Goal: Communication & Community: Share content

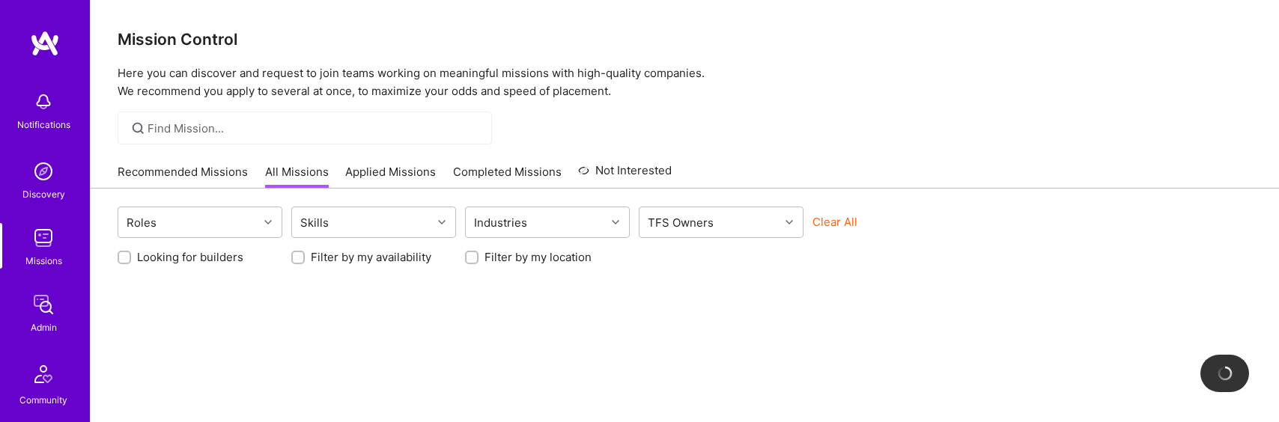
click at [55, 312] on img at bounding box center [43, 305] width 30 height 30
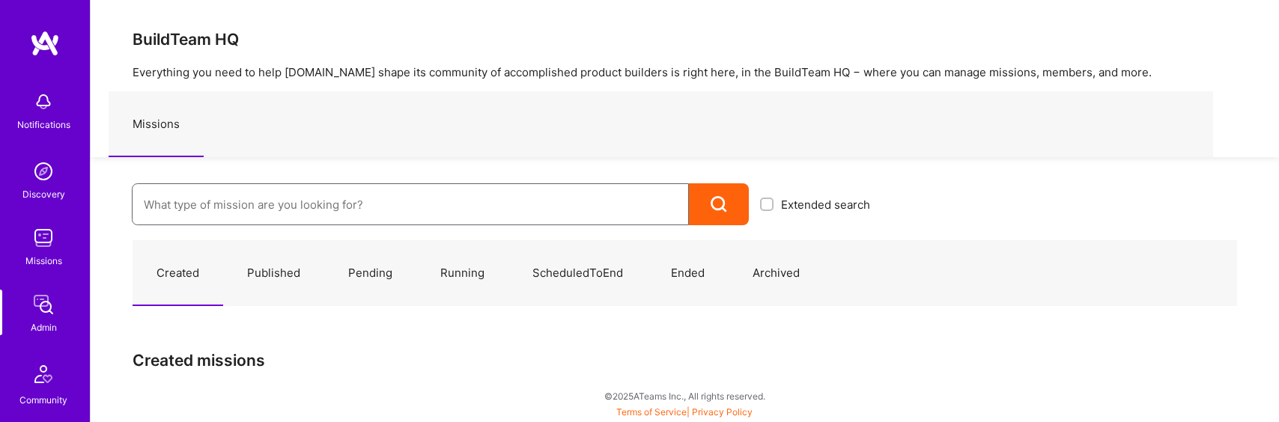
click at [309, 210] on input at bounding box center [410, 205] width 533 height 38
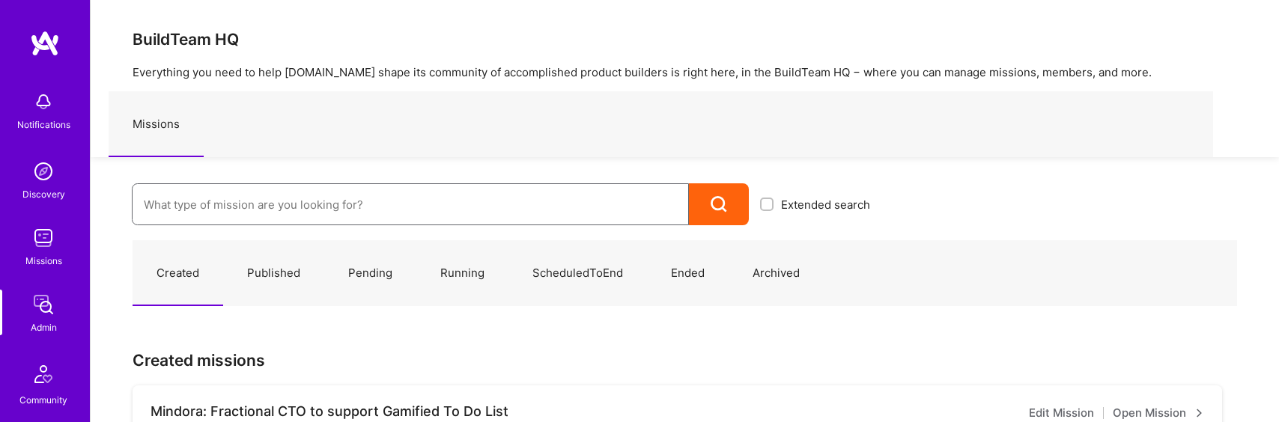
paste input "Verge Genomics"
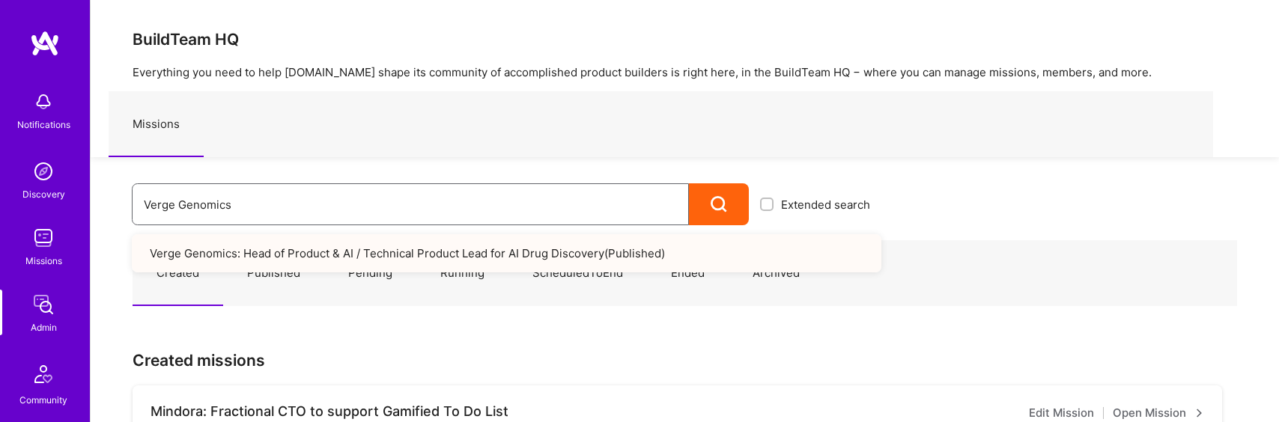
type input "Verge Genomics"
click at [313, 253] on link "Verge Genomics: Head of Product & AI / Technical Product Lead for AI Drug Disco…" at bounding box center [507, 253] width 750 height 38
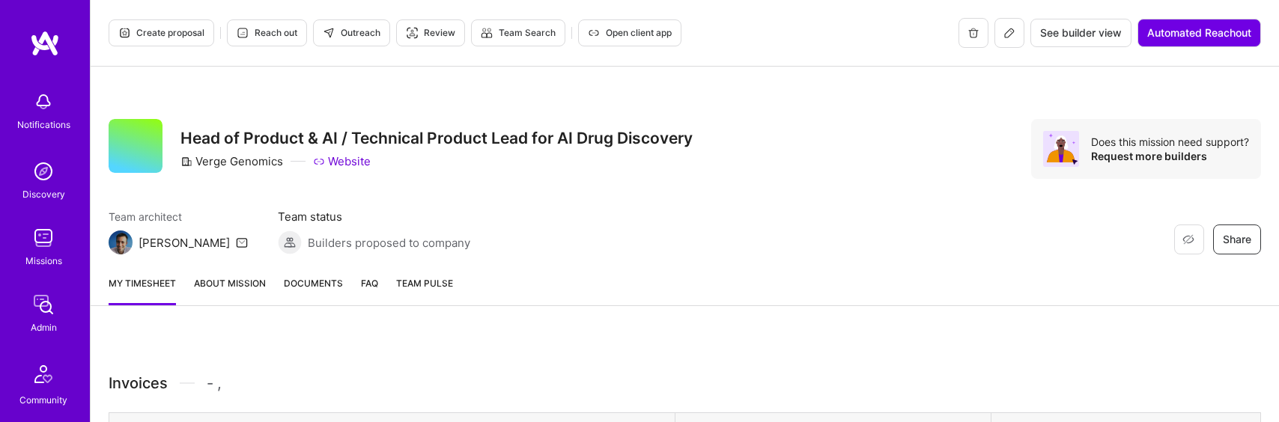
click at [229, 282] on link "About Mission" at bounding box center [230, 291] width 72 height 30
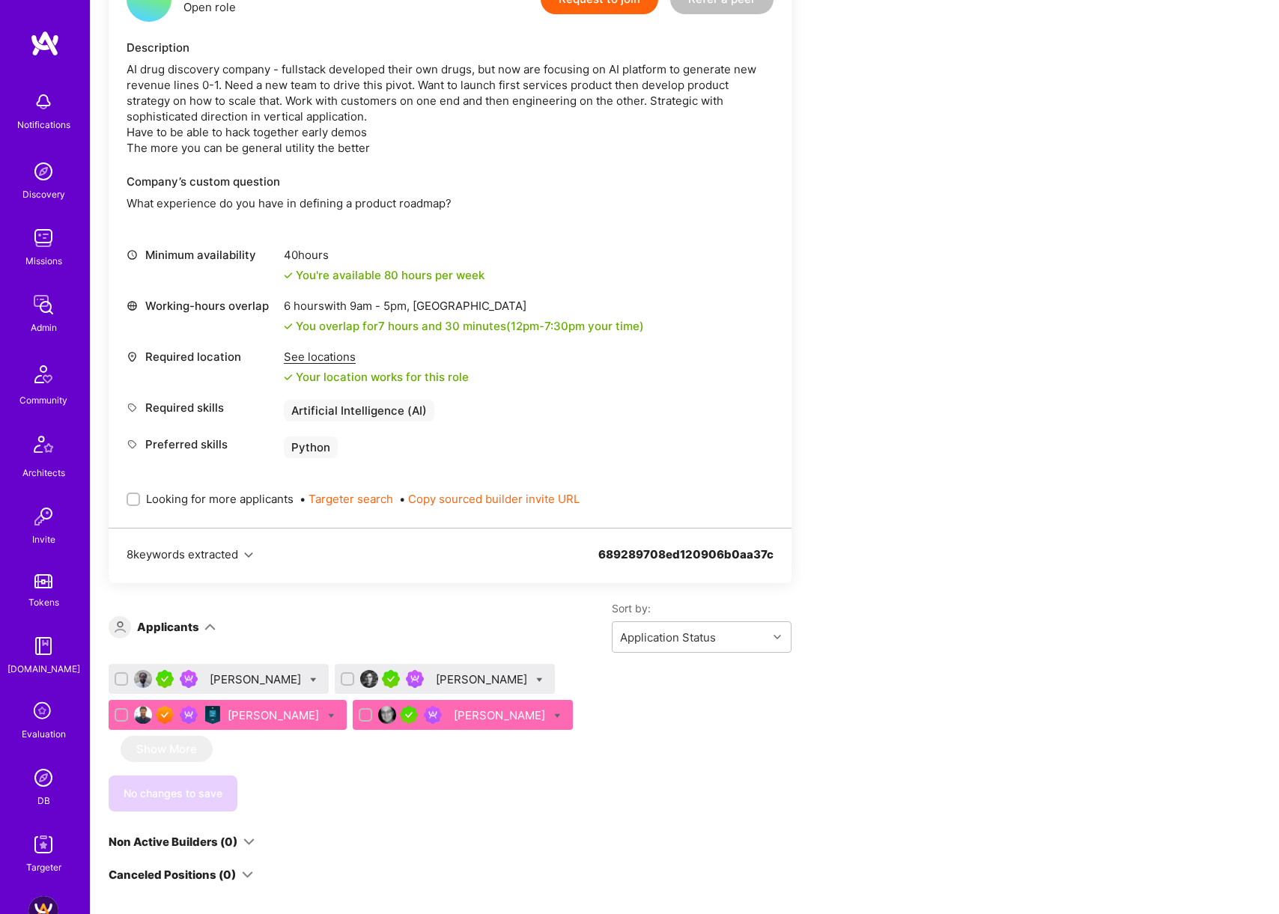
scroll to position [344, 0]
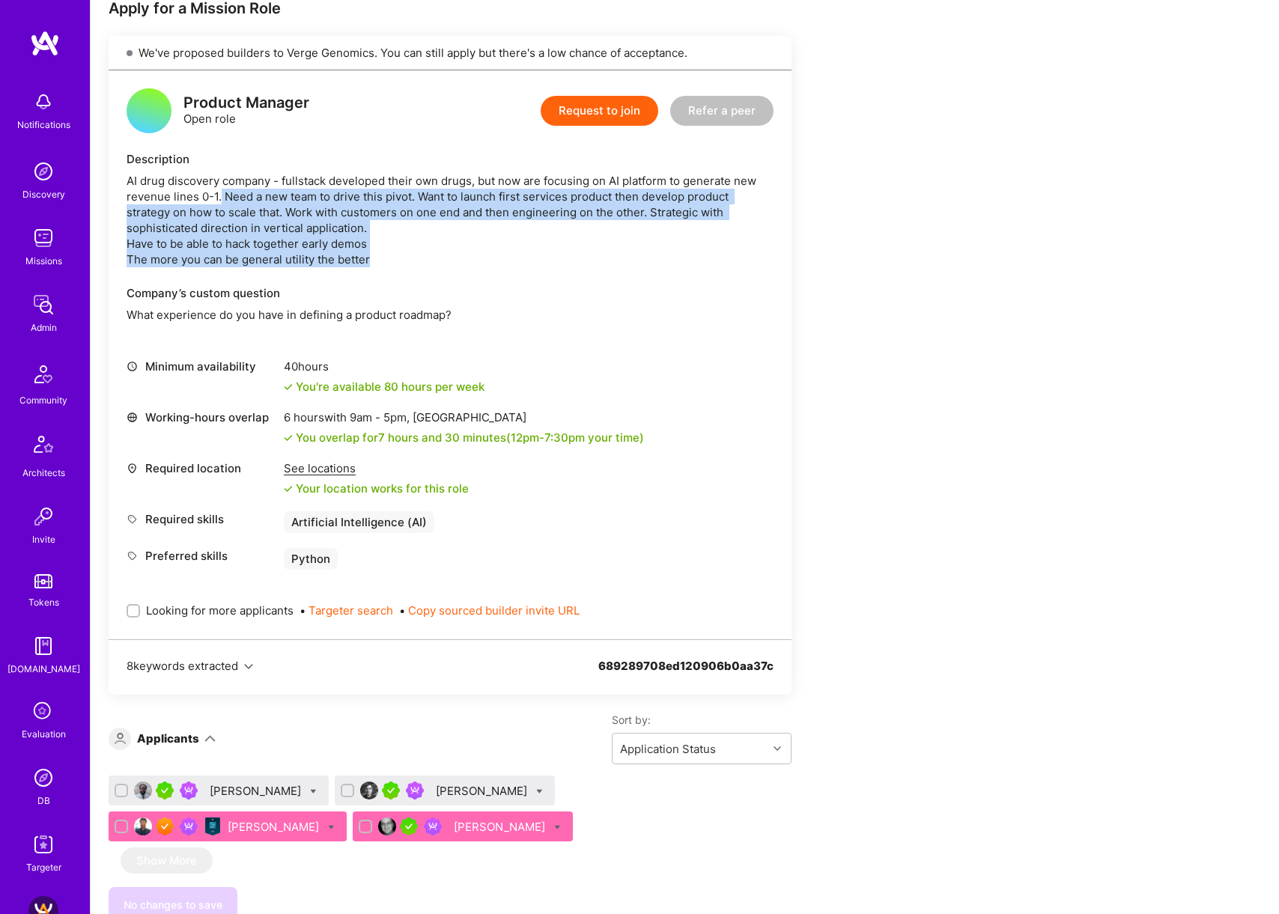
drag, startPoint x: 220, startPoint y: 198, endPoint x: 515, endPoint y: 261, distance: 301.8
click at [515, 261] on div "AI drug discovery company - fullstack developed their own drugs, but now are fo…" at bounding box center [450, 220] width 647 height 94
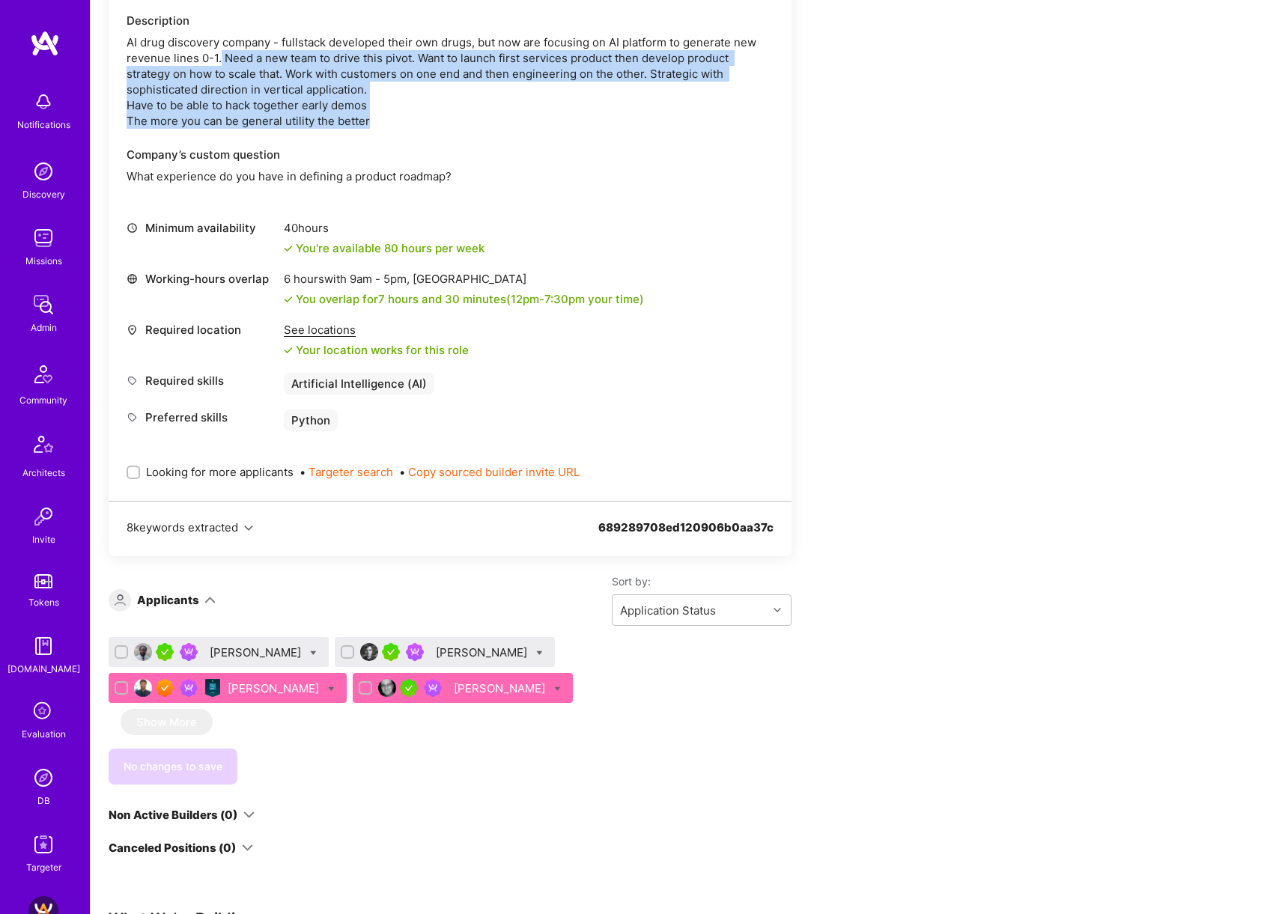
scroll to position [518, 0]
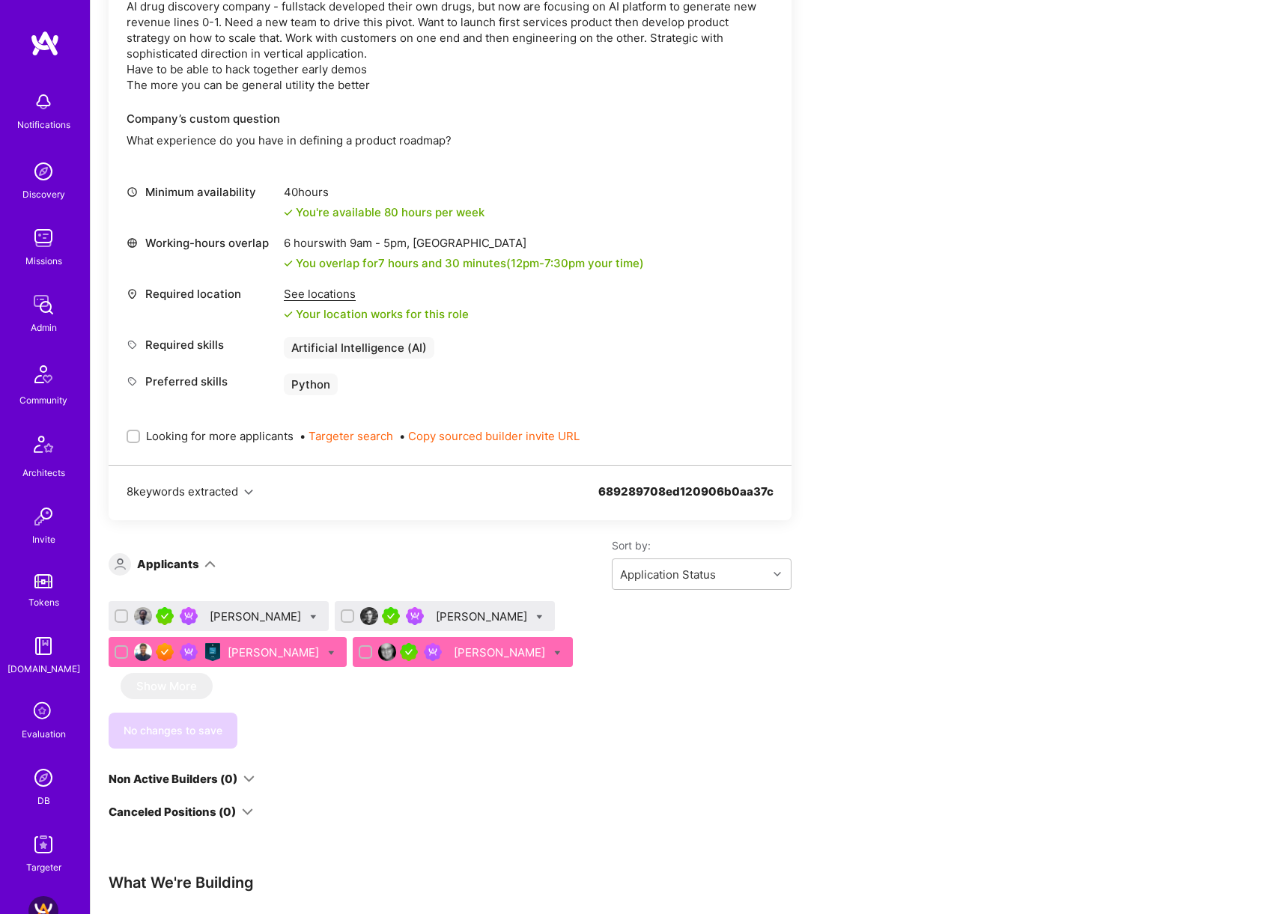
click at [279, 422] on div "[PERSON_NAME]" at bounding box center [275, 653] width 94 height 16
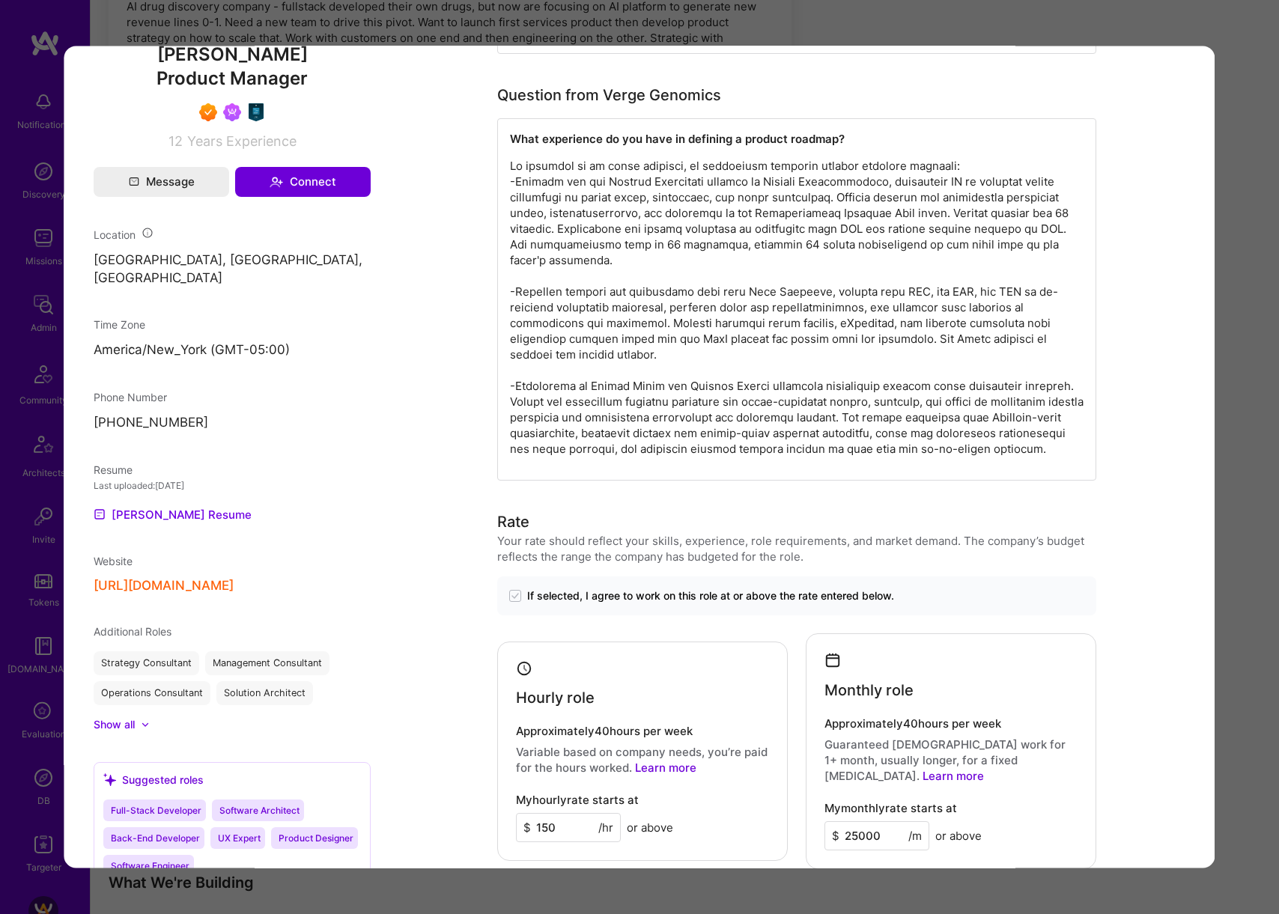
scroll to position [737, 0]
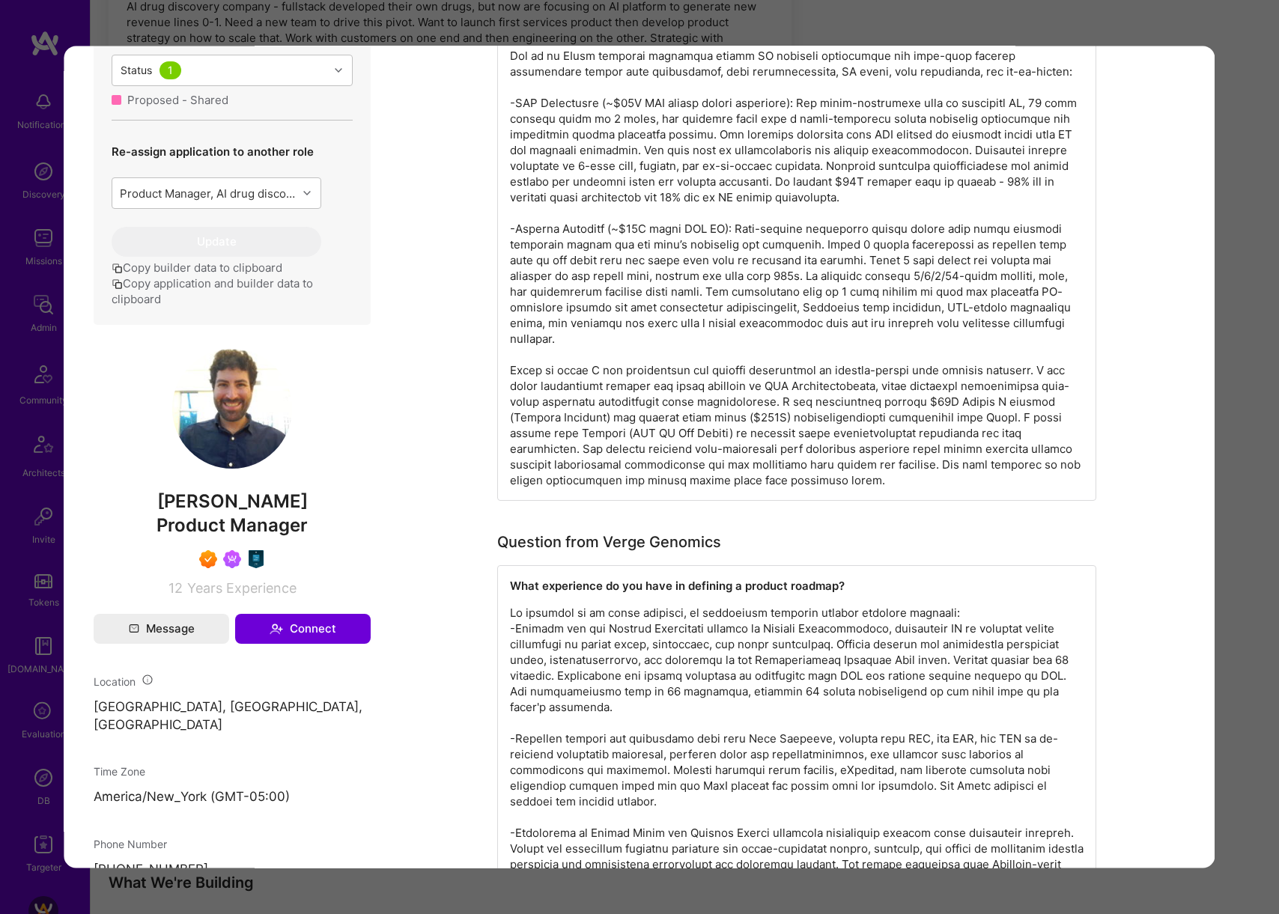
click at [222, 422] on span "Harrison Bralower" at bounding box center [232, 501] width 277 height 22
click at [736, 37] on div "Application 3 of 4 Builder Missing Requirements Rate $ 112 - $ 140 User set $ 1…" at bounding box center [639, 457] width 1279 height 914
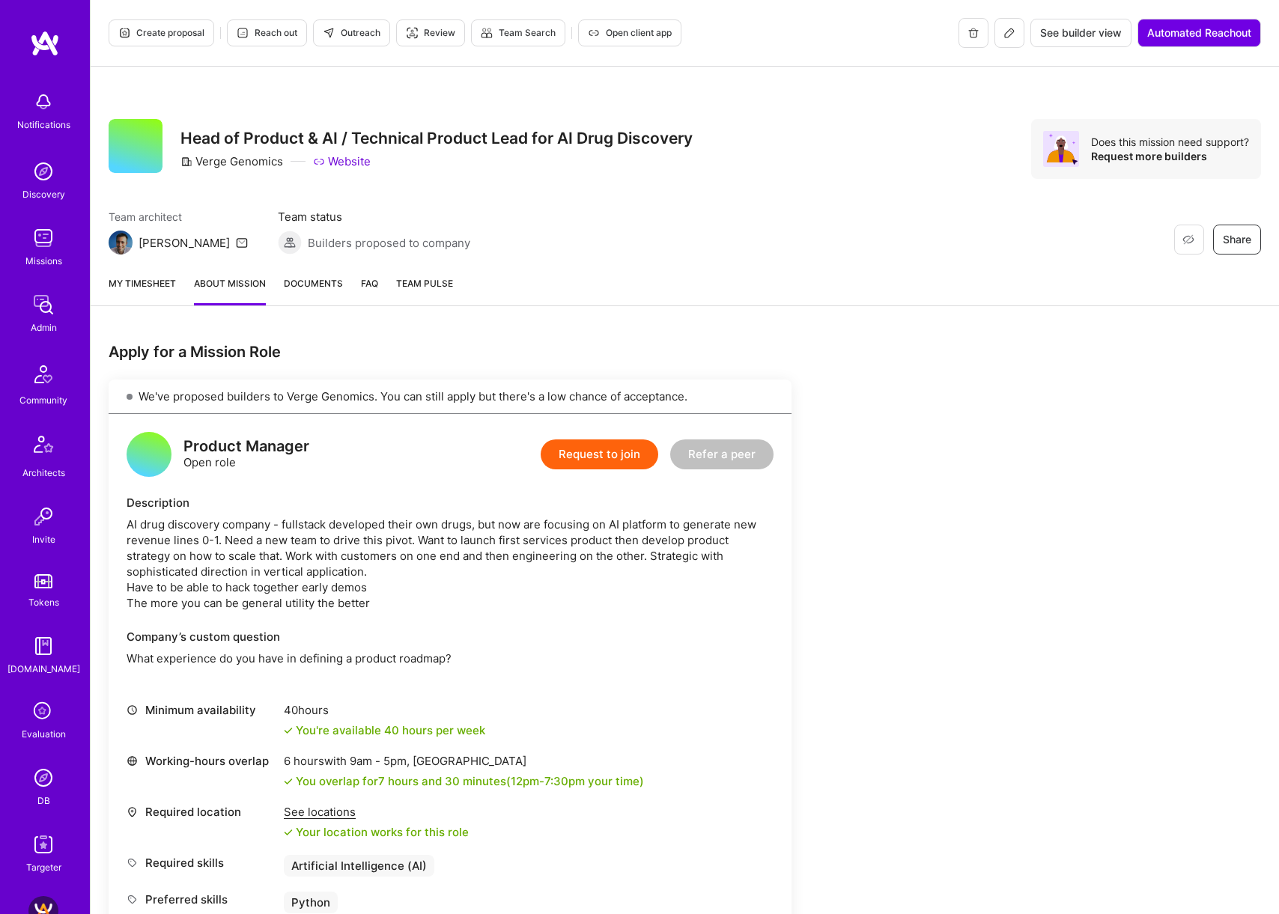
click at [168, 35] on span "Create proposal" at bounding box center [161, 32] width 86 height 13
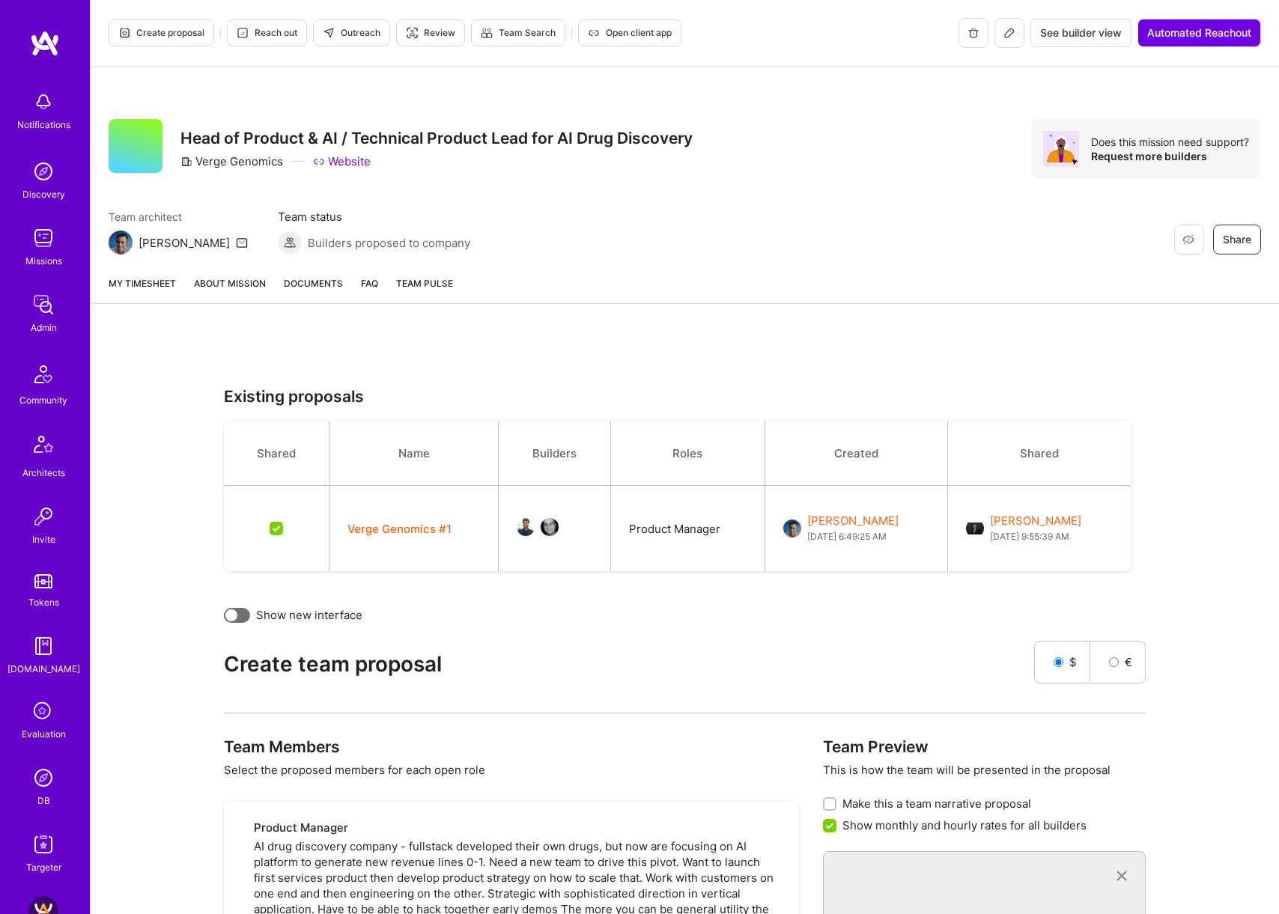
click at [424, 422] on button "Verge Genomics #1" at bounding box center [399, 529] width 104 height 16
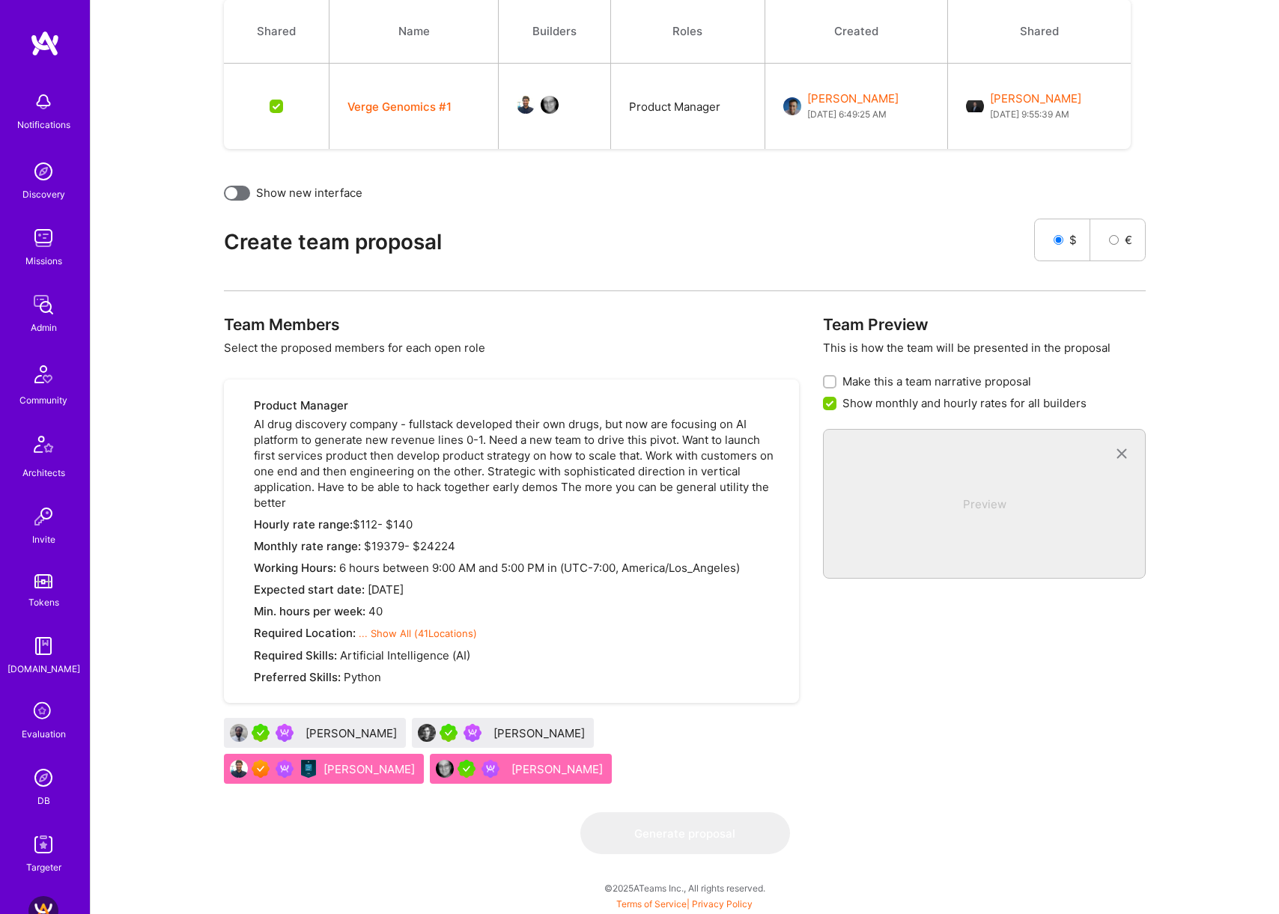
scroll to position [418, 0]
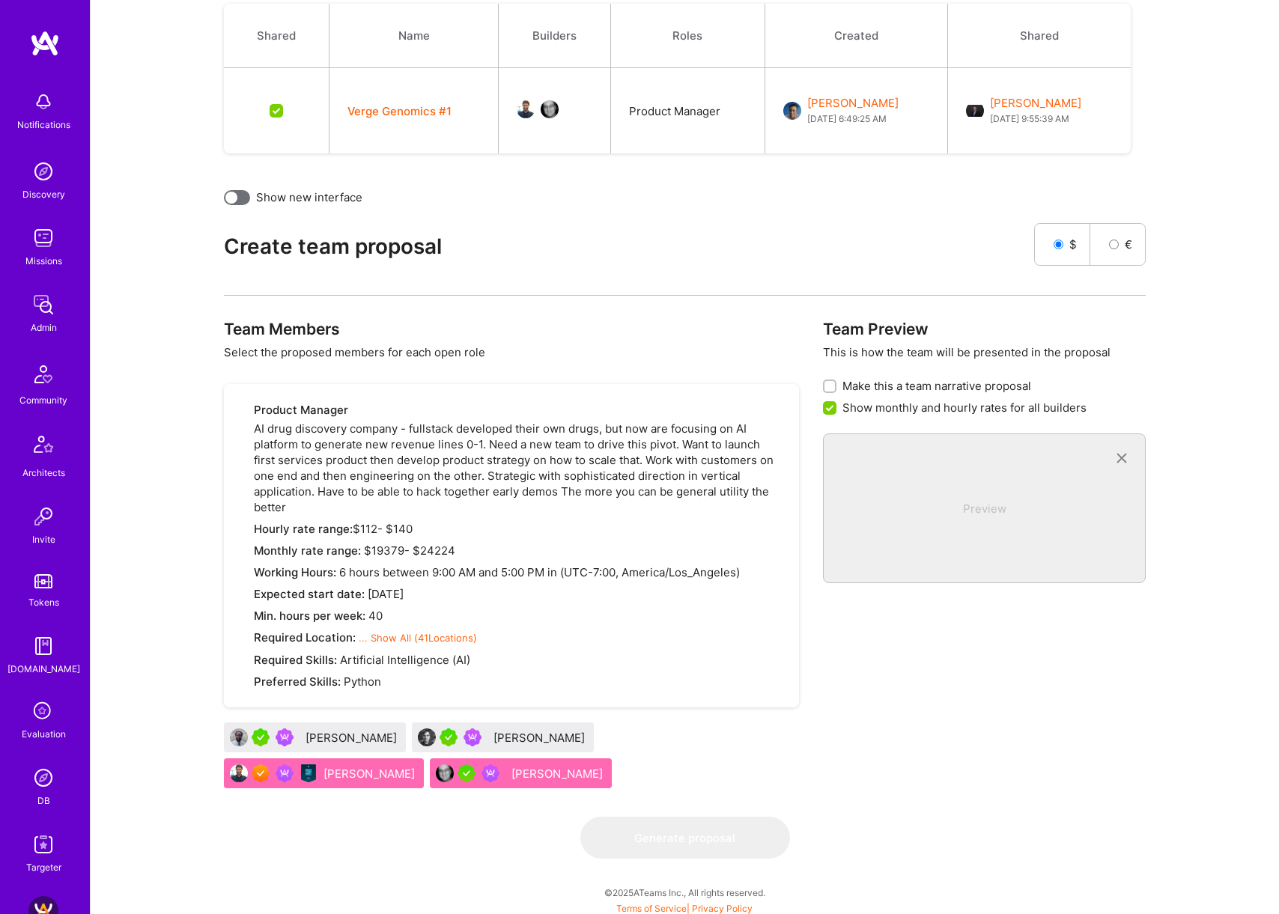
click at [511, 422] on div "Joshua Ballanco" at bounding box center [558, 774] width 94 height 16
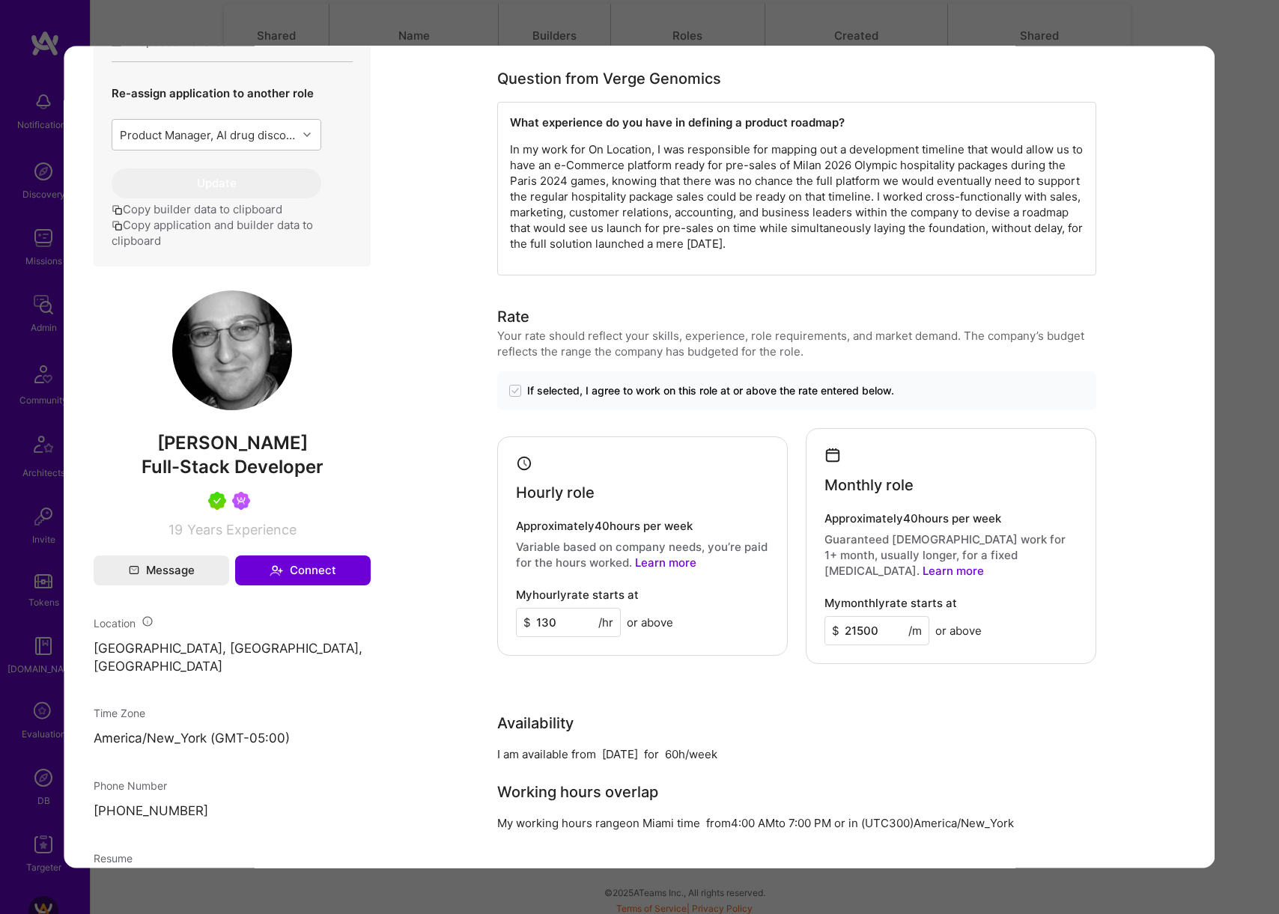
scroll to position [808, 0]
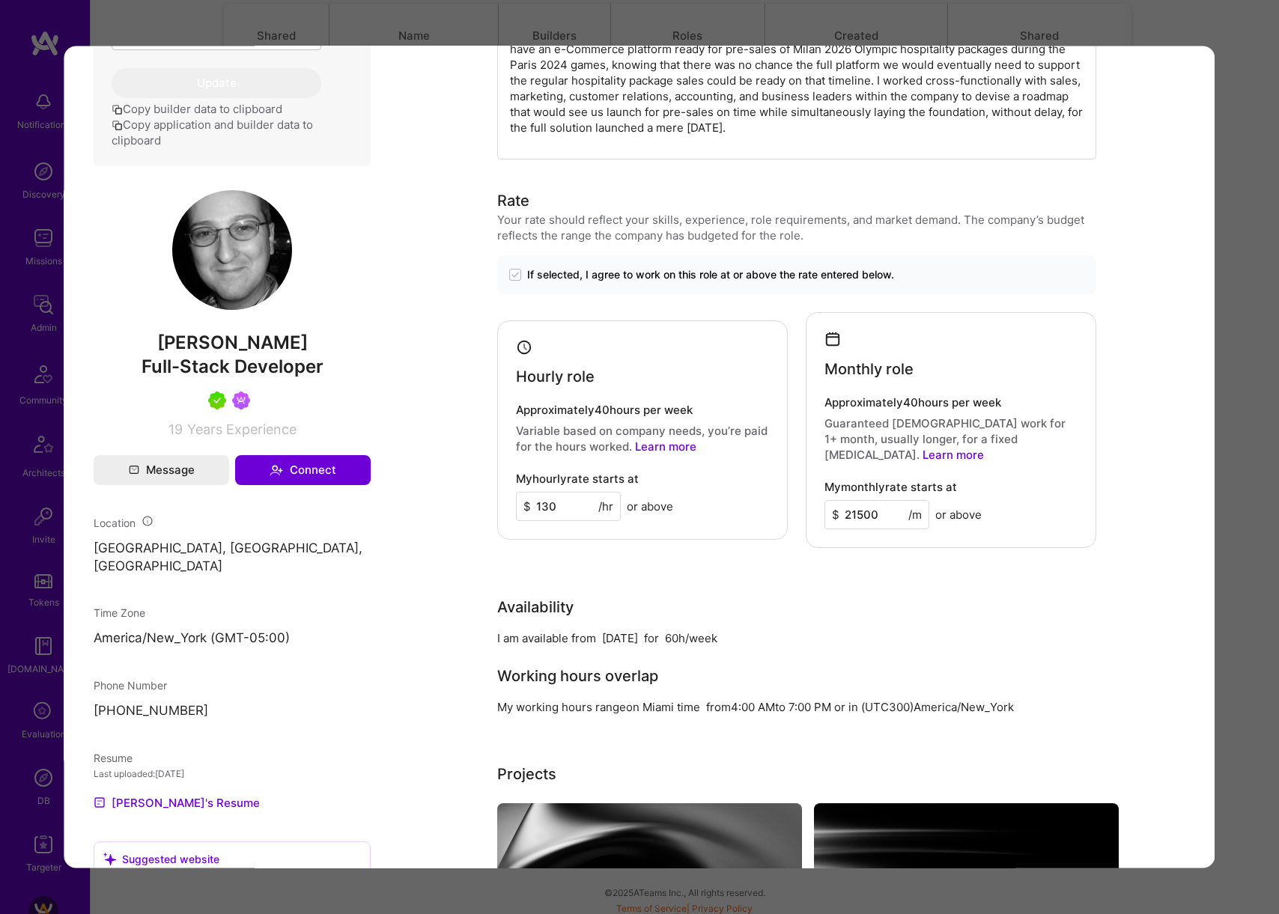
click at [1234, 422] on div "Application 4 of 4 Evaluation scores Expertise level Very good Interpersonal sk…" at bounding box center [639, 457] width 1279 height 914
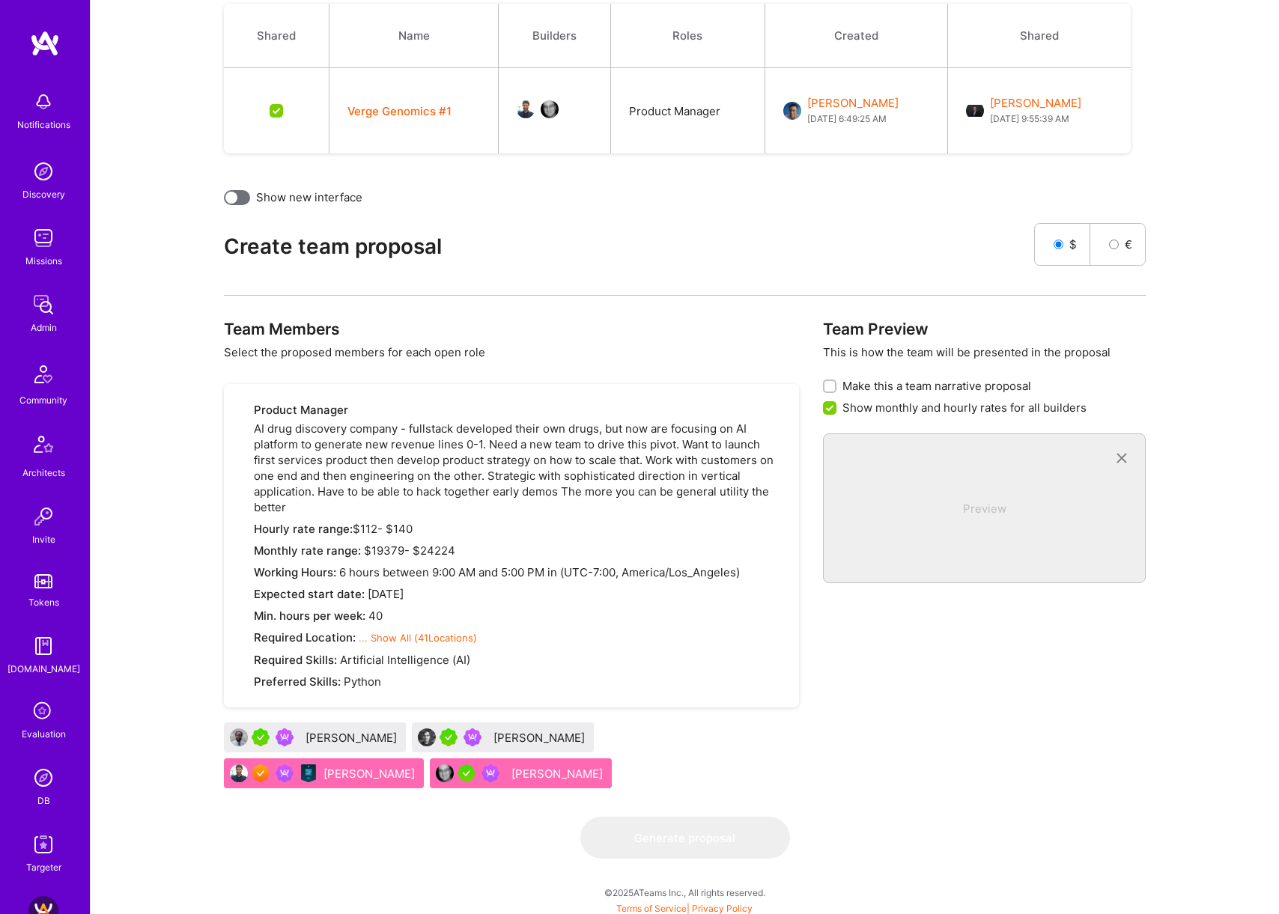
click at [418, 422] on div "Harrison Bralower" at bounding box center [370, 774] width 94 height 16
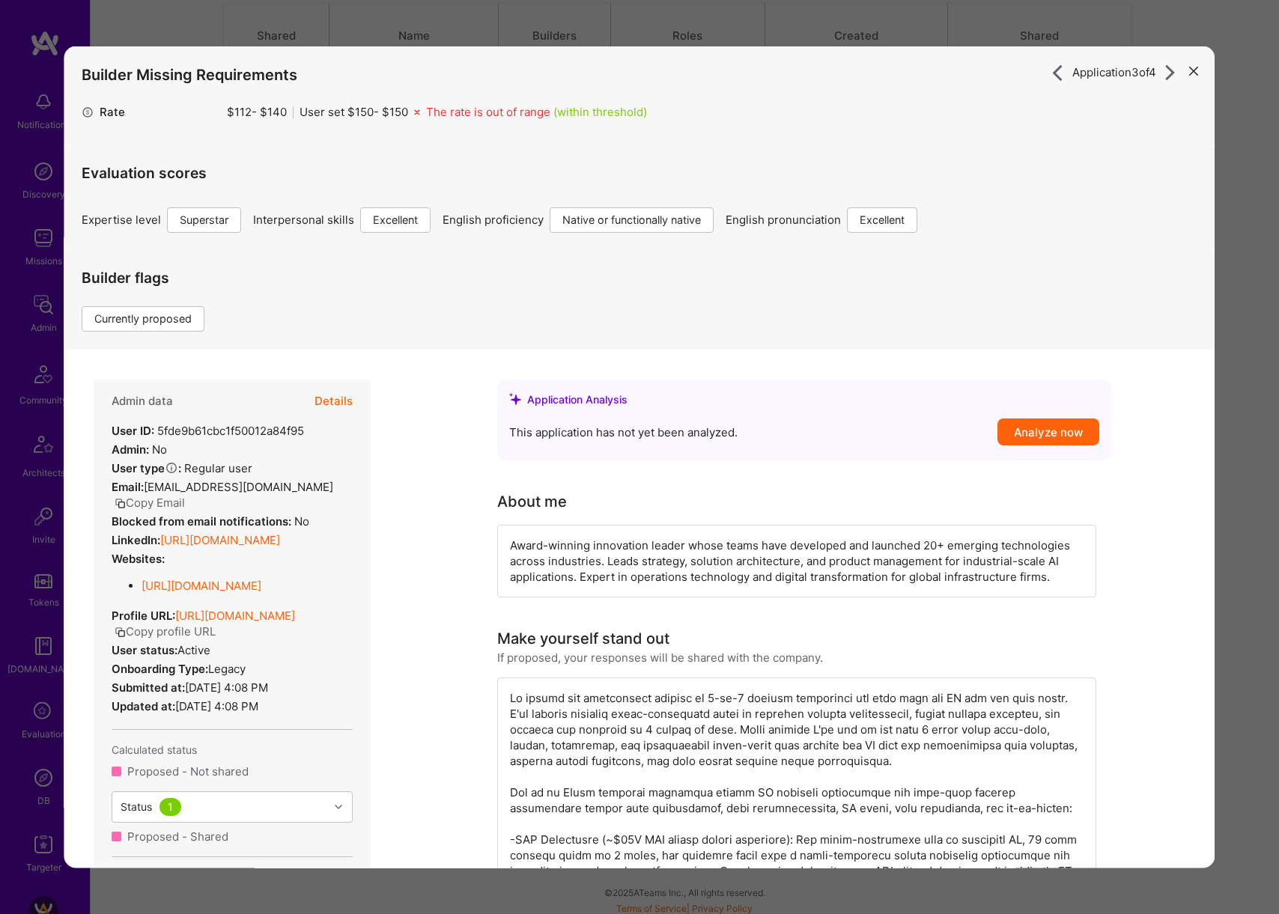
click at [335, 403] on button "Details" at bounding box center [334, 400] width 38 height 43
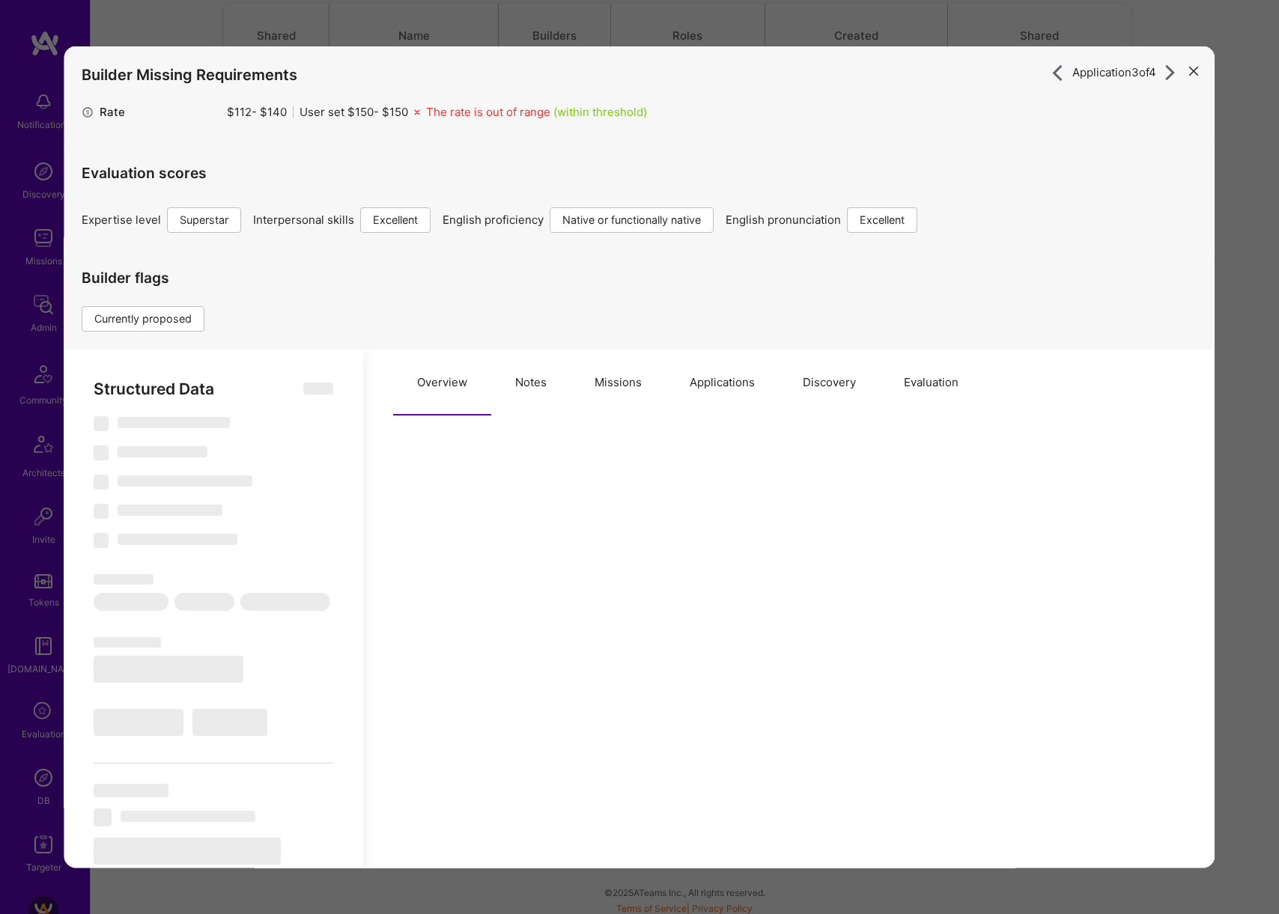
click at [607, 383] on button "Missions" at bounding box center [618, 382] width 95 height 66
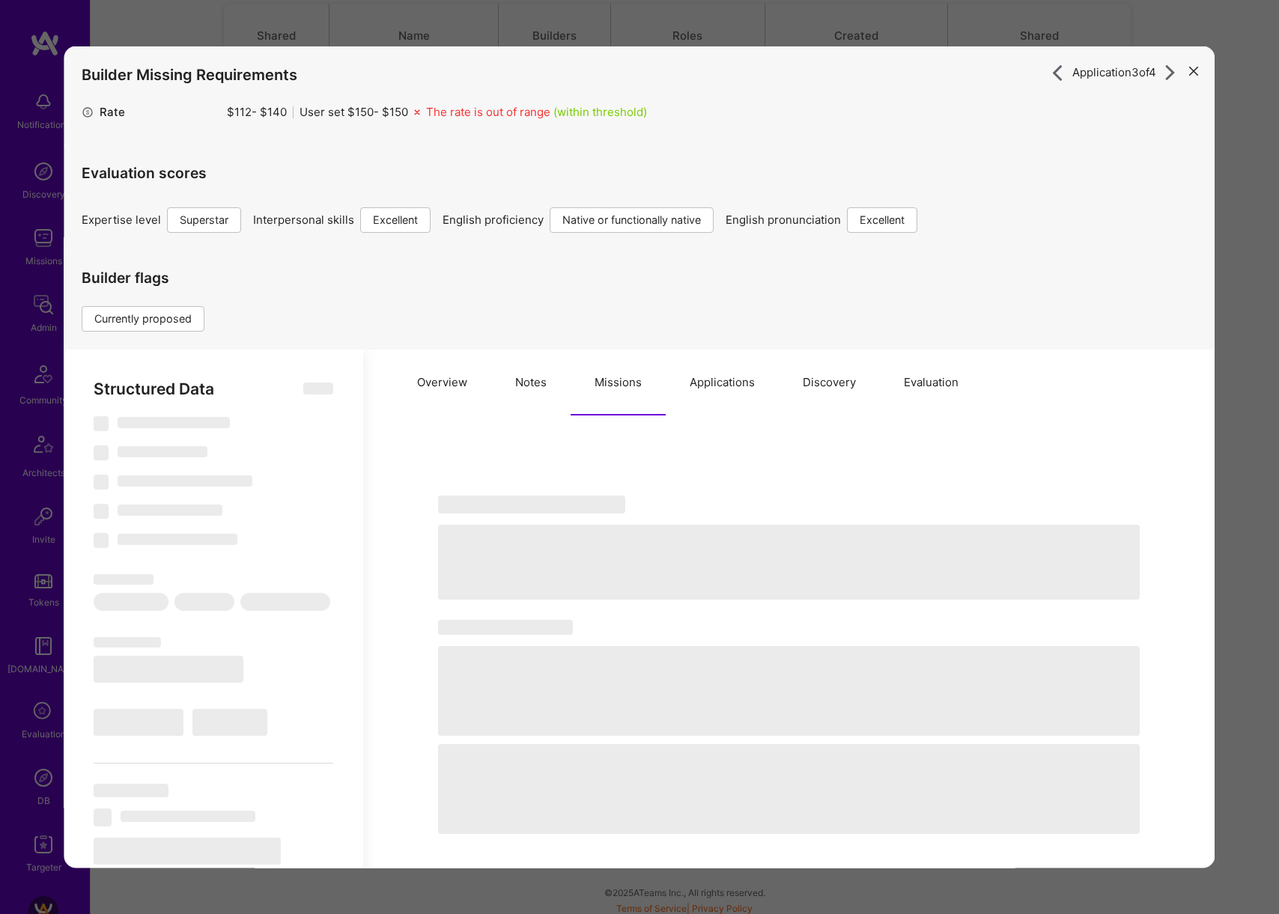
select select "Right Now"
select select "7"
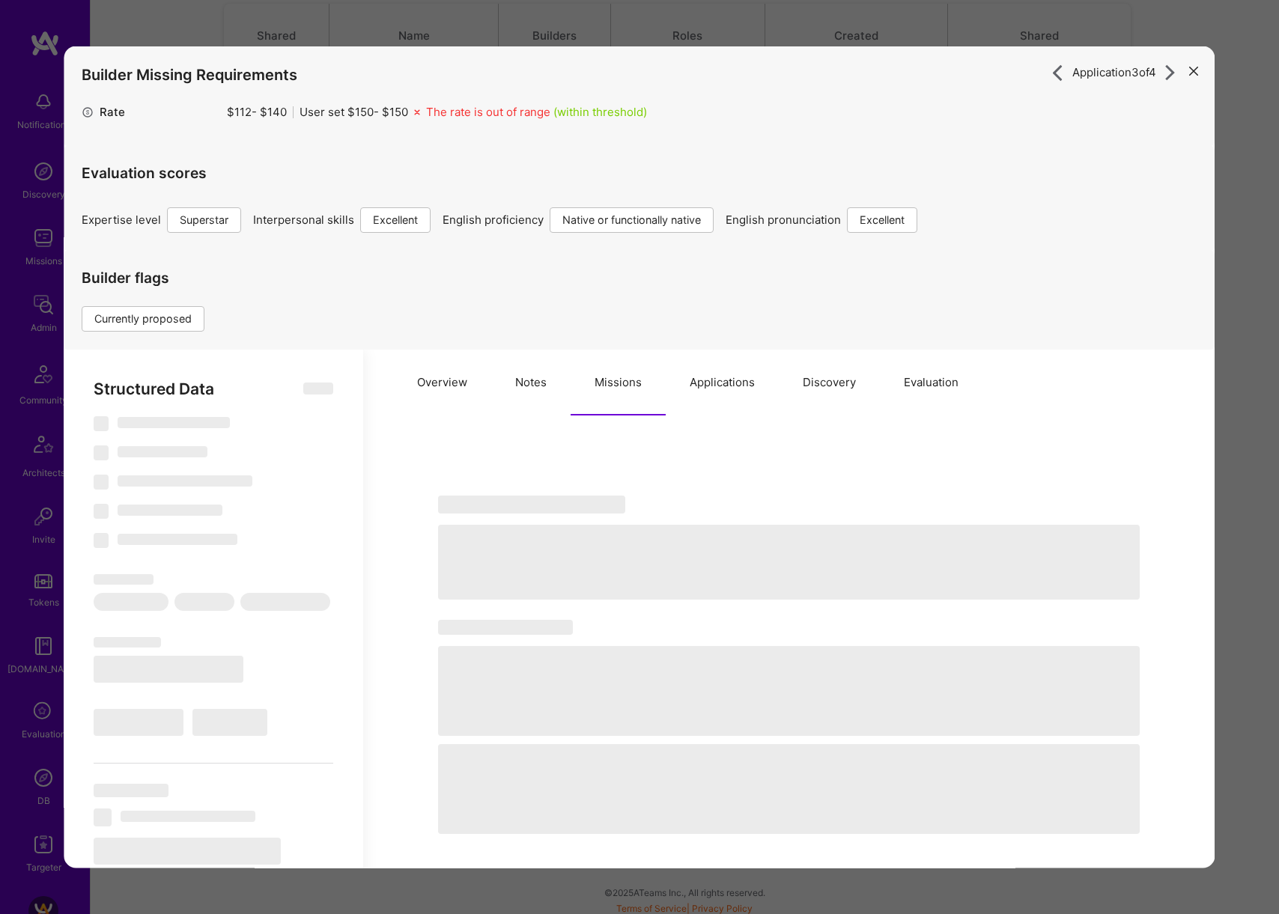
select select "US"
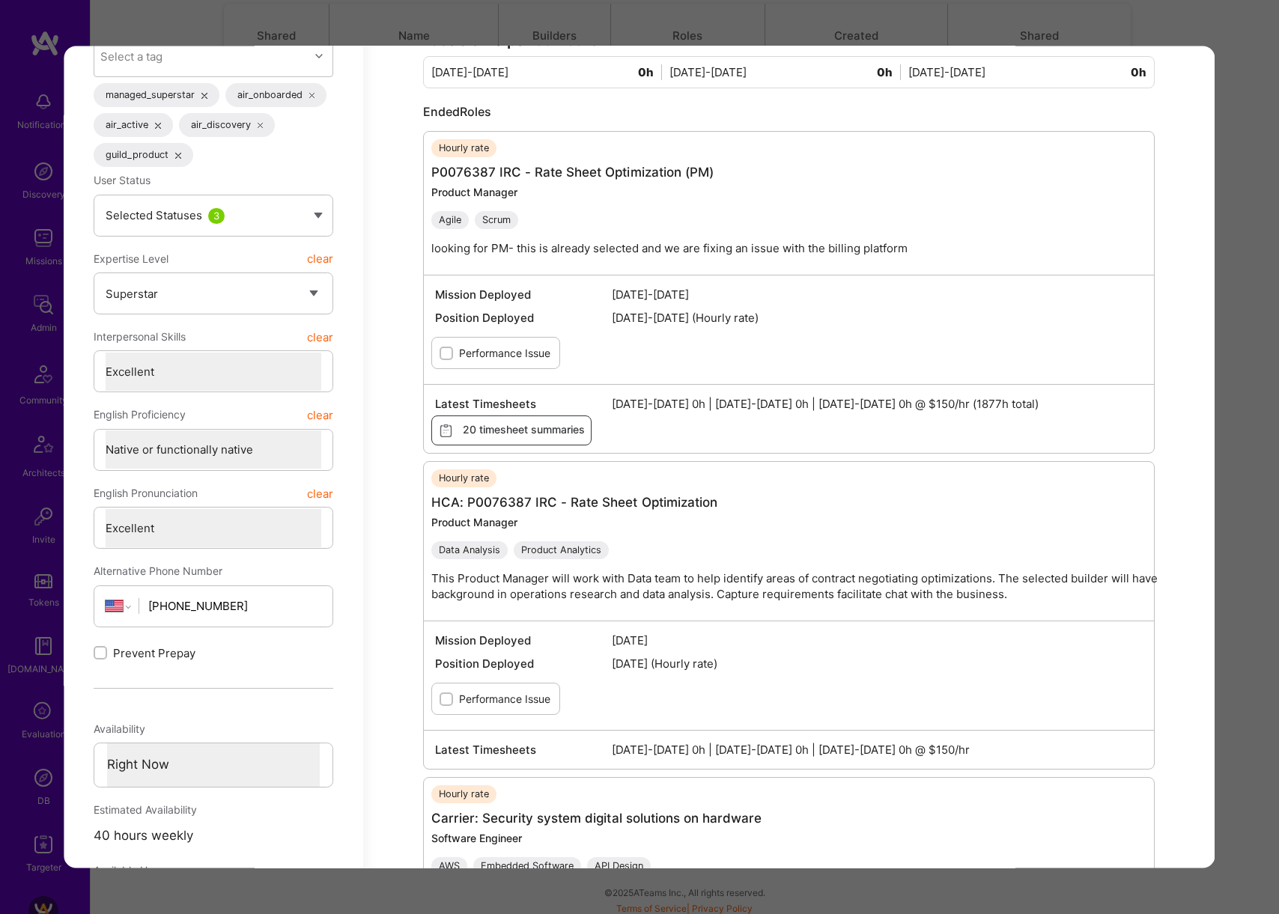
scroll to position [507, 0]
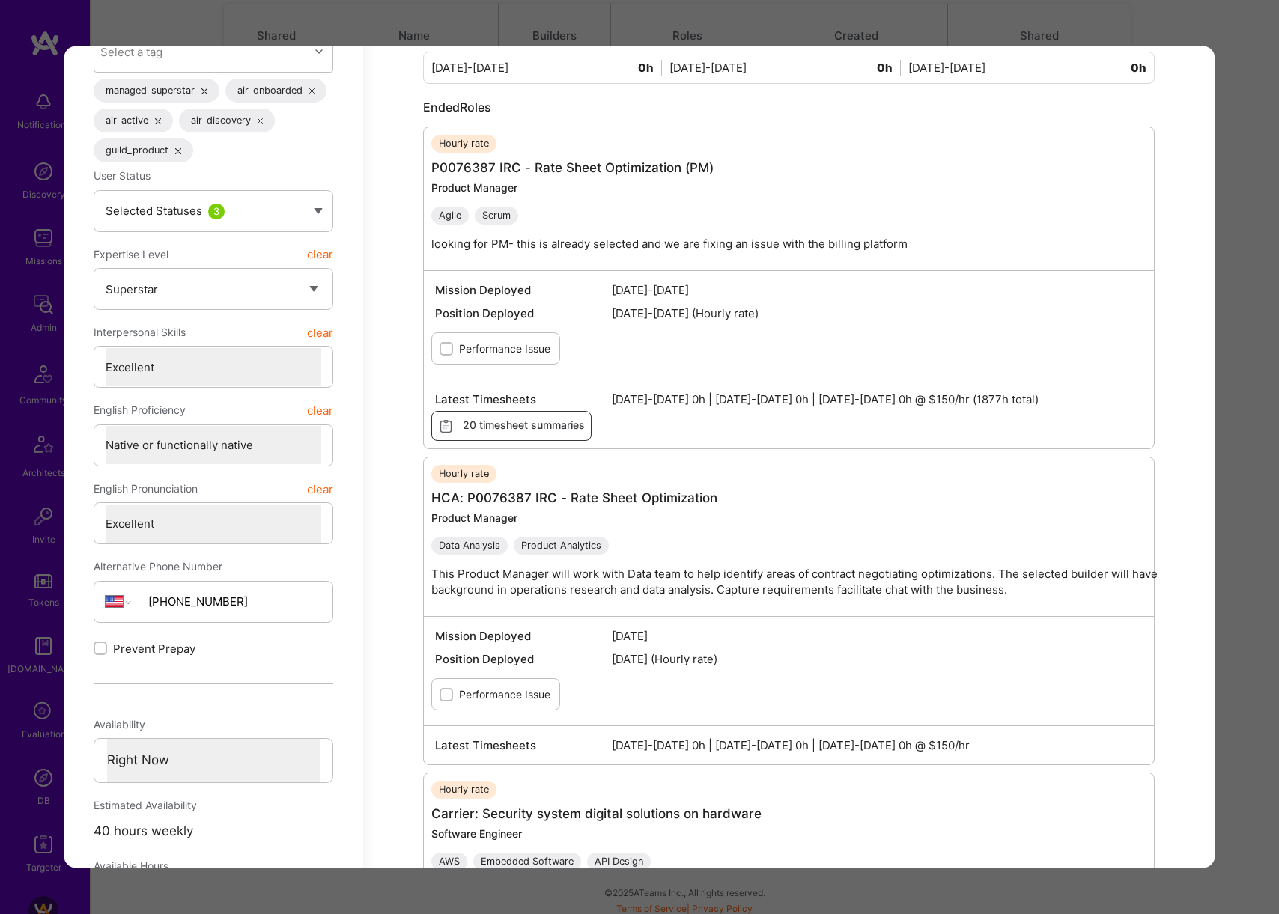
click at [1249, 380] on div "Application 3 of 4 Builder Missing Requirements Rate $ 112 - $ 140 User set $ 1…" at bounding box center [639, 457] width 1279 height 914
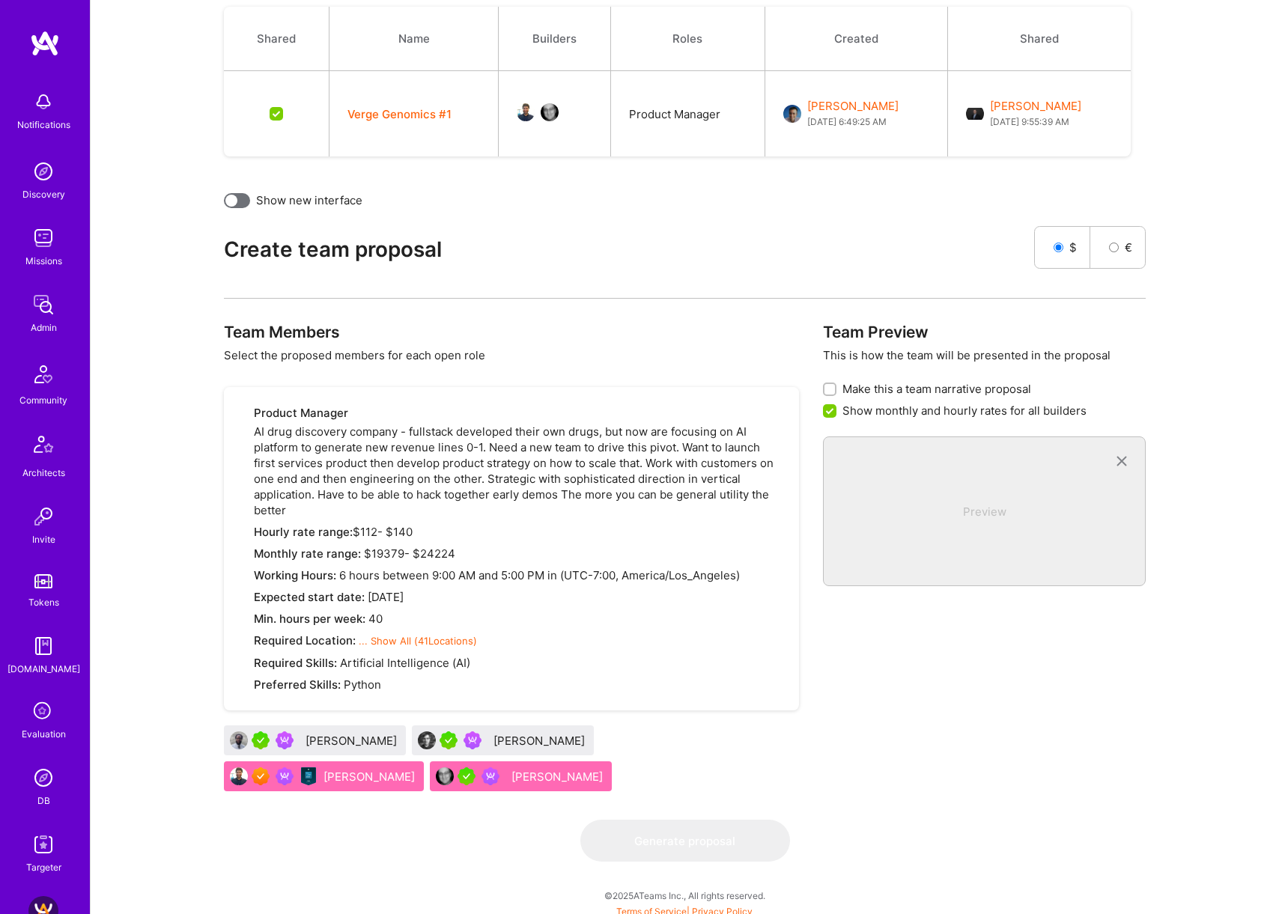
scroll to position [0, 0]
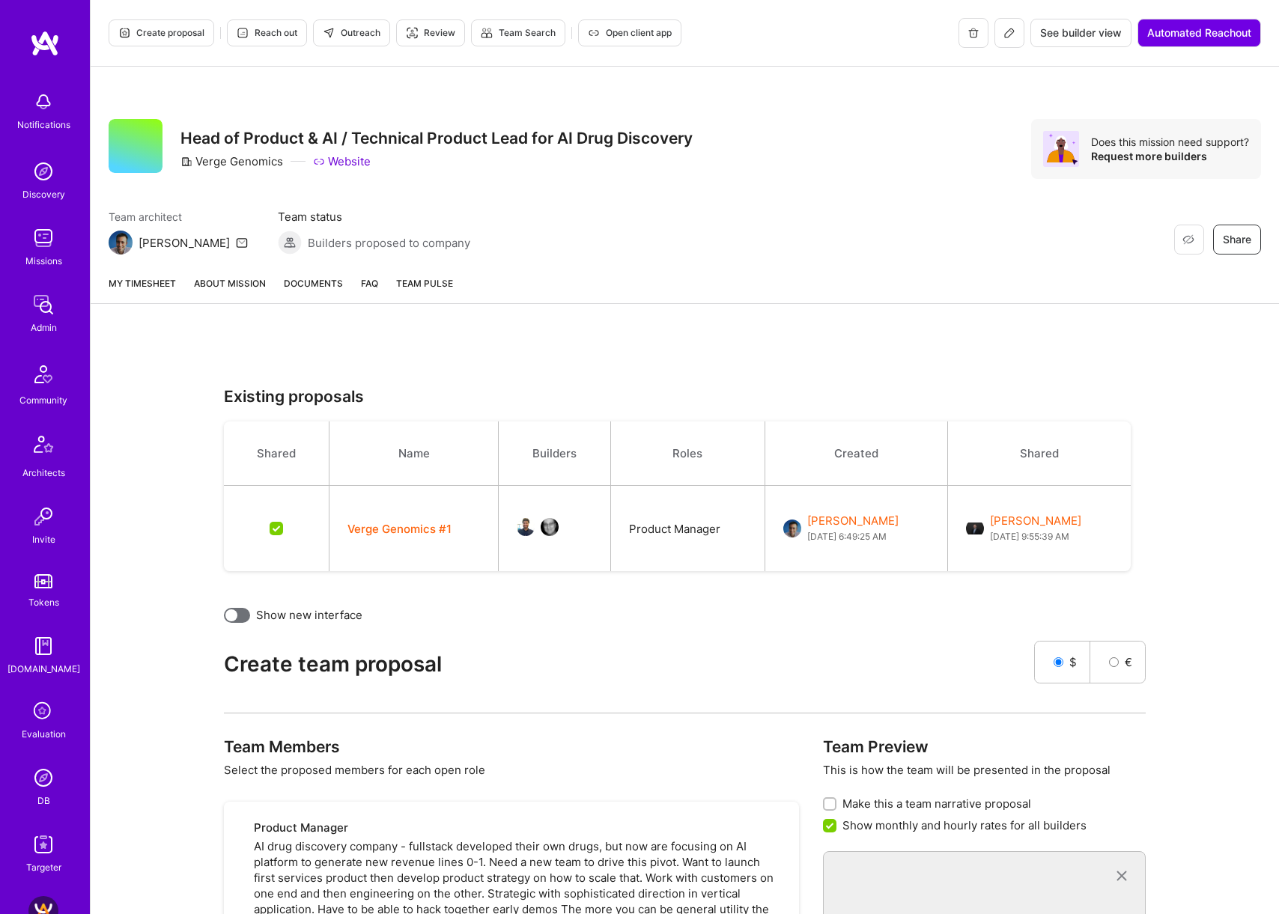
click at [255, 291] on link "About Mission" at bounding box center [230, 290] width 72 height 28
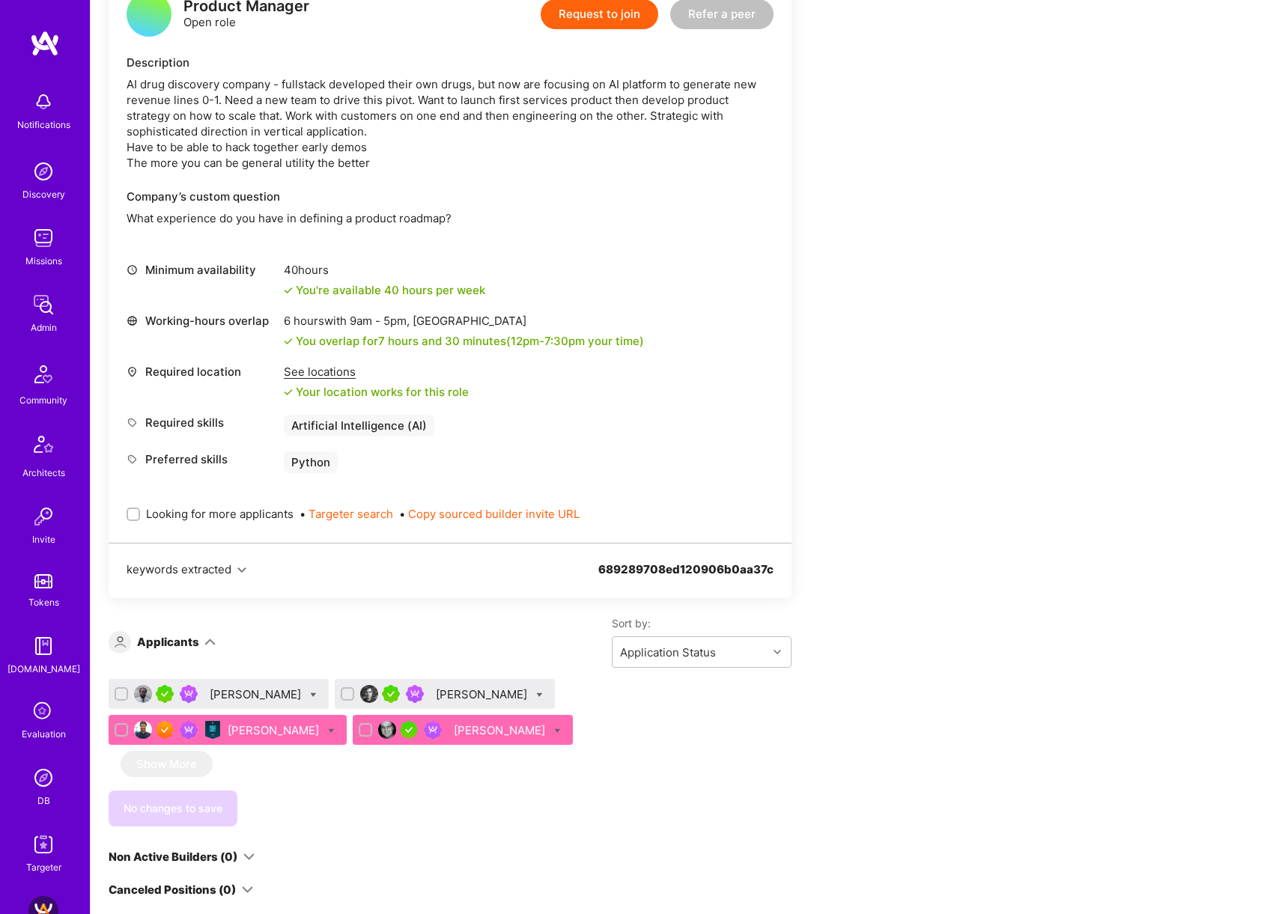
scroll to position [437, 0]
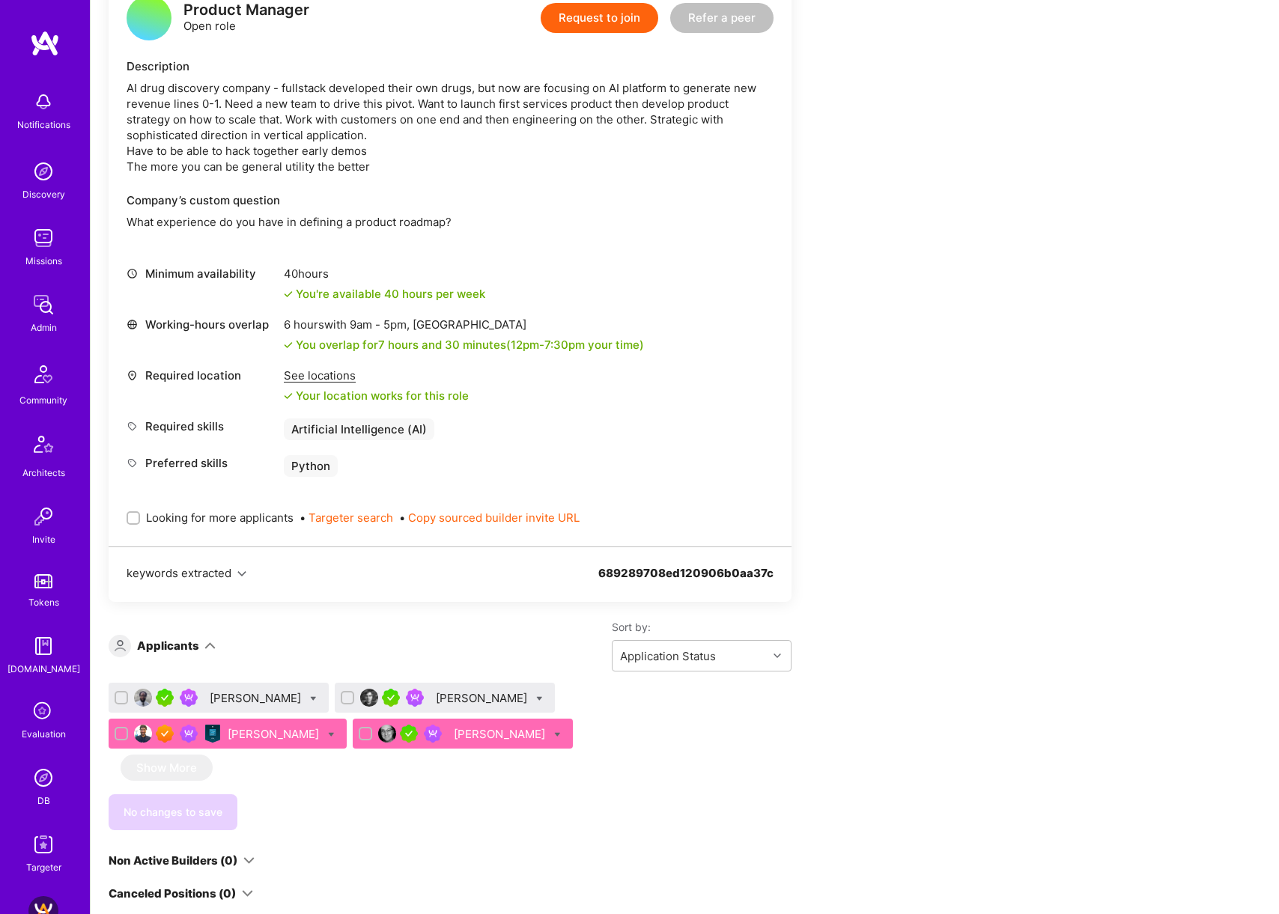
click at [243, 422] on span "Looking for more applicants" at bounding box center [220, 518] width 148 height 16
click at [140, 422] on input "Looking for more applicants" at bounding box center [135, 519] width 10 height 10
checkbox input "true"
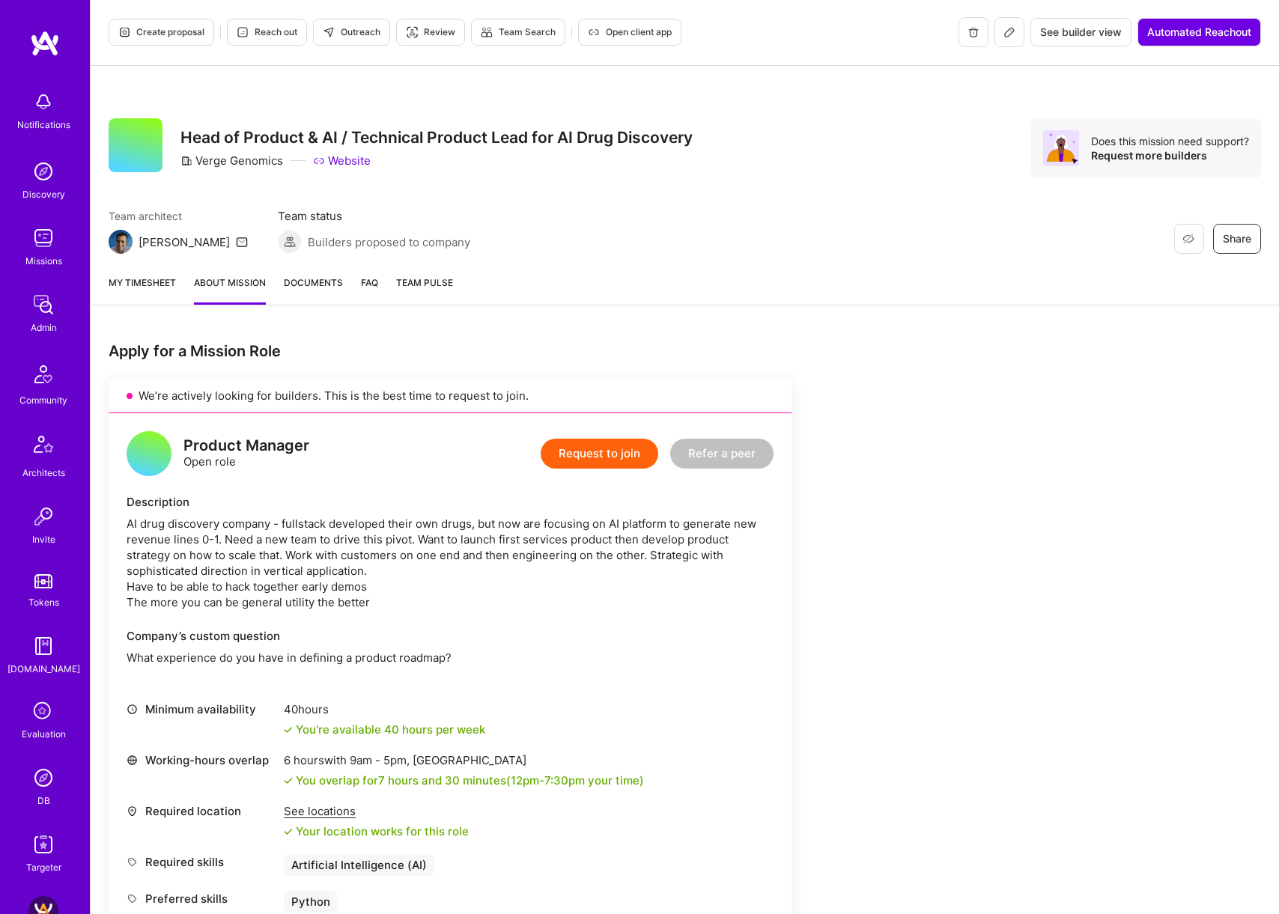
click at [1014, 34] on button at bounding box center [1009, 32] width 30 height 30
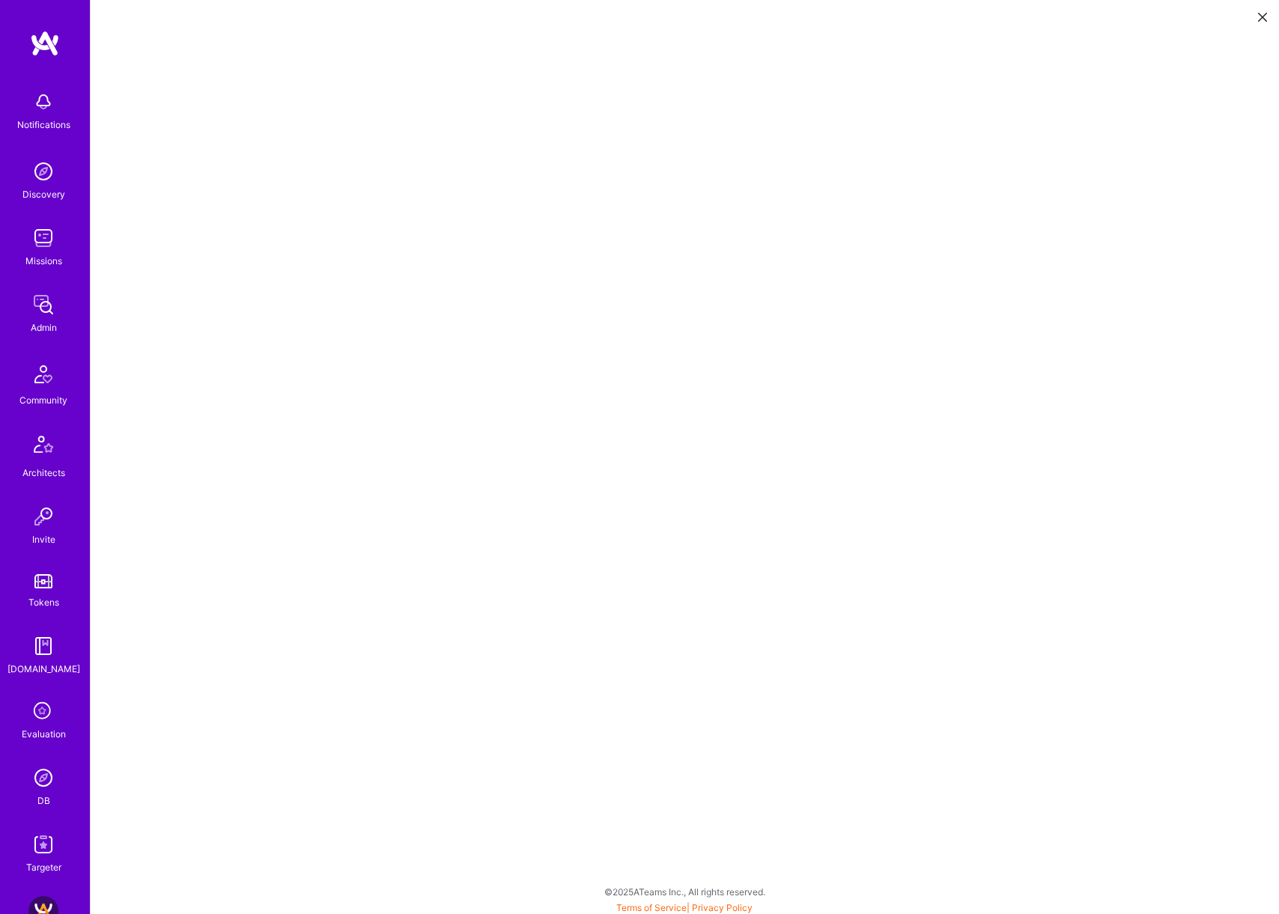
click at [1260, 16] on icon at bounding box center [1262, 17] width 9 height 9
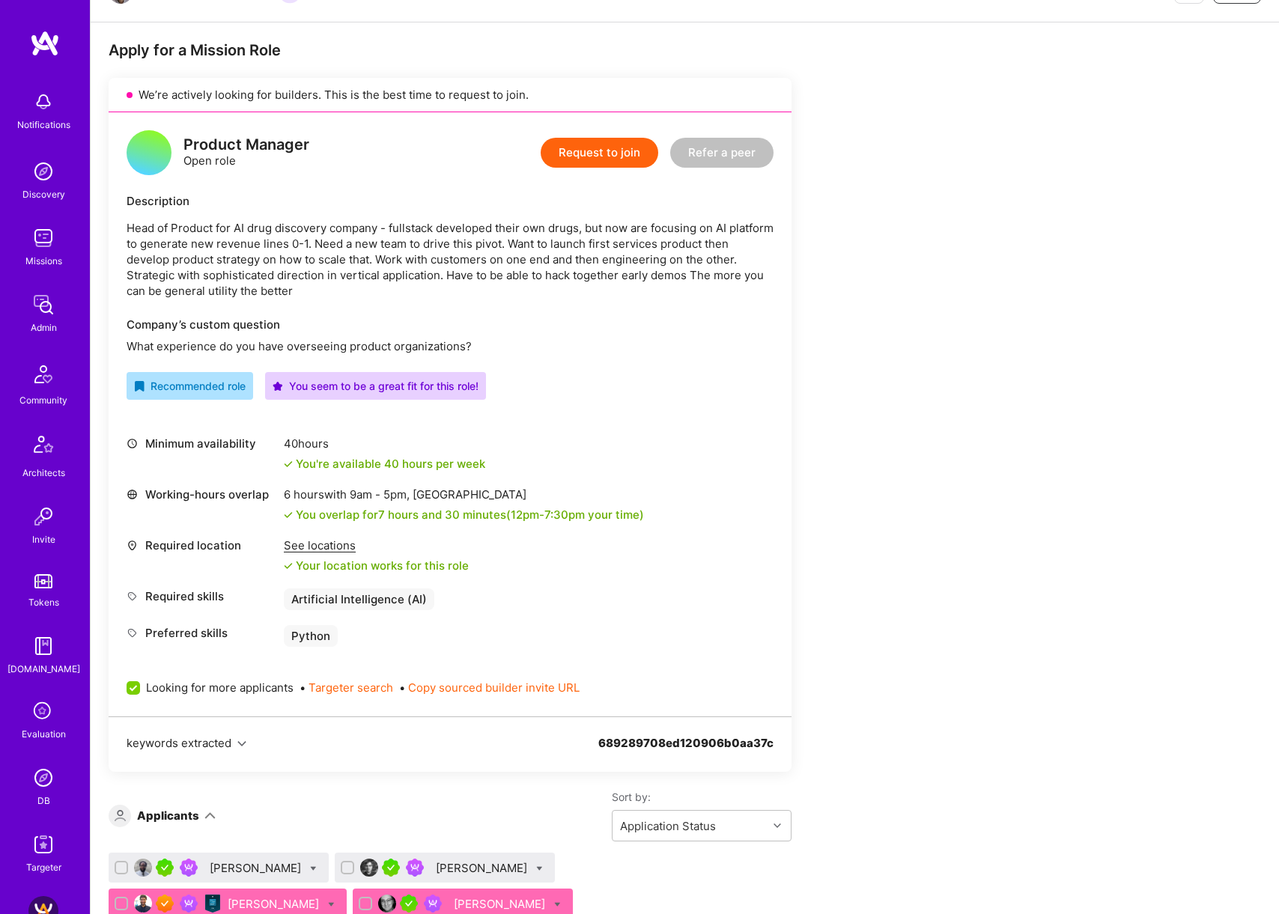
scroll to position [429, 0]
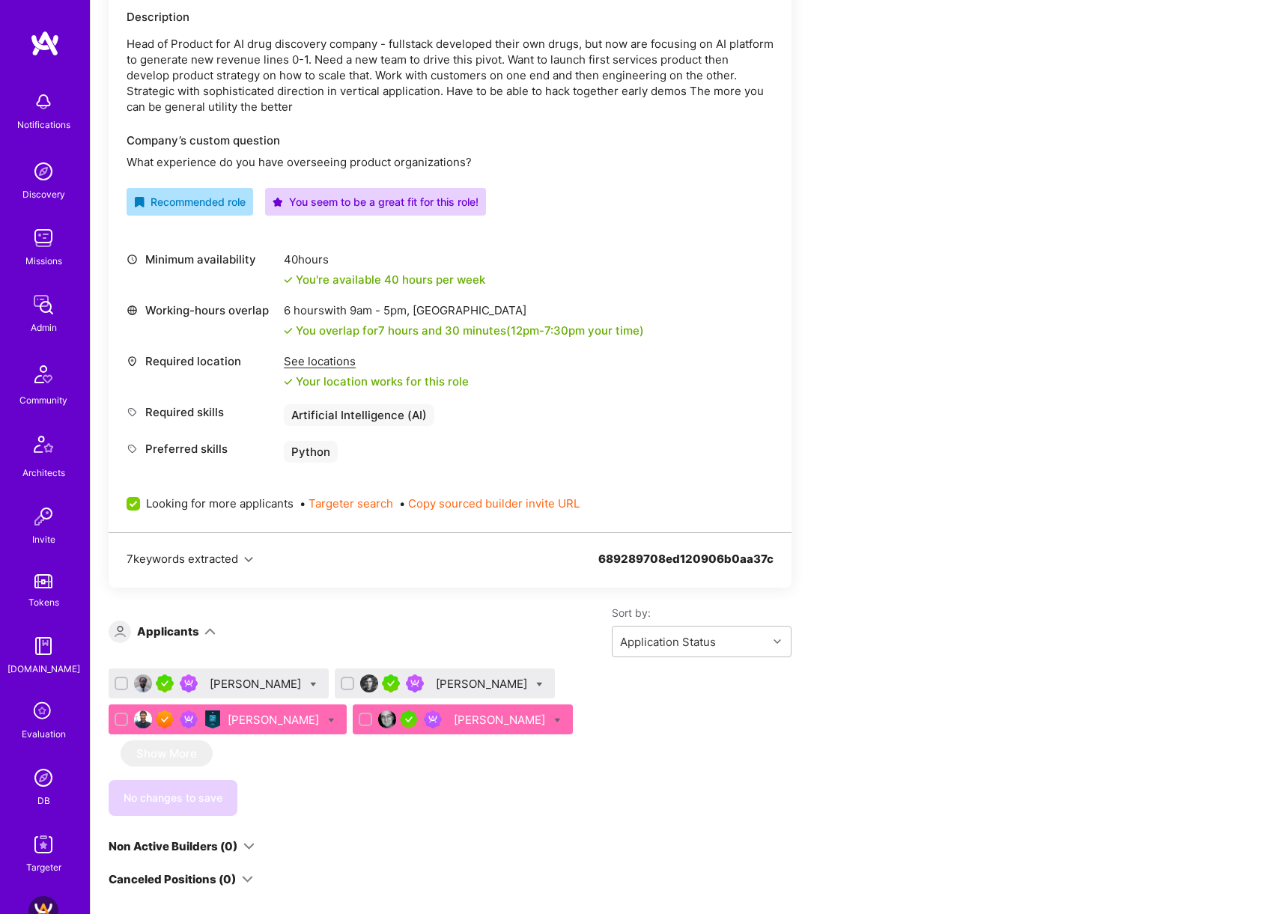
click at [469, 422] on div "Shawn Jones" at bounding box center [483, 684] width 94 height 16
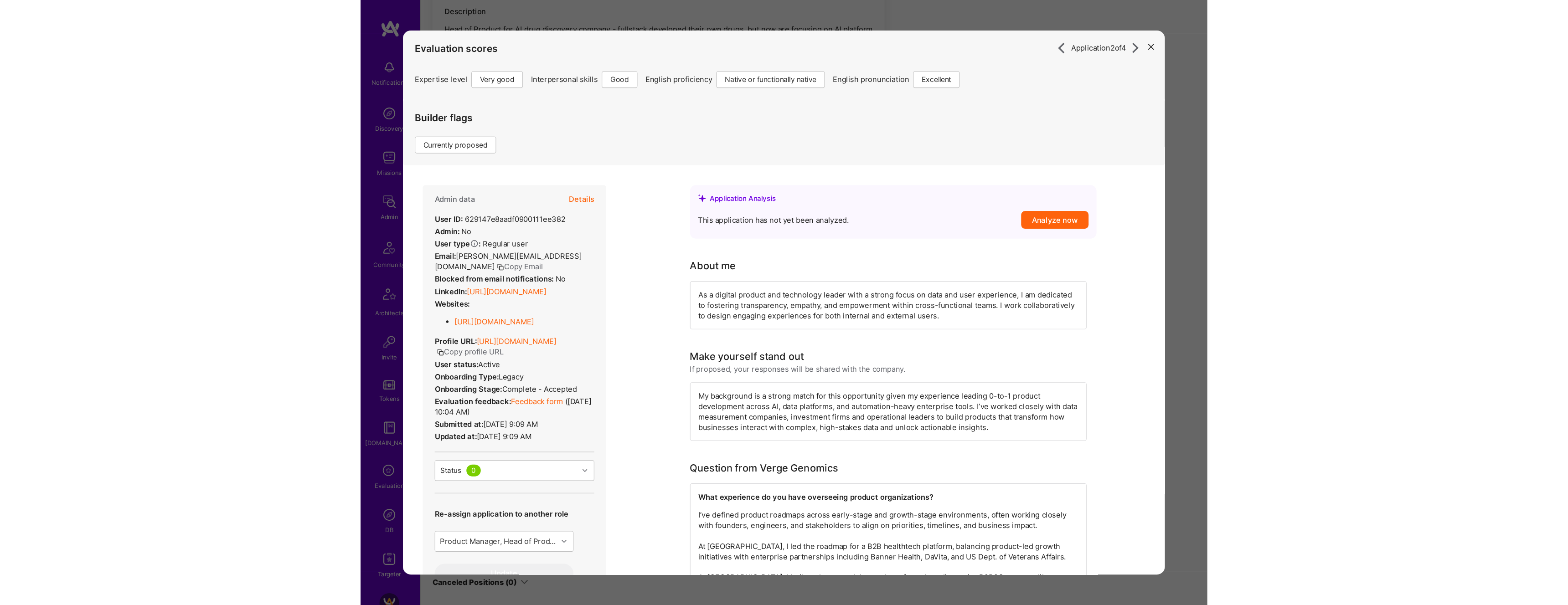
scroll to position [164, 0]
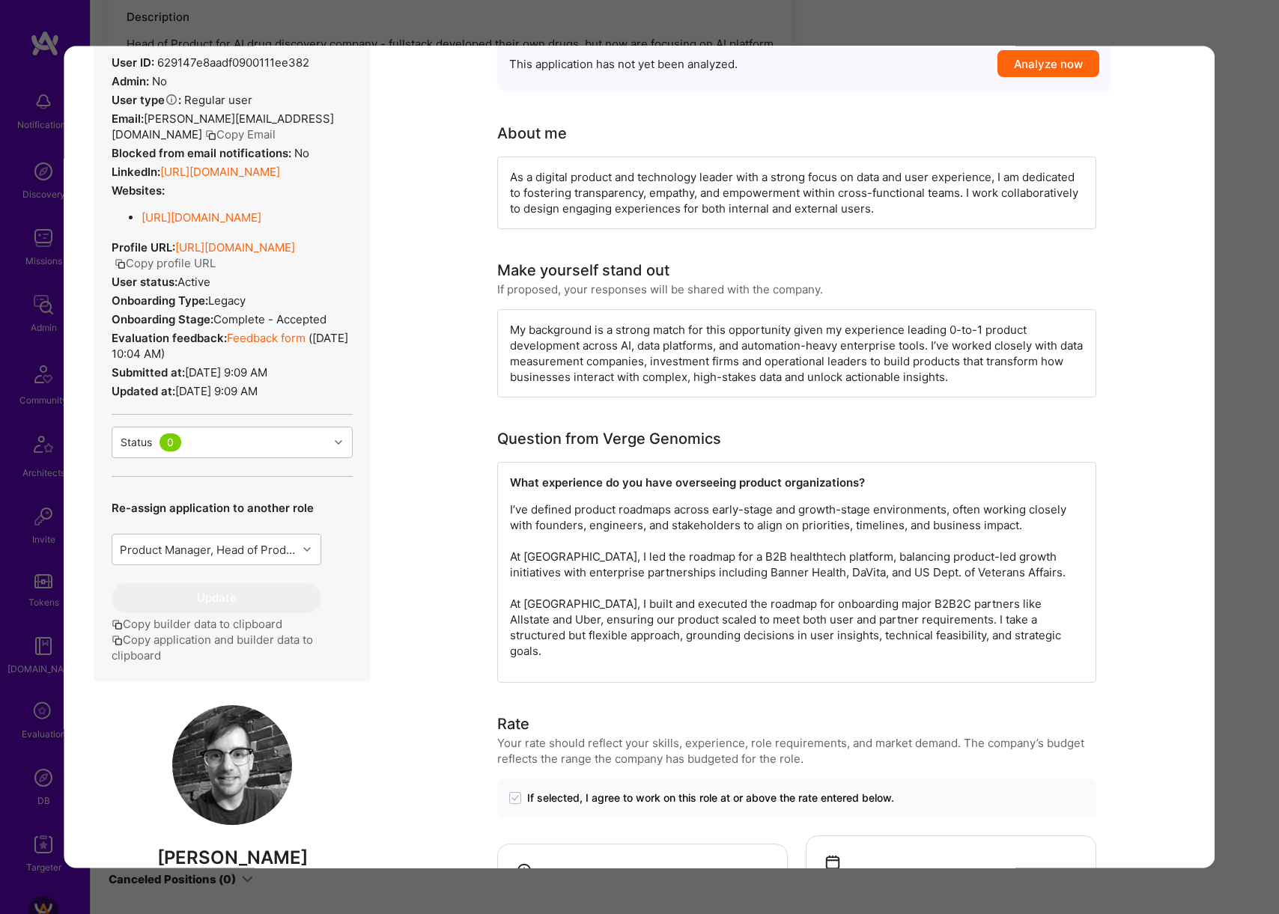
click at [1236, 422] on div "Application 2 of 4 Evaluation scores Expertise level Very good Interpersonal sk…" at bounding box center [639, 457] width 1279 height 914
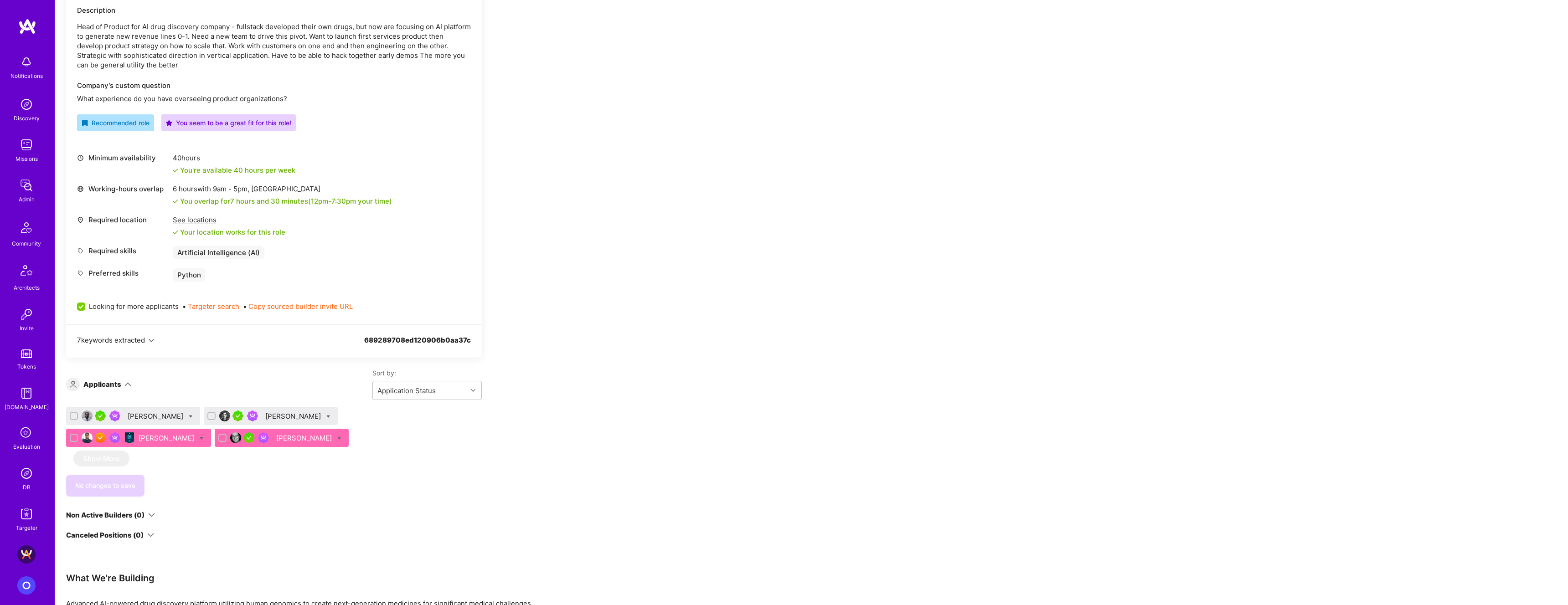
click at [338, 257] on icon at bounding box center [339, 438] width 4 height 4
checkbox input "true"
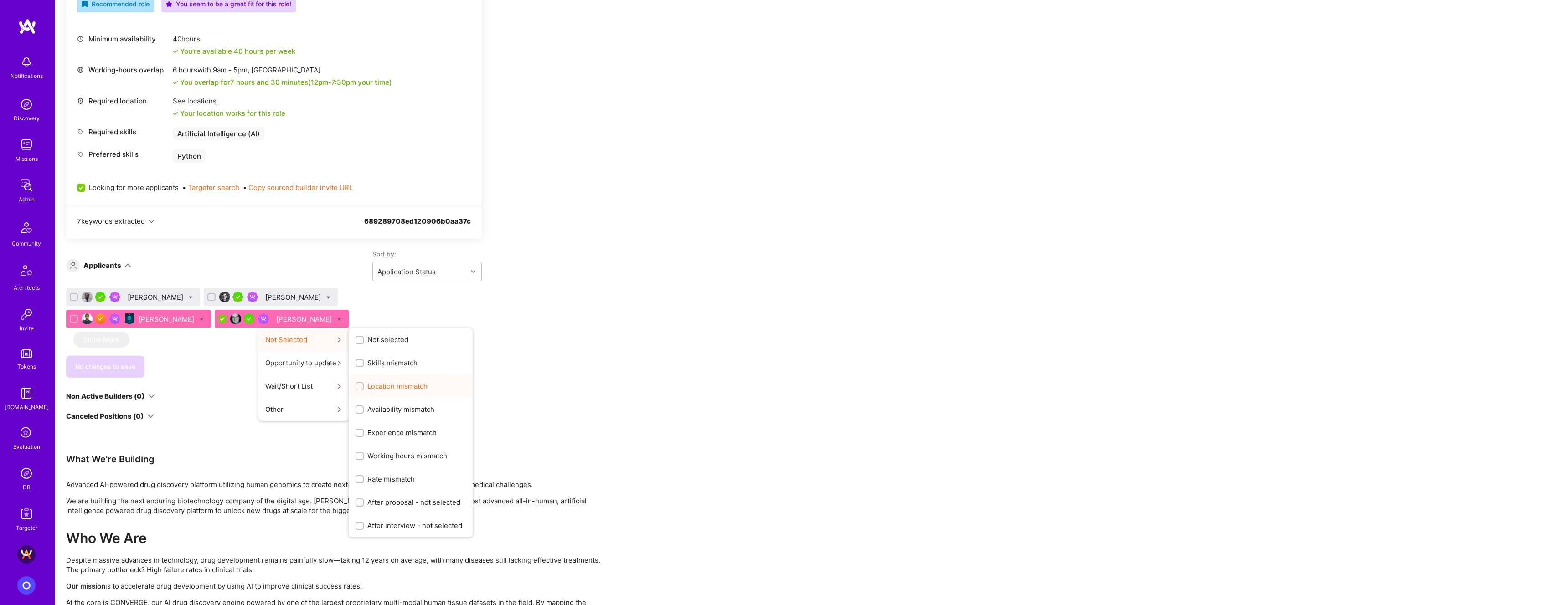
scroll to position [411, 0]
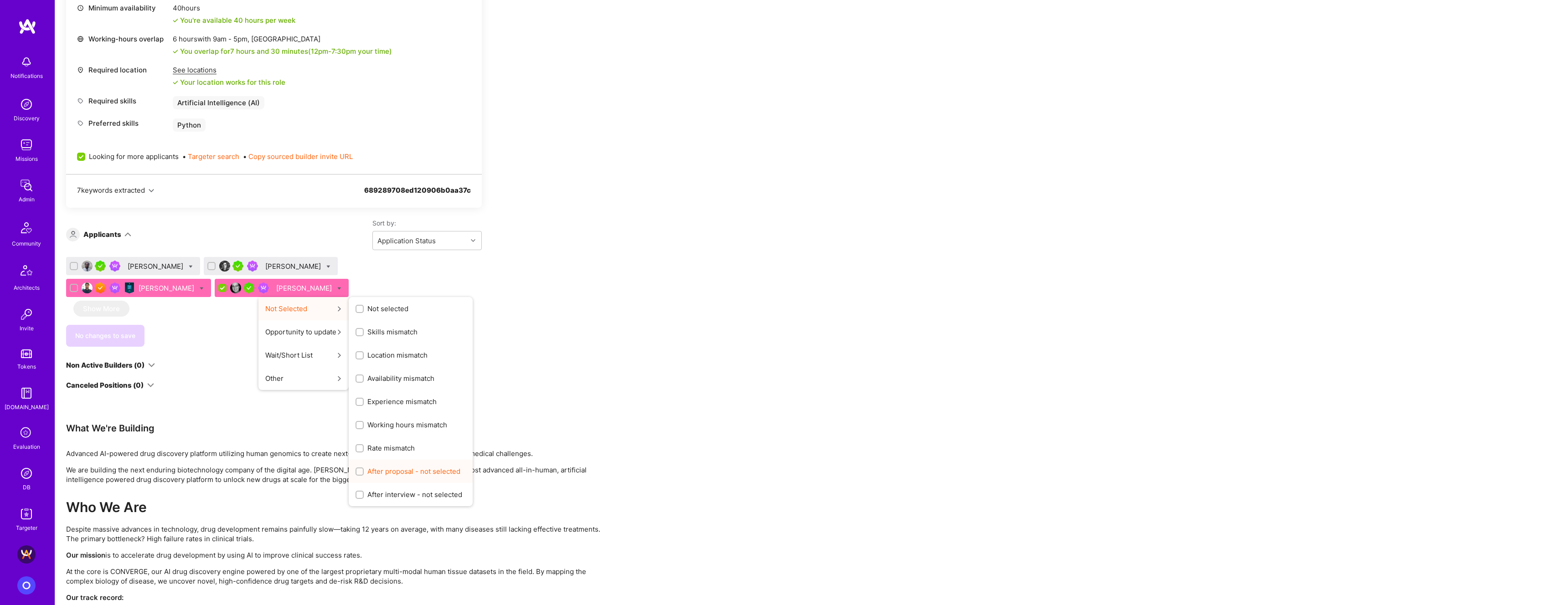
click at [404, 257] on span "After proposal - not selected" at bounding box center [414, 472] width 93 height 10
click at [364, 257] on input "After proposal - not selected" at bounding box center [360, 472] width 6 height 6
checkbox input "true"
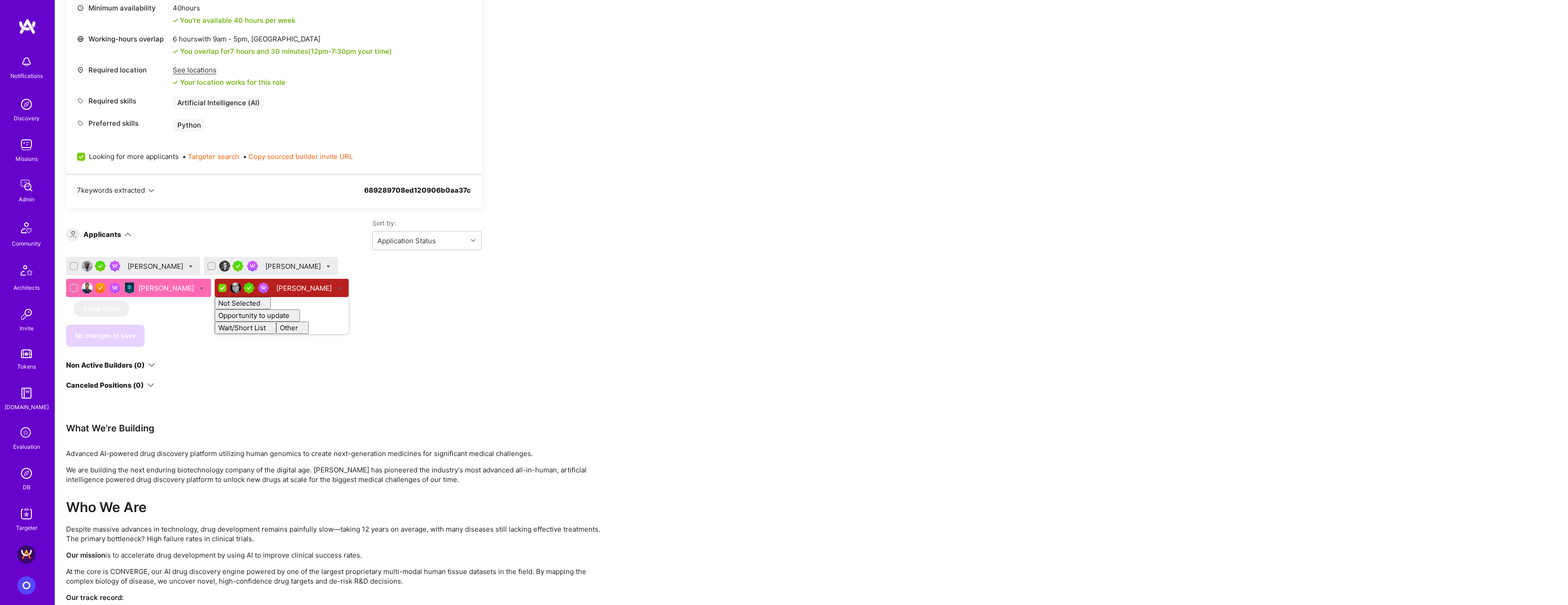
checkbox input "false"
click at [621, 257] on div "Apply for a Mission Role We’re actively looking for builders. This is the best …" at bounding box center [811, 528] width 1513 height 1553
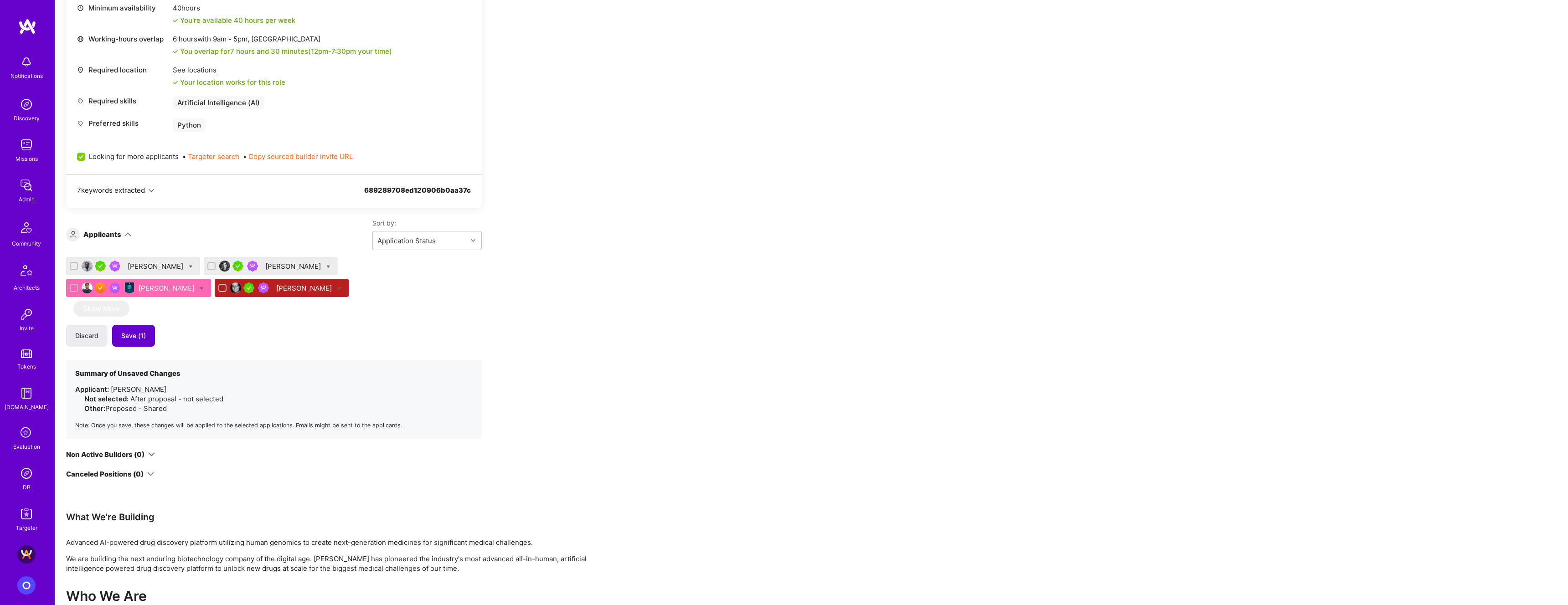
click at [142, 257] on span "Save (1)" at bounding box center [133, 335] width 24 height 9
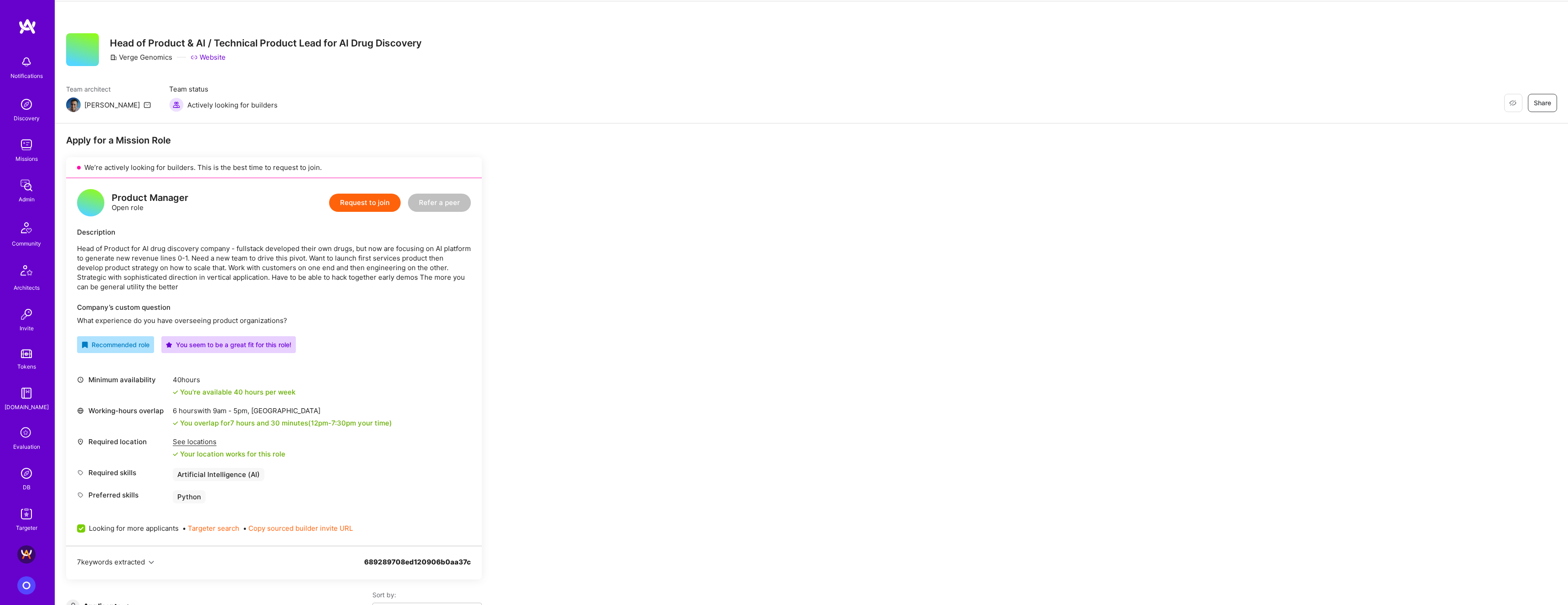
scroll to position [441, 0]
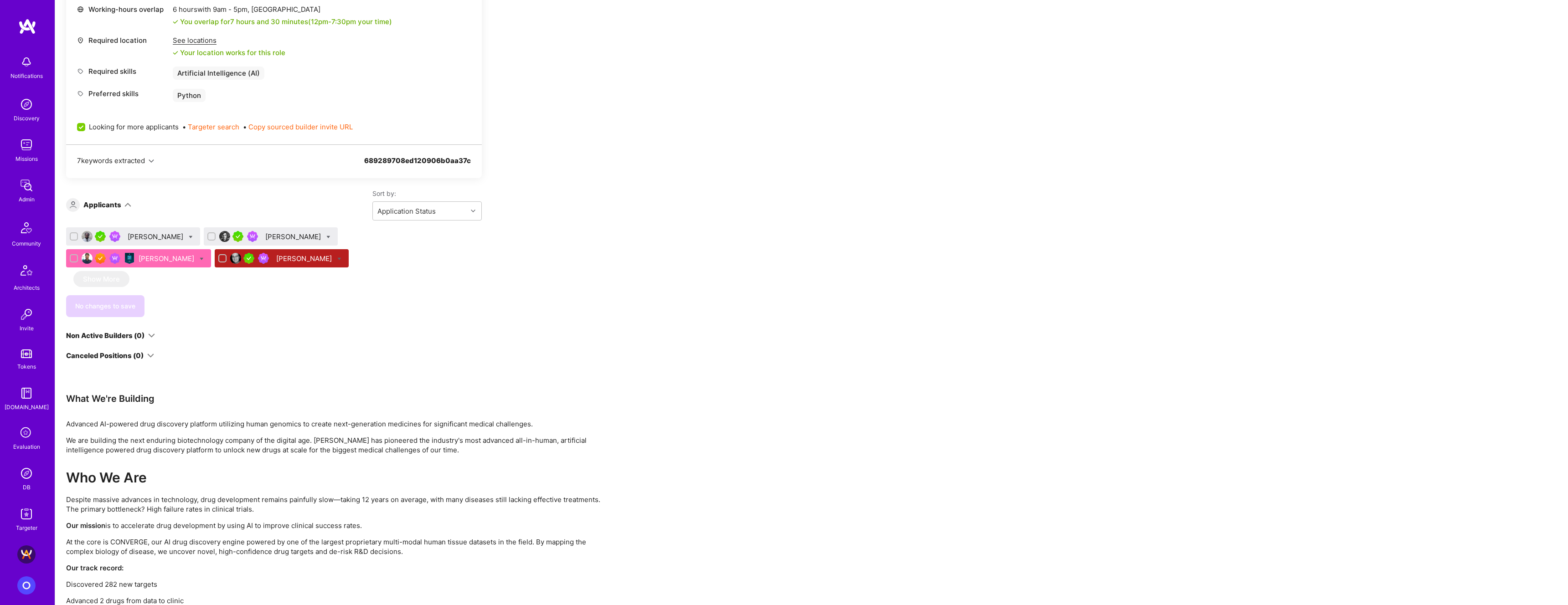
click at [294, 238] on div "Shawn Jones" at bounding box center [294, 237] width 57 height 10
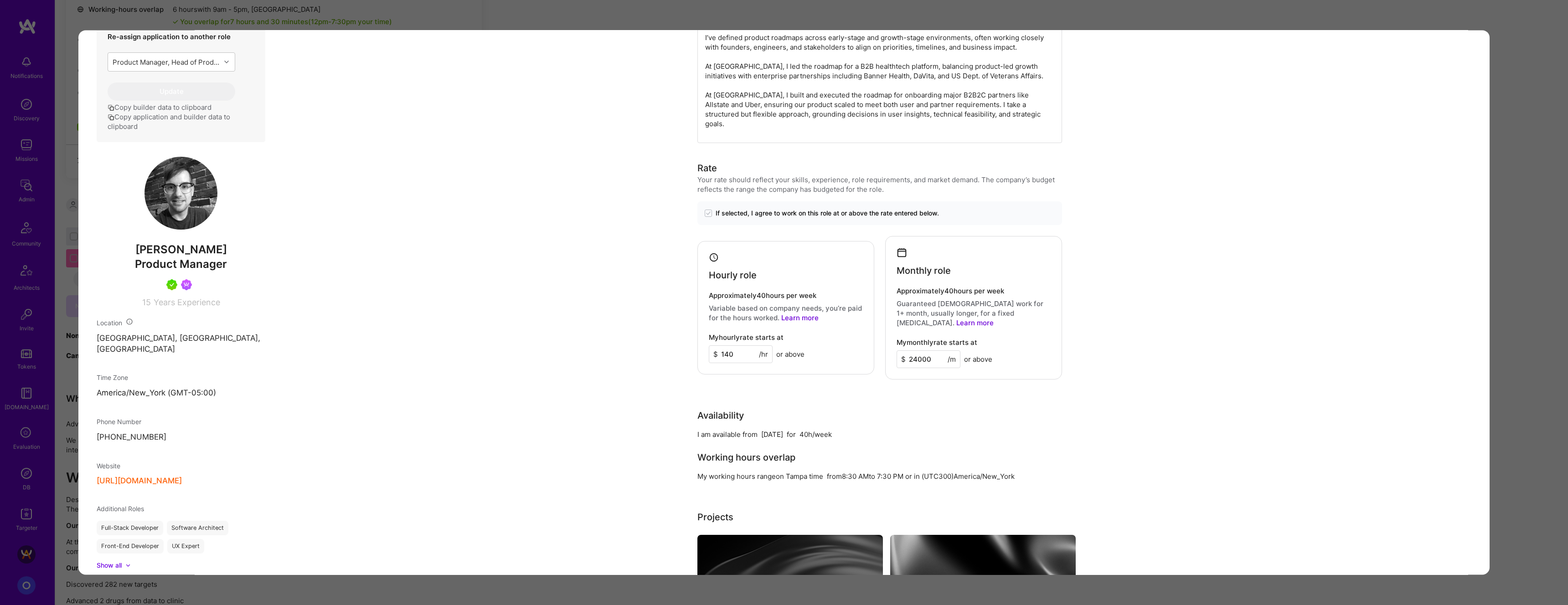
scroll to position [463, 0]
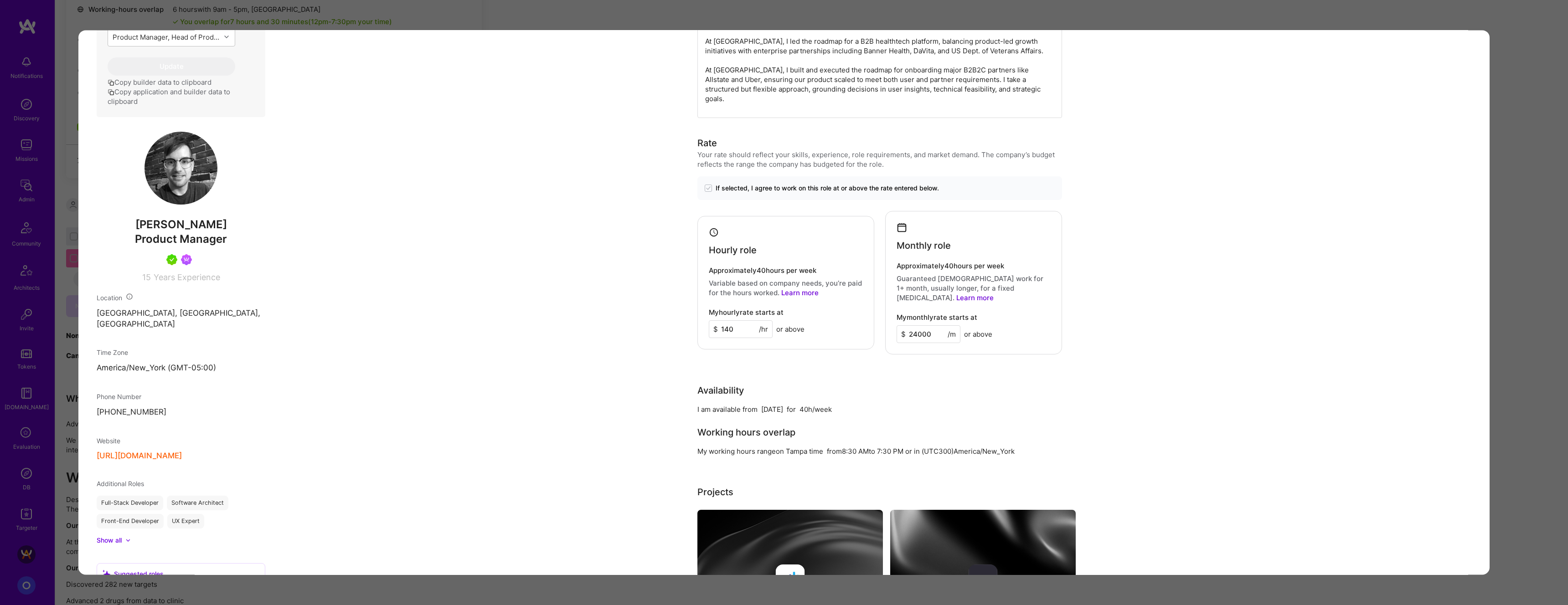
click at [778, 257] on div "Application 2 of 4 Evaluation scores Expertise level Very good Interpersonal sk…" at bounding box center [784, 302] width 1568 height 605
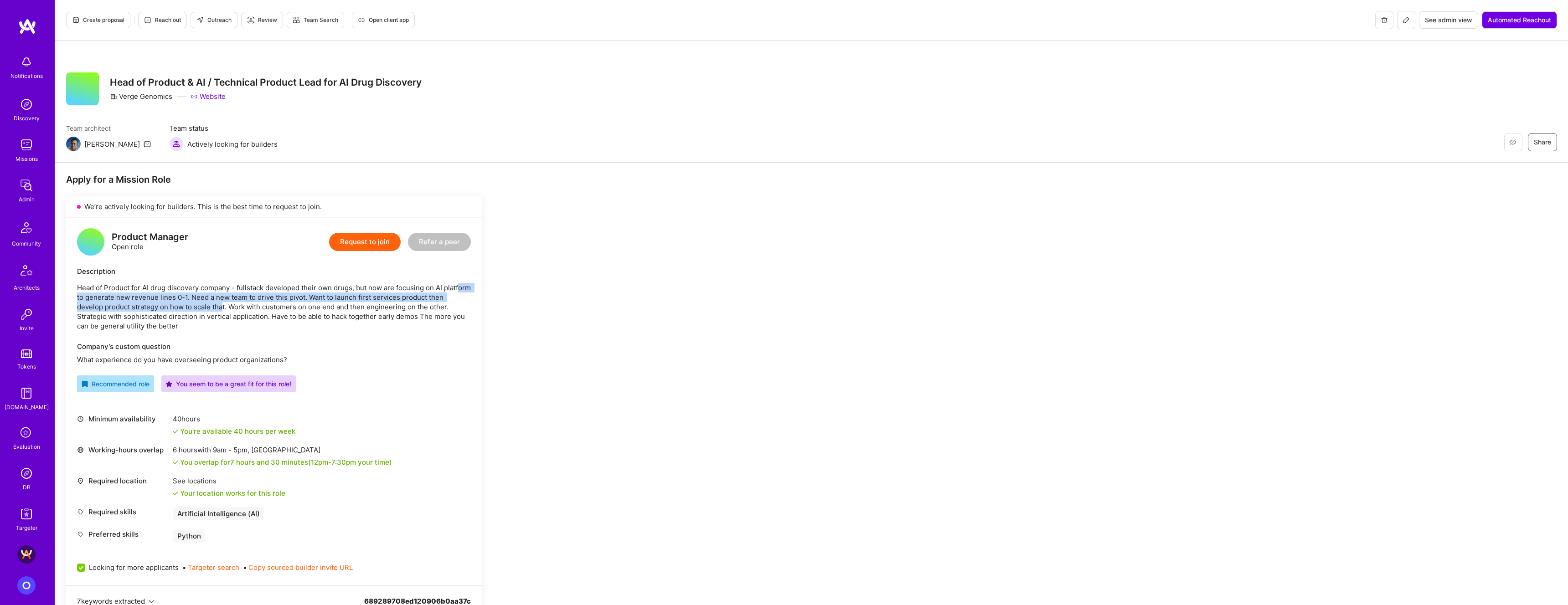
drag, startPoint x: 91, startPoint y: 298, endPoint x: 240, endPoint y: 302, distance: 149.1
click at [240, 257] on p "Head of Product for AI drug discovery company - fullstack developed their own d…" at bounding box center [274, 307] width 394 height 48
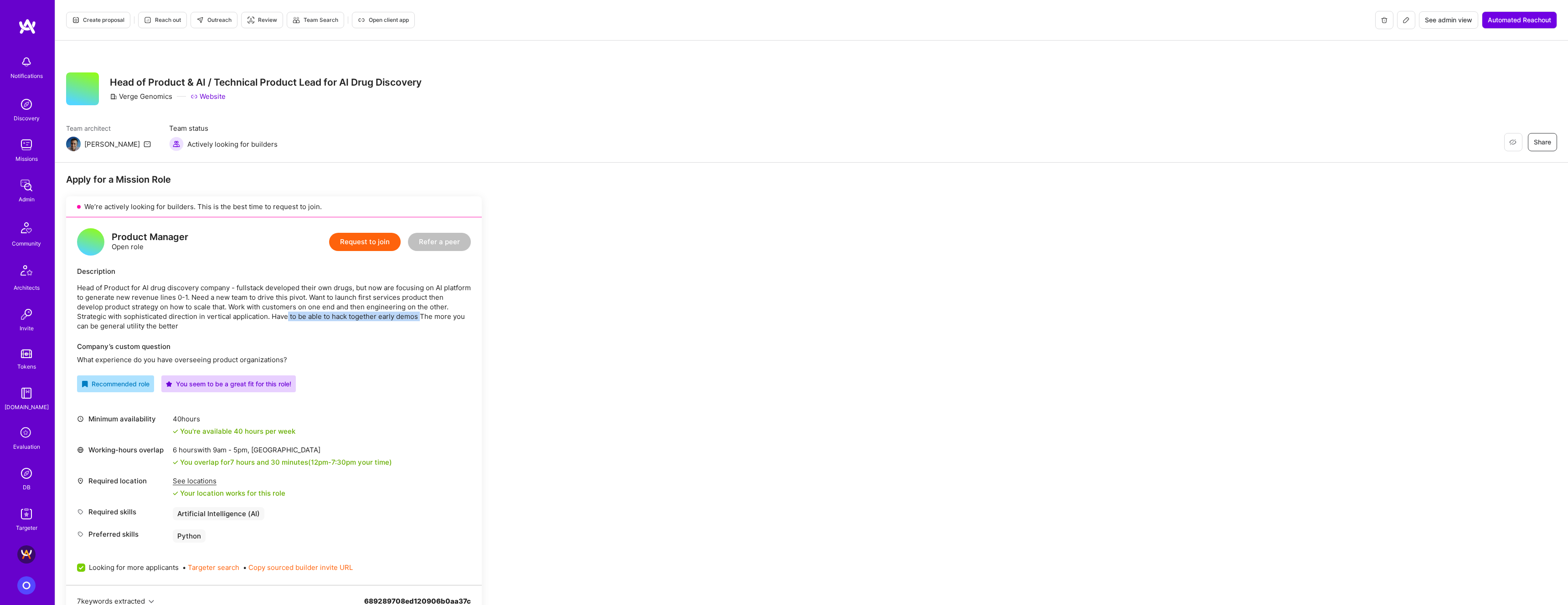
drag, startPoint x: 287, startPoint y: 316, endPoint x: 421, endPoint y: 317, distance: 134.0
click at [421, 257] on p "Head of Product for AI drug discovery company - fullstack developed their own d…" at bounding box center [274, 307] width 394 height 48
click at [778, 22] on icon at bounding box center [1406, 20] width 7 height 7
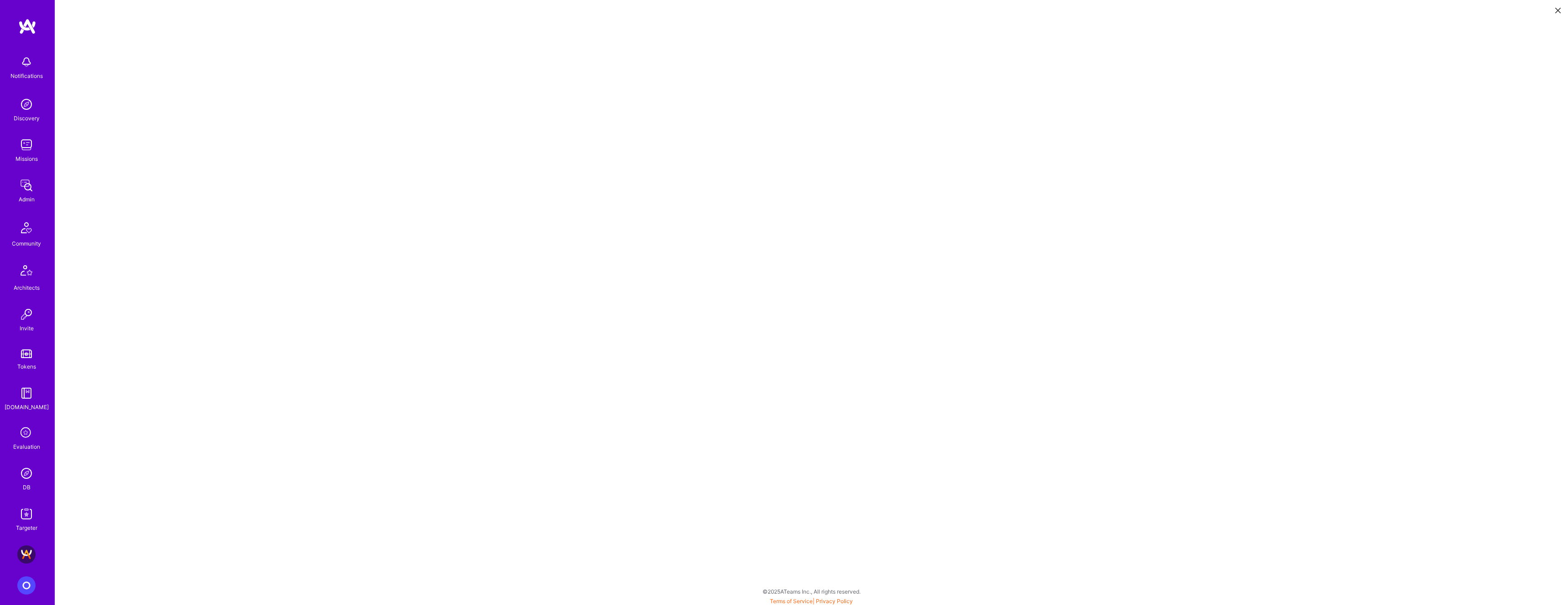
click at [778, 9] on icon at bounding box center [1558, 10] width 5 height 5
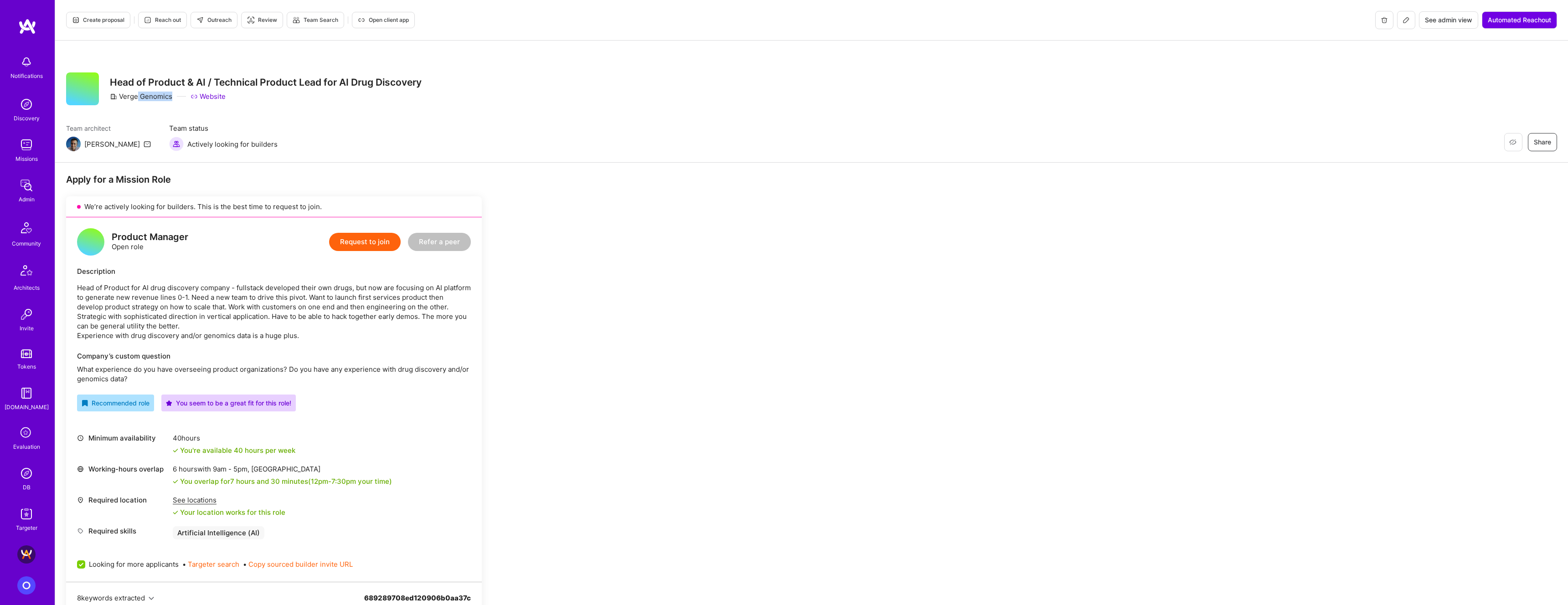
drag, startPoint x: 170, startPoint y: 97, endPoint x: 216, endPoint y: 96, distance: 46.0
click at [136, 100] on div "Verge Genomics" at bounding box center [141, 97] width 63 height 10
click at [219, 96] on link "Website" at bounding box center [208, 97] width 35 height 10
click at [778, 21] on button at bounding box center [1406, 20] width 18 height 18
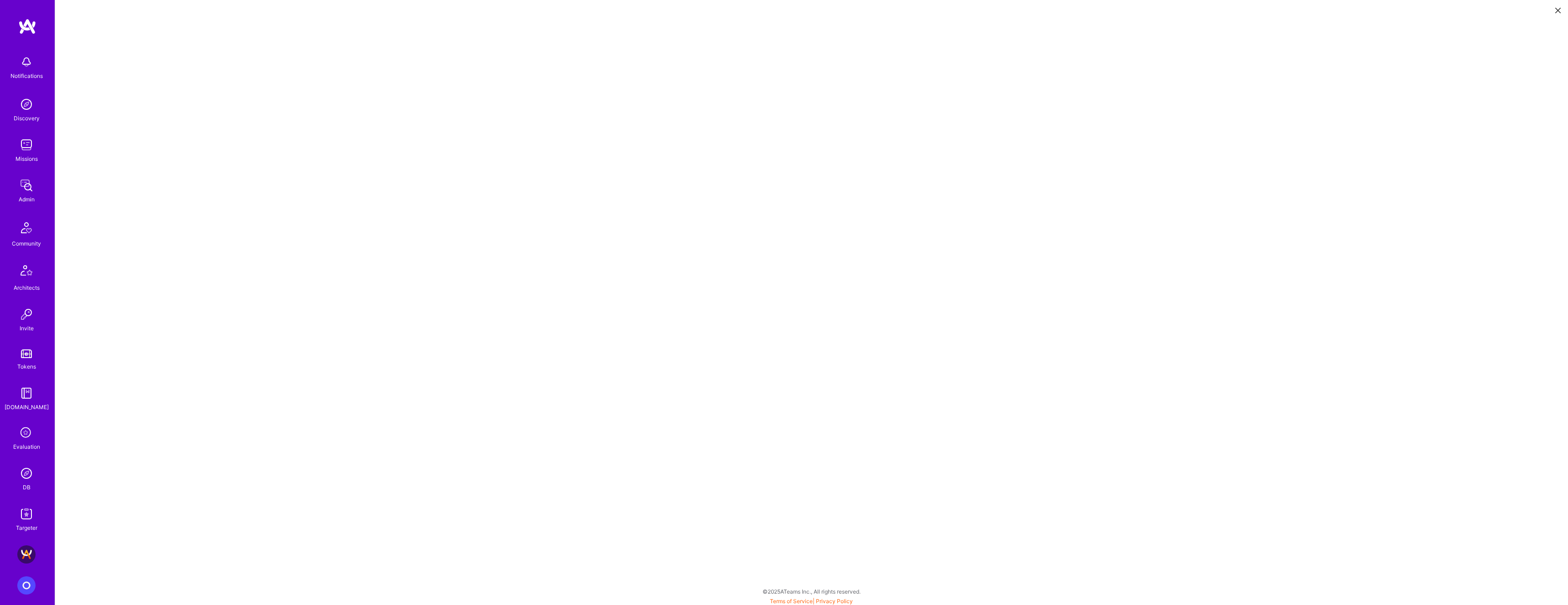
click at [778, 12] on button at bounding box center [1558, 10] width 11 height 15
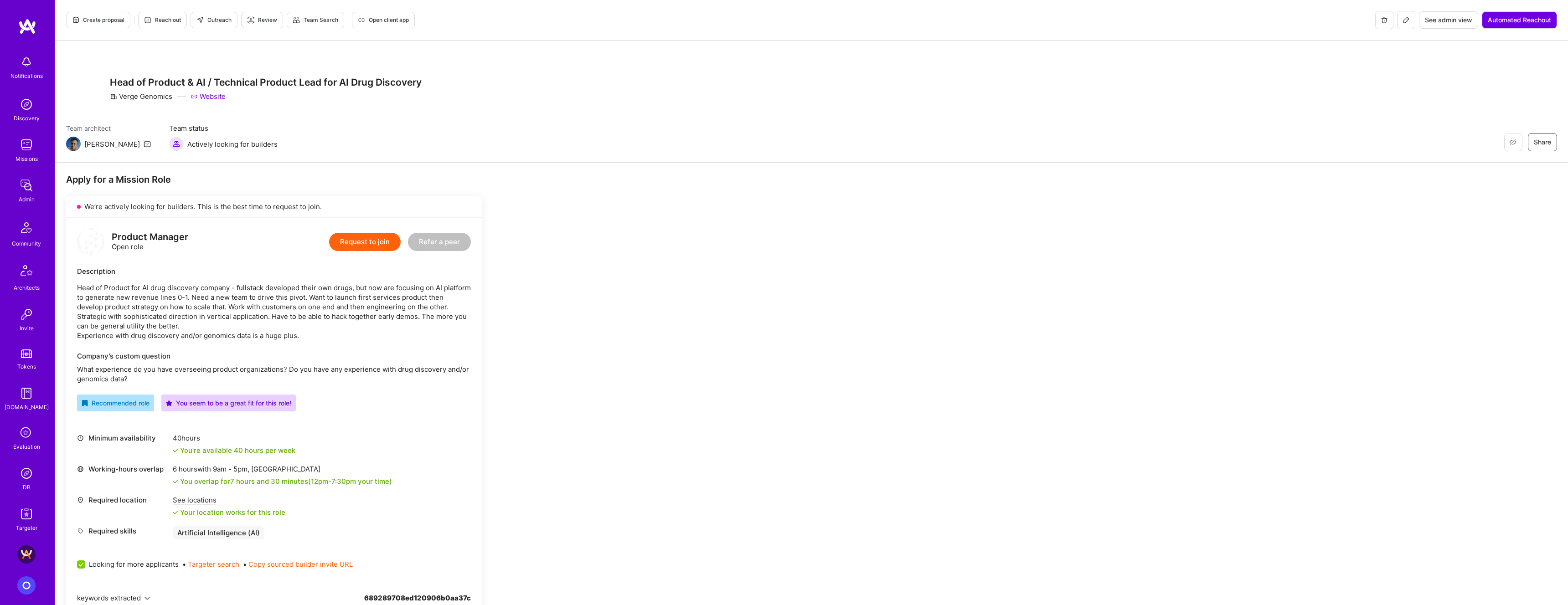
click at [81, 77] on img at bounding box center [83, 89] width 33 height 33
click at [778, 24] on button at bounding box center [1406, 20] width 18 height 18
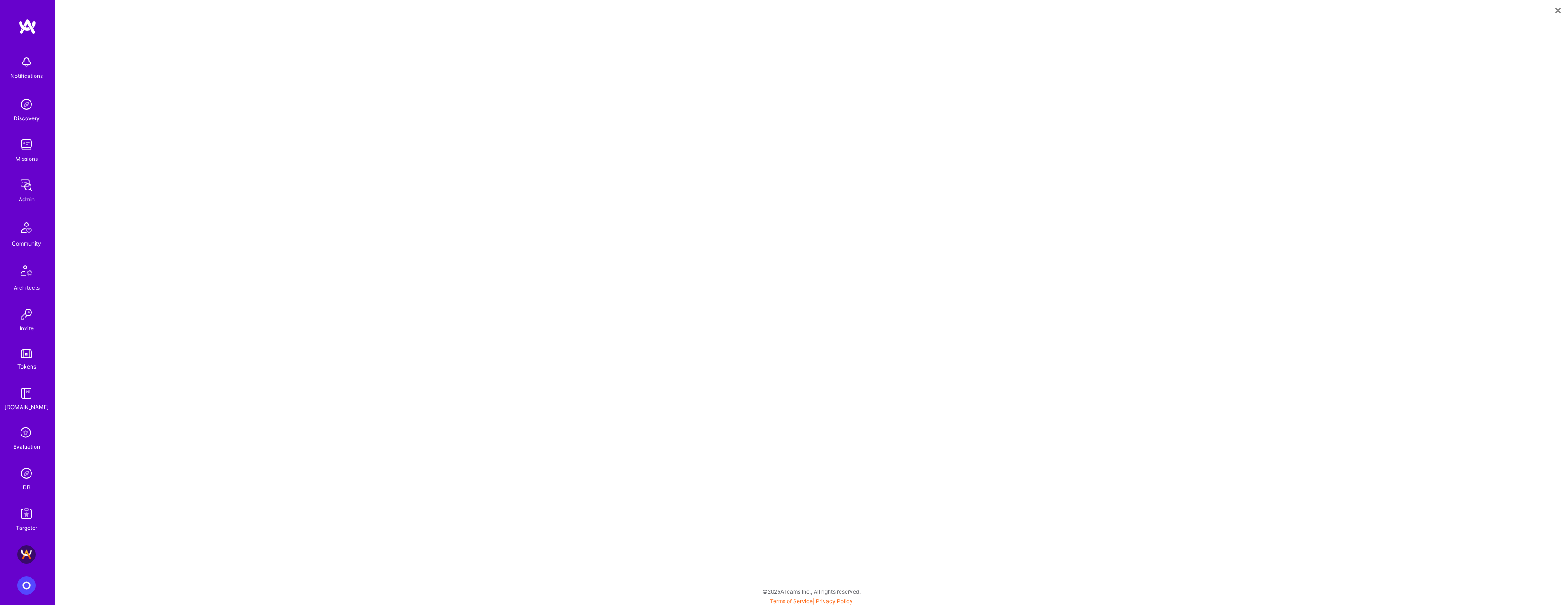
click at [778, 10] on icon at bounding box center [1558, 10] width 5 height 5
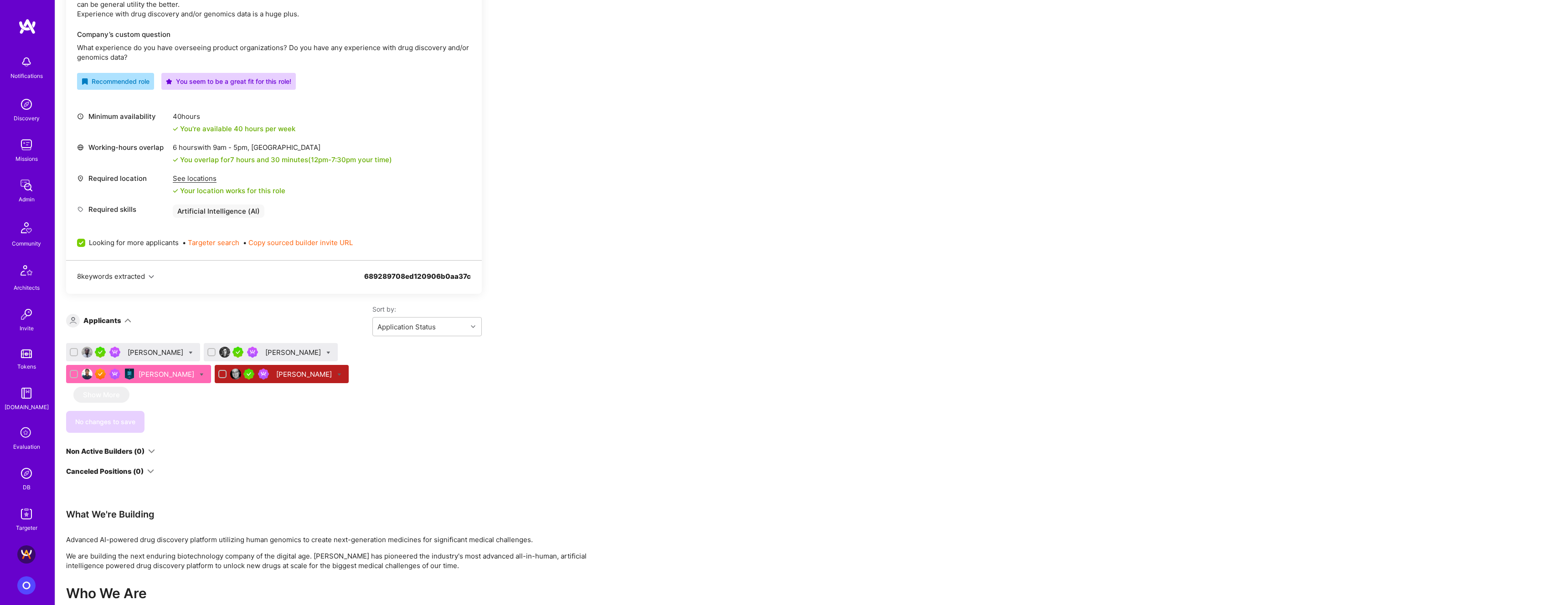
scroll to position [323, 0]
click at [192, 257] on icon at bounding box center [191, 352] width 4 height 4
checkbox input "true"
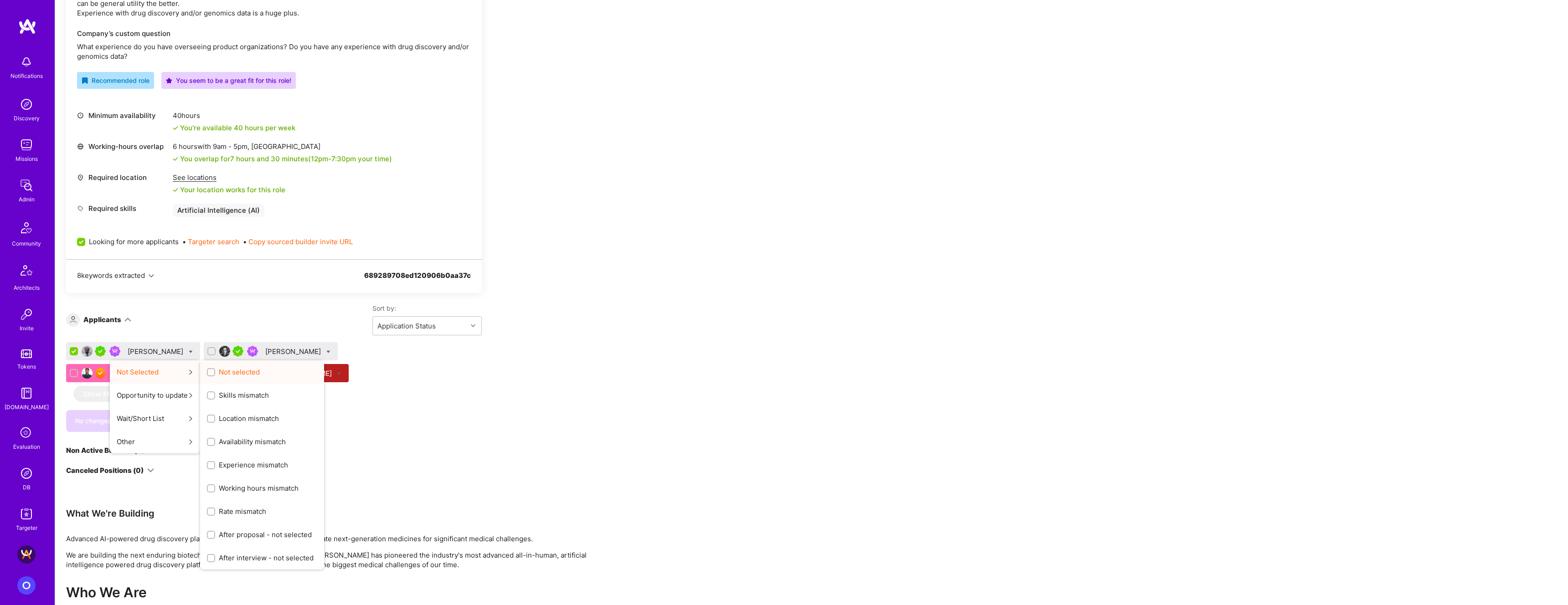
click at [227, 257] on span "Not selected" at bounding box center [239, 372] width 41 height 10
click at [215, 257] on input "Not selected" at bounding box center [212, 372] width 6 height 6
checkbox input "true"
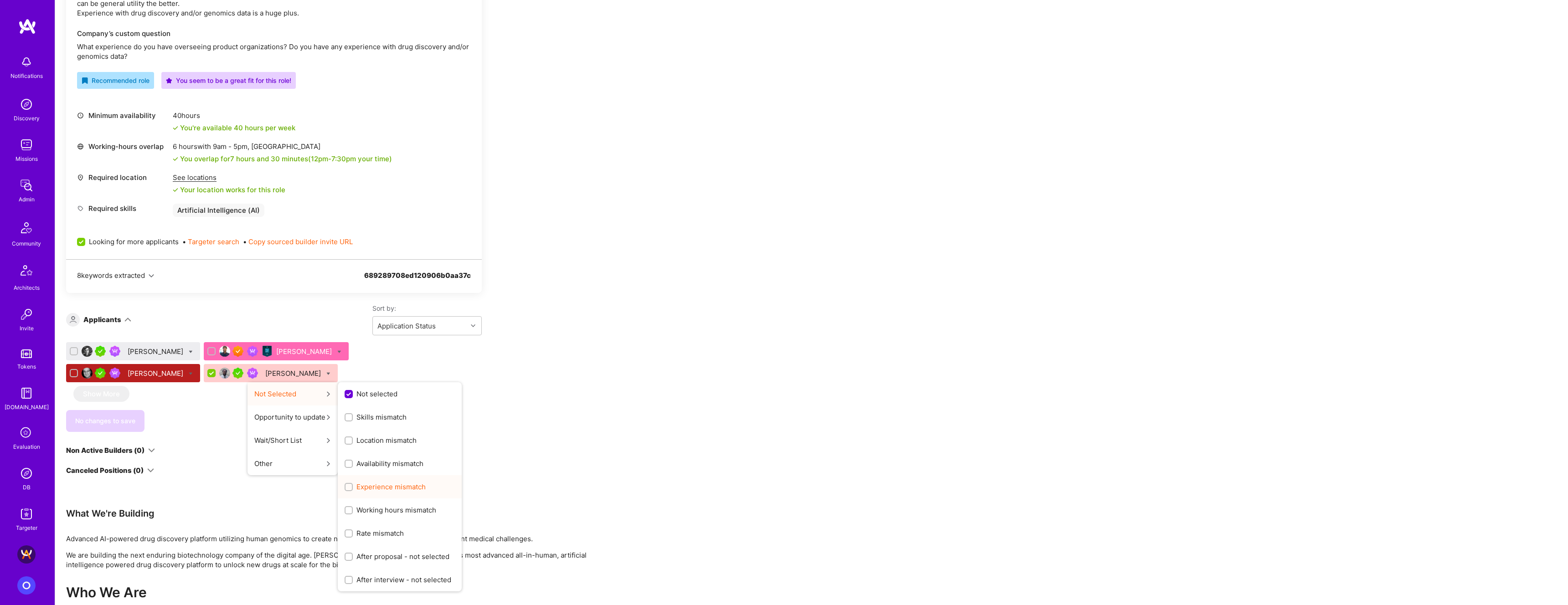
click at [357, 257] on span "Experience mismatch" at bounding box center [391, 487] width 69 height 10
click at [346, 257] on input "Experience mismatch" at bounding box center [349, 488] width 6 height 6
checkbox input "true"
click at [357, 257] on span "Not selected" at bounding box center [377, 394] width 41 height 10
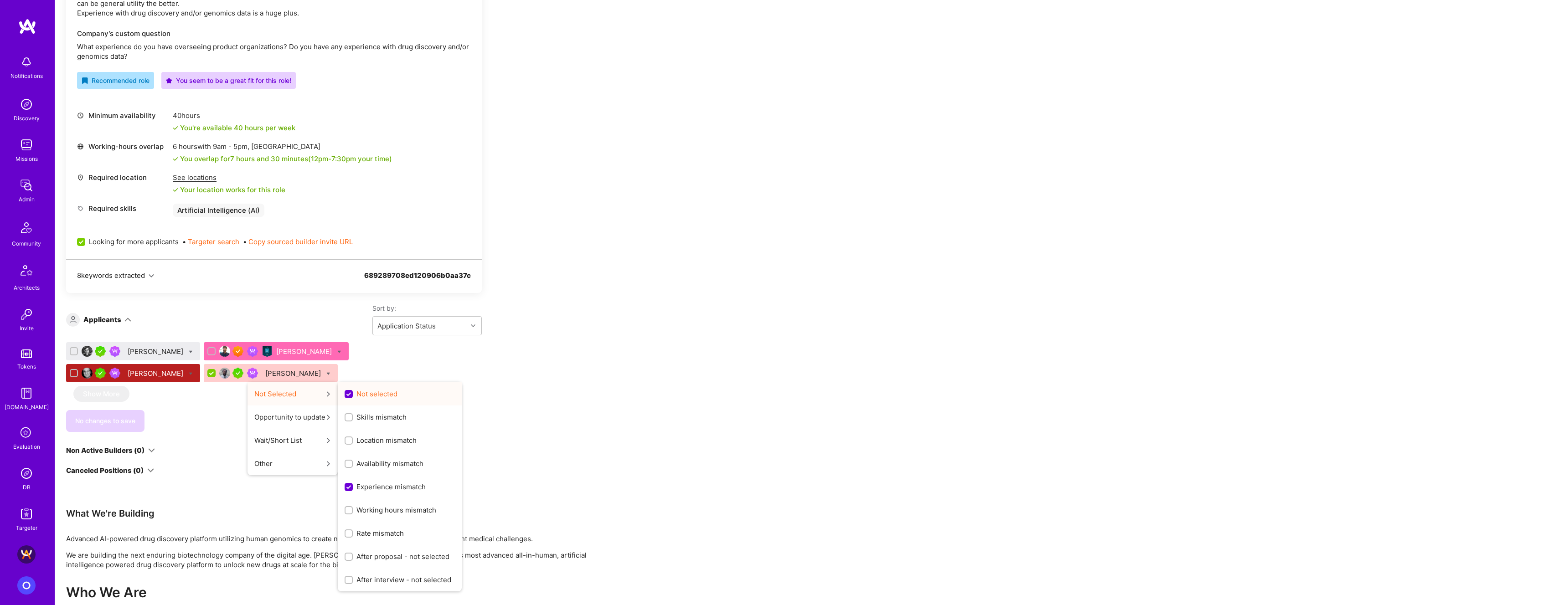
click at [346, 257] on input "Not selected" at bounding box center [349, 394] width 8 height 8
checkbox input "false"
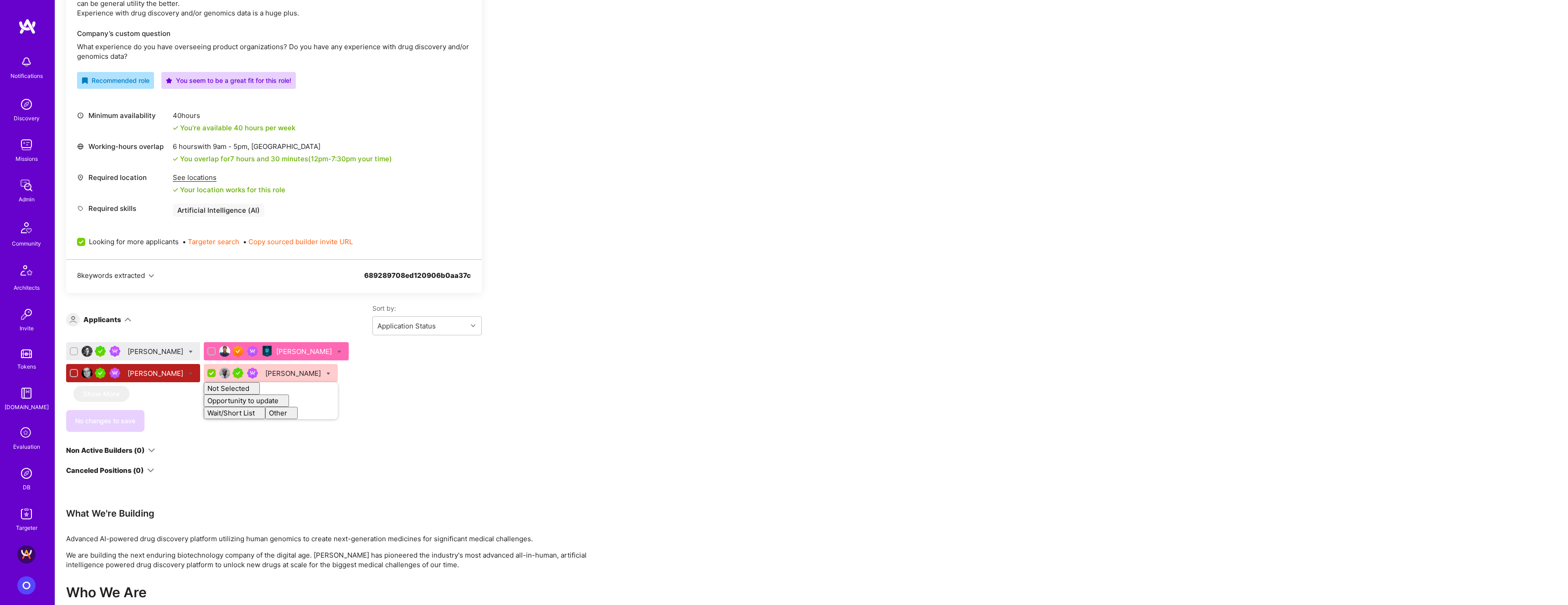
checkbox input "false"
click at [587, 257] on div "Apply for a Mission Role We’re actively looking for builders. This is the best …" at bounding box center [340, 606] width 547 height 1510
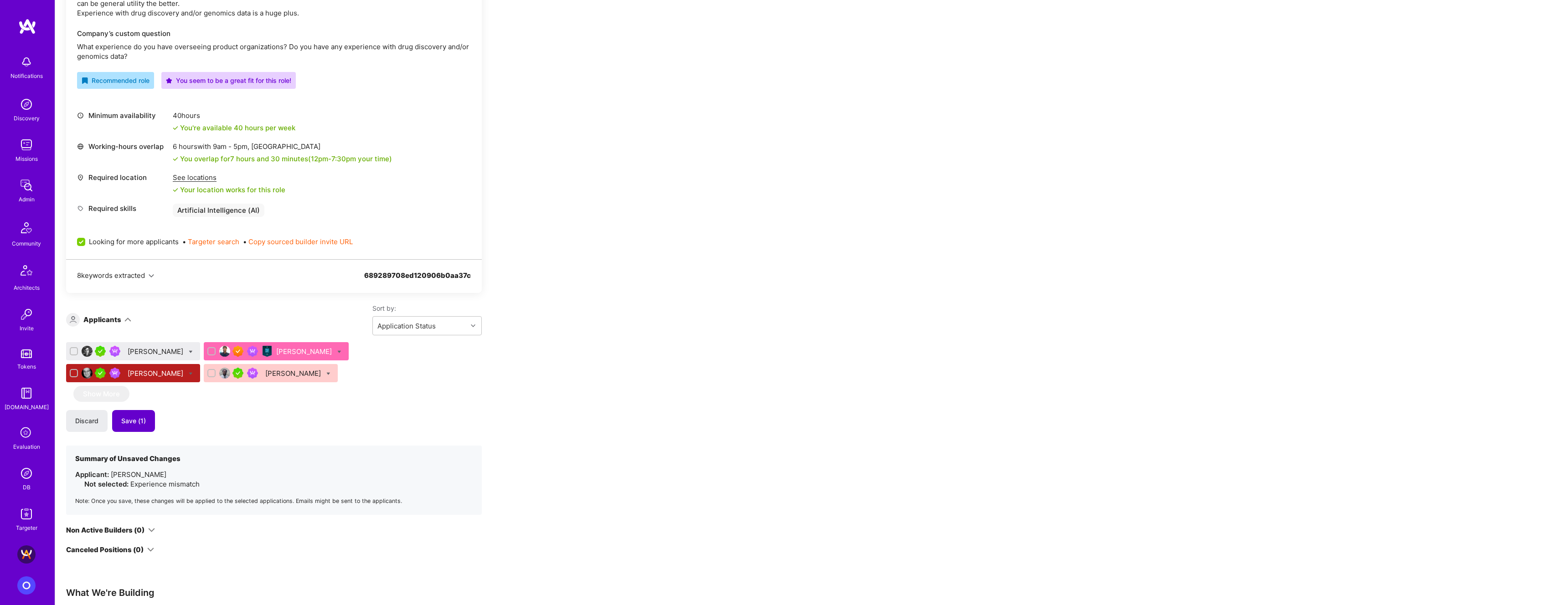
click at [137, 257] on span "Save (1)" at bounding box center [133, 421] width 24 height 9
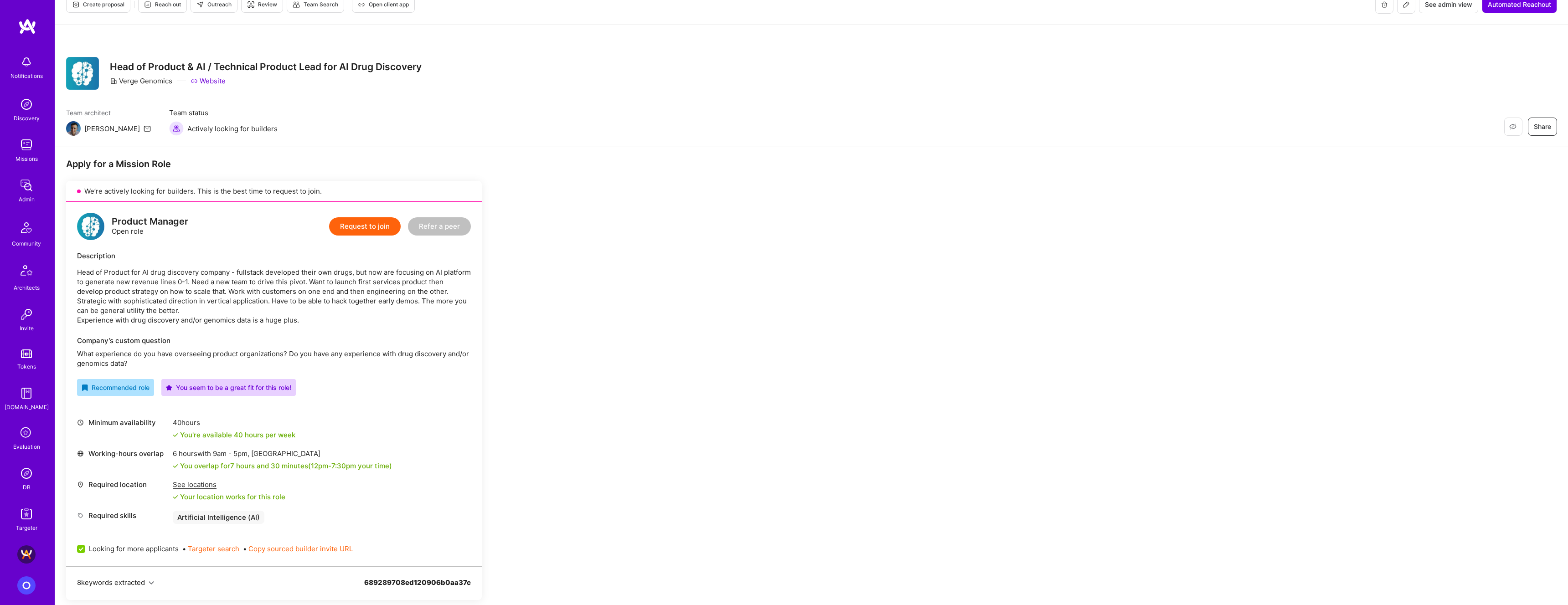
scroll to position [0, 0]
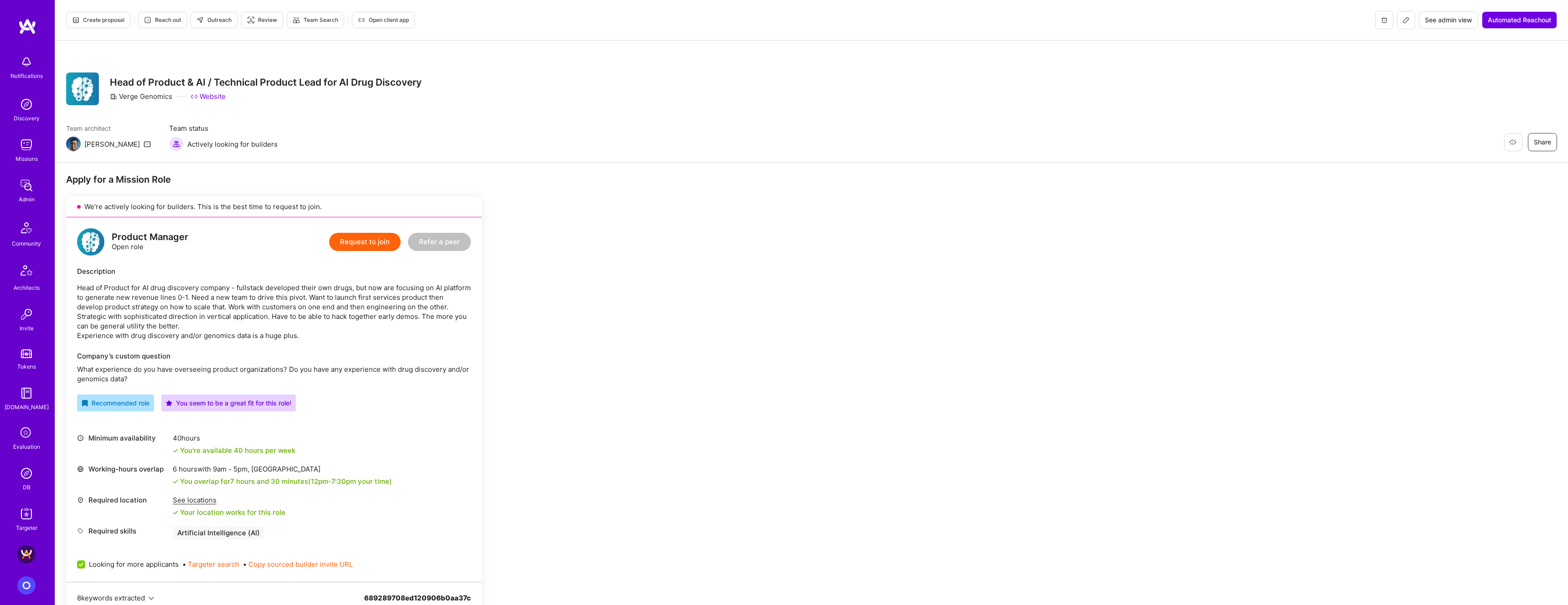
click at [778, 19] on icon at bounding box center [1406, 20] width 7 height 7
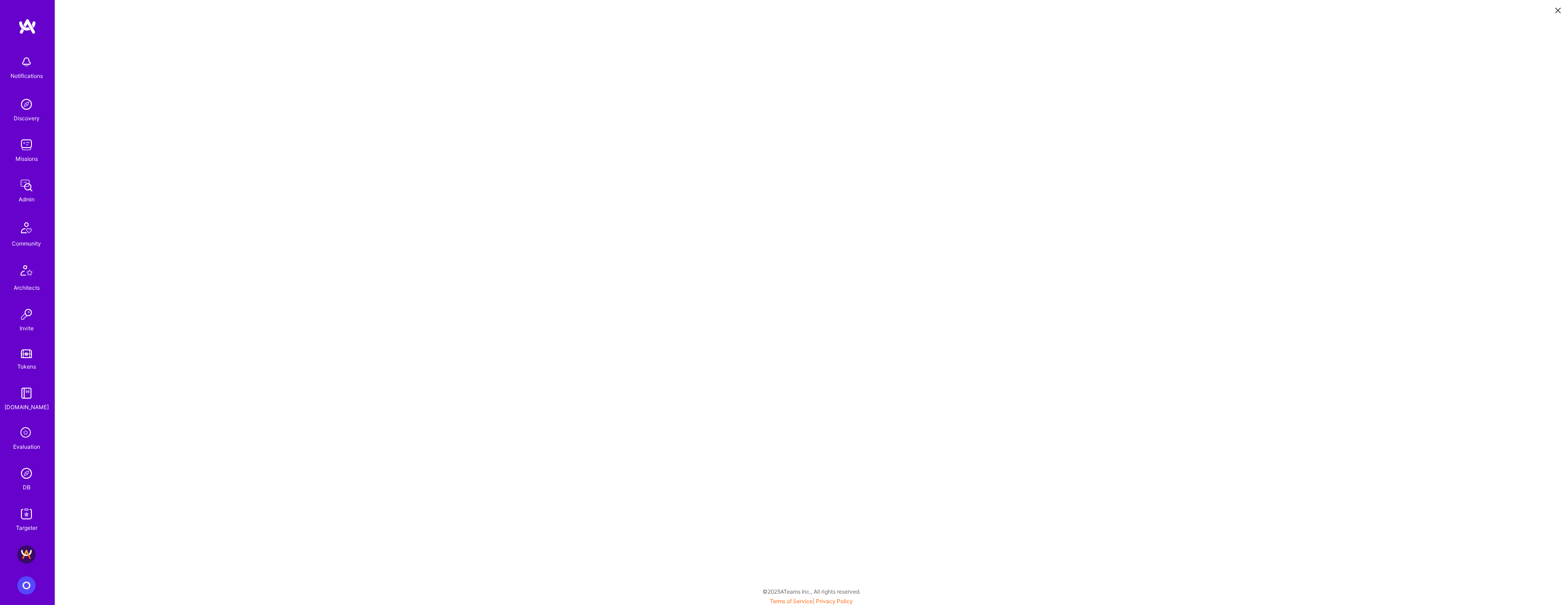
click at [778, 6] on button at bounding box center [1558, 10] width 11 height 15
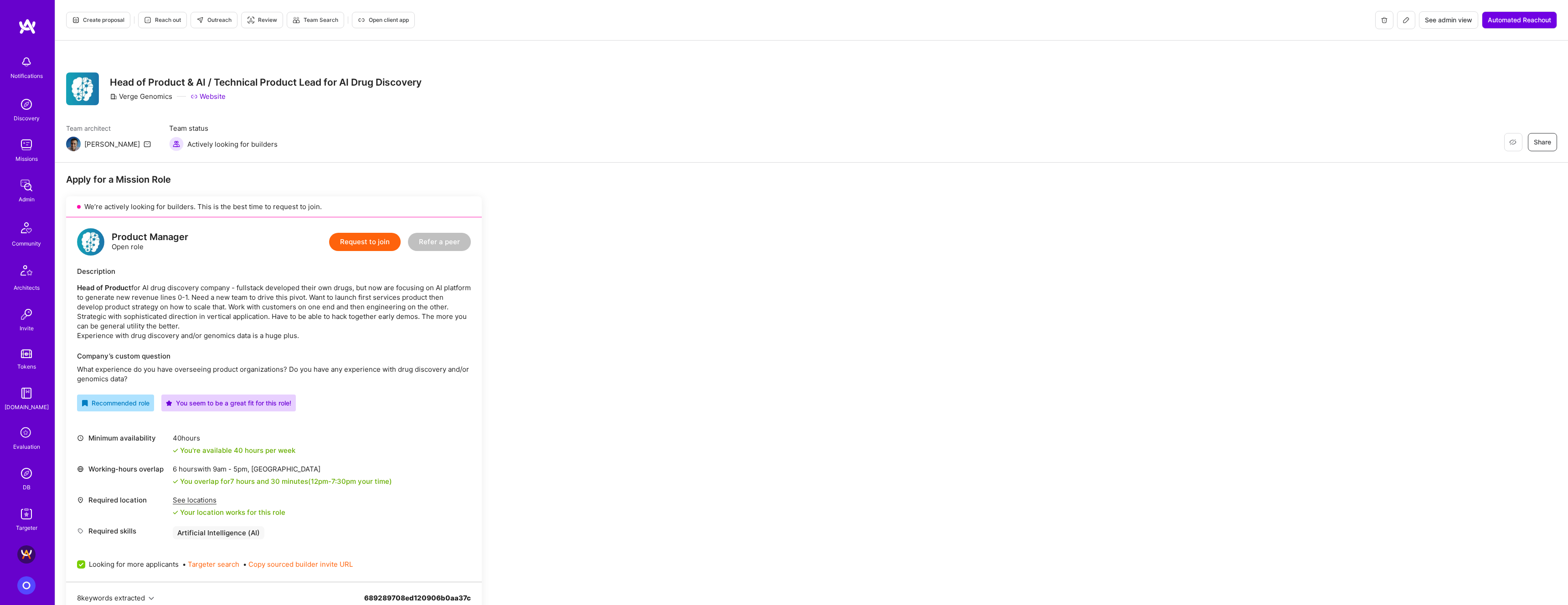
click at [213, 23] on span "Outreach" at bounding box center [214, 19] width 35 height 8
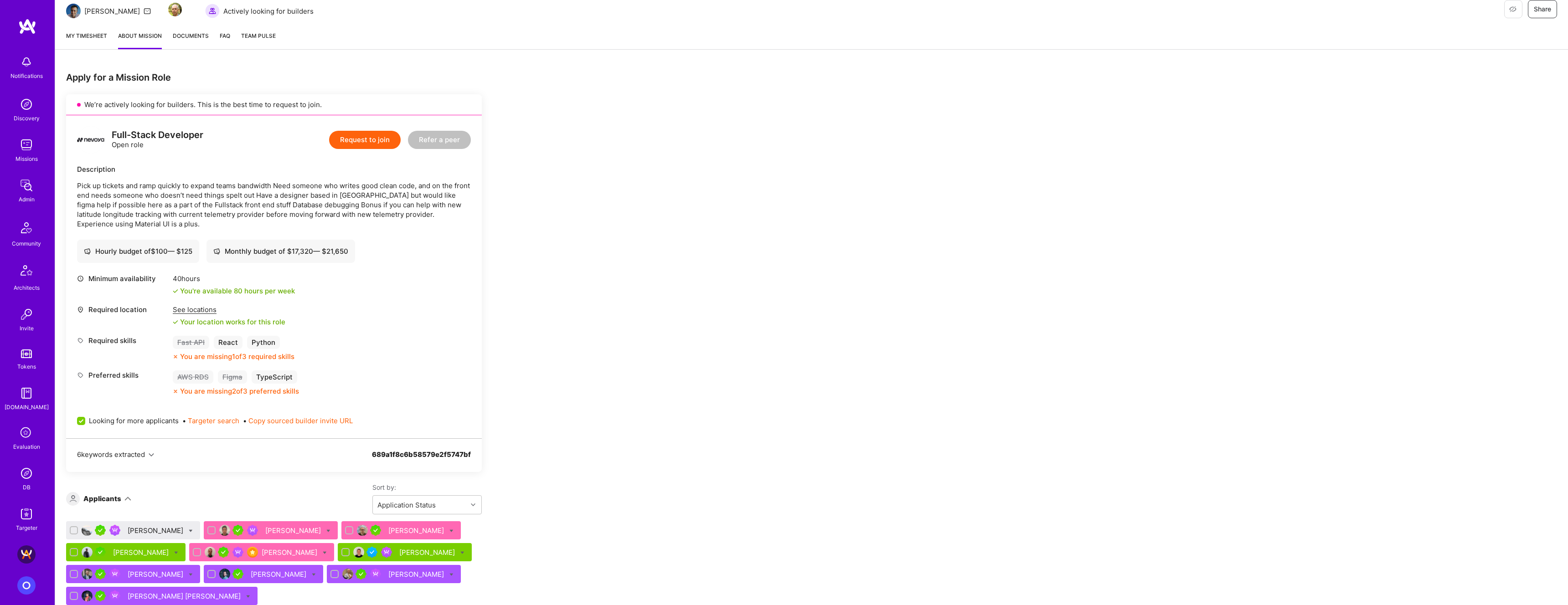
scroll to position [212, 0]
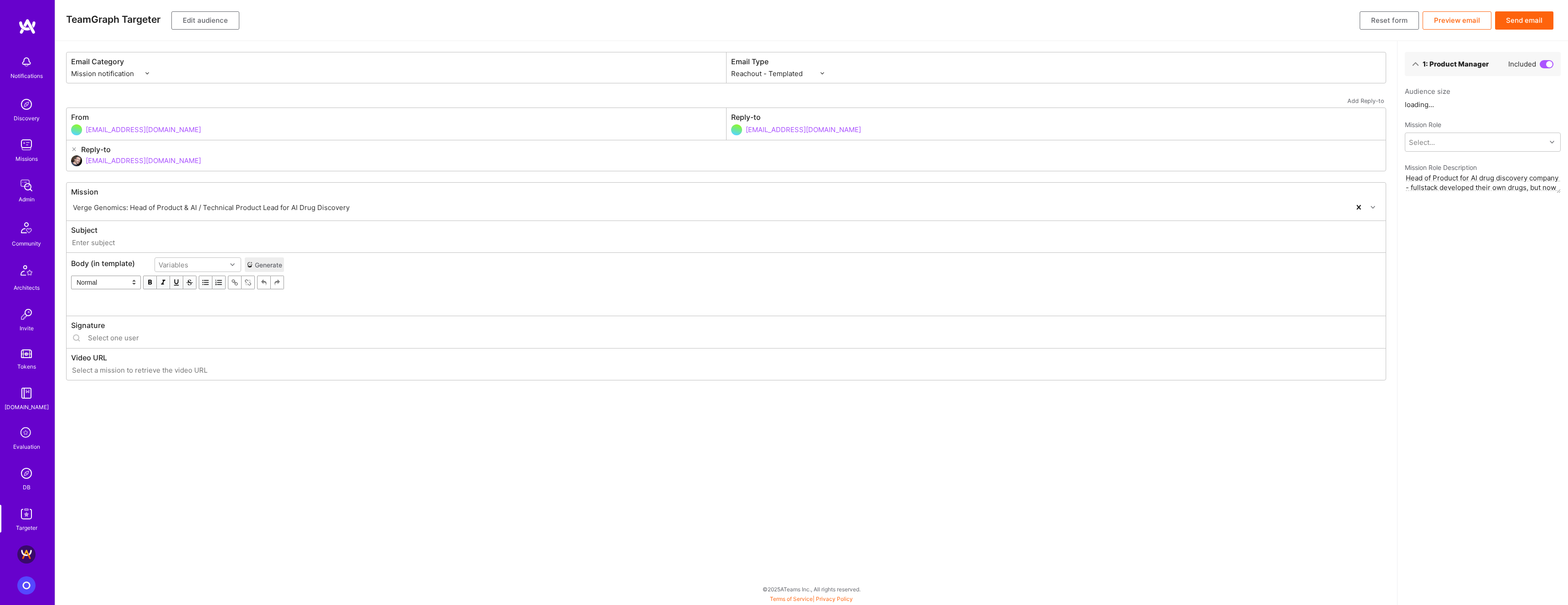
select select "rich-reachout"
type input "[DOMAIN_NAME] // Verge Genomics: Head of Product & AI / Technical Product Lead …"
type input "[EMAIL_ADDRESS][DOMAIN_NAME]"
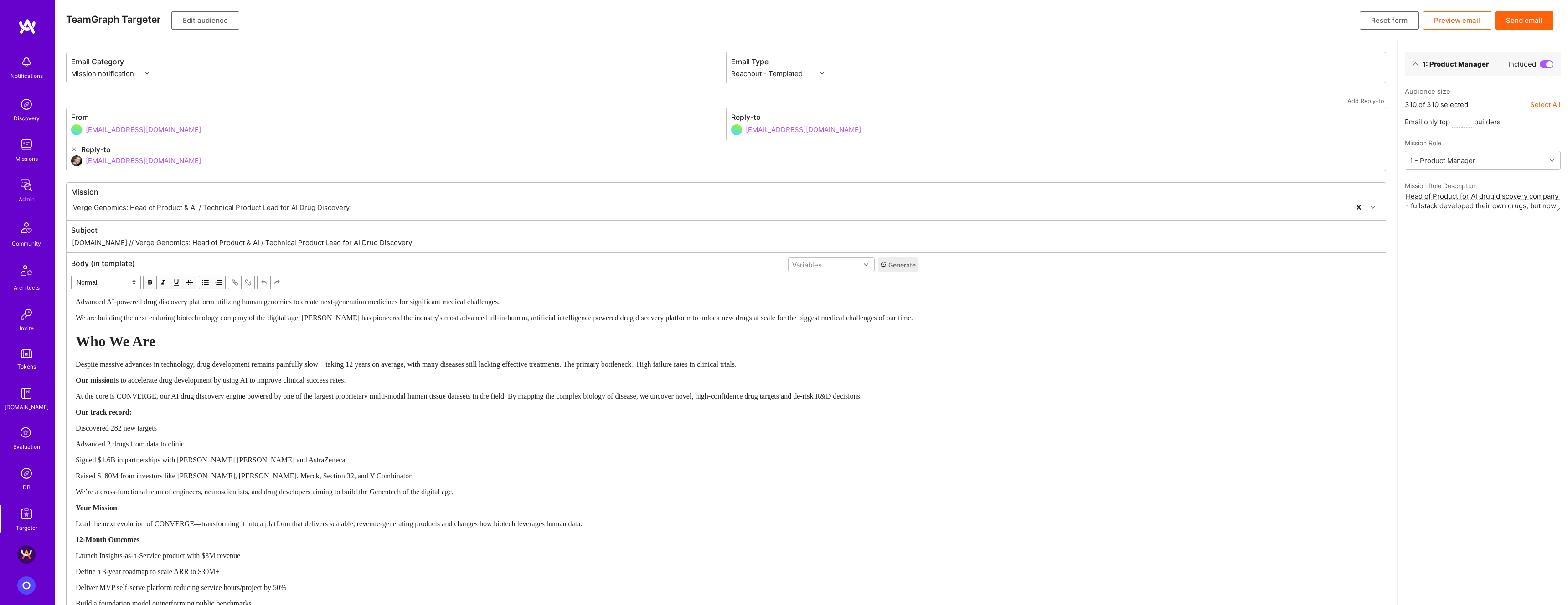
click at [208, 21] on button "Edit audience" at bounding box center [206, 21] width 68 height 18
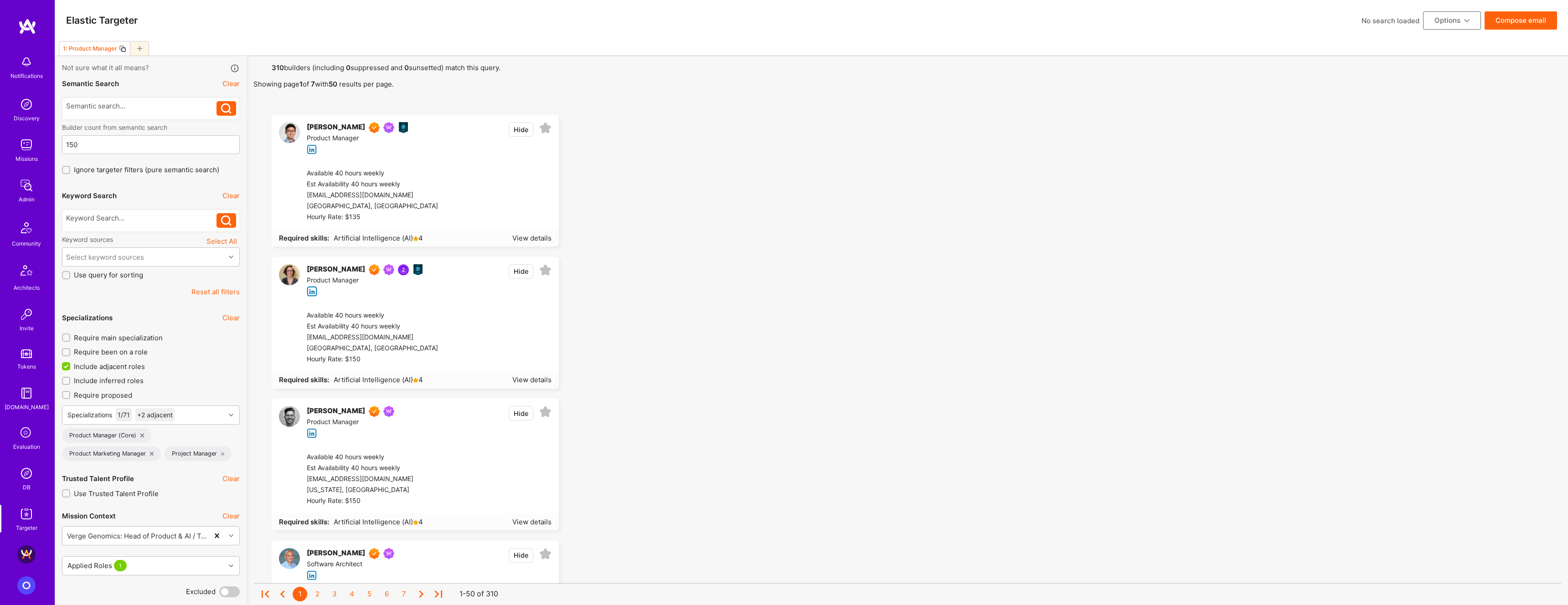
click at [123, 368] on span "Include adjacent roles" at bounding box center [109, 367] width 71 height 10
click at [71, 368] on input "Include adjacent roles" at bounding box center [66, 366] width 8 height 8
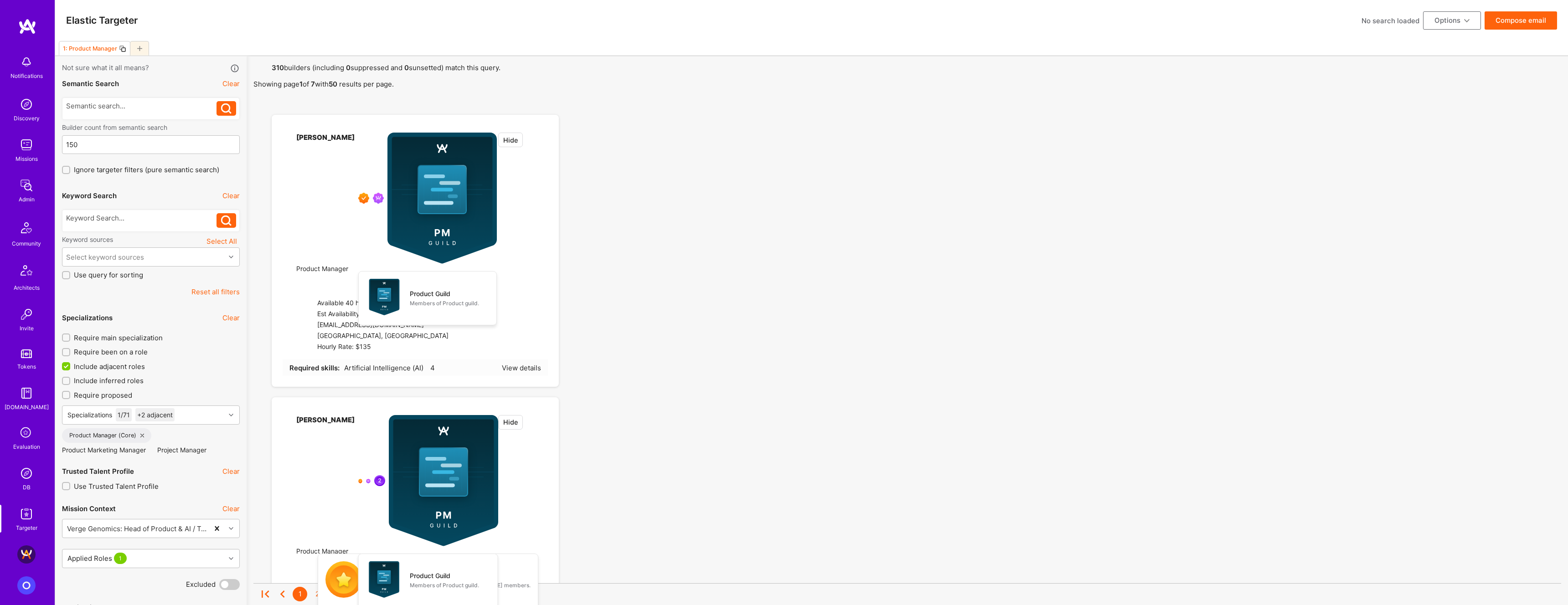
checkbox input "false"
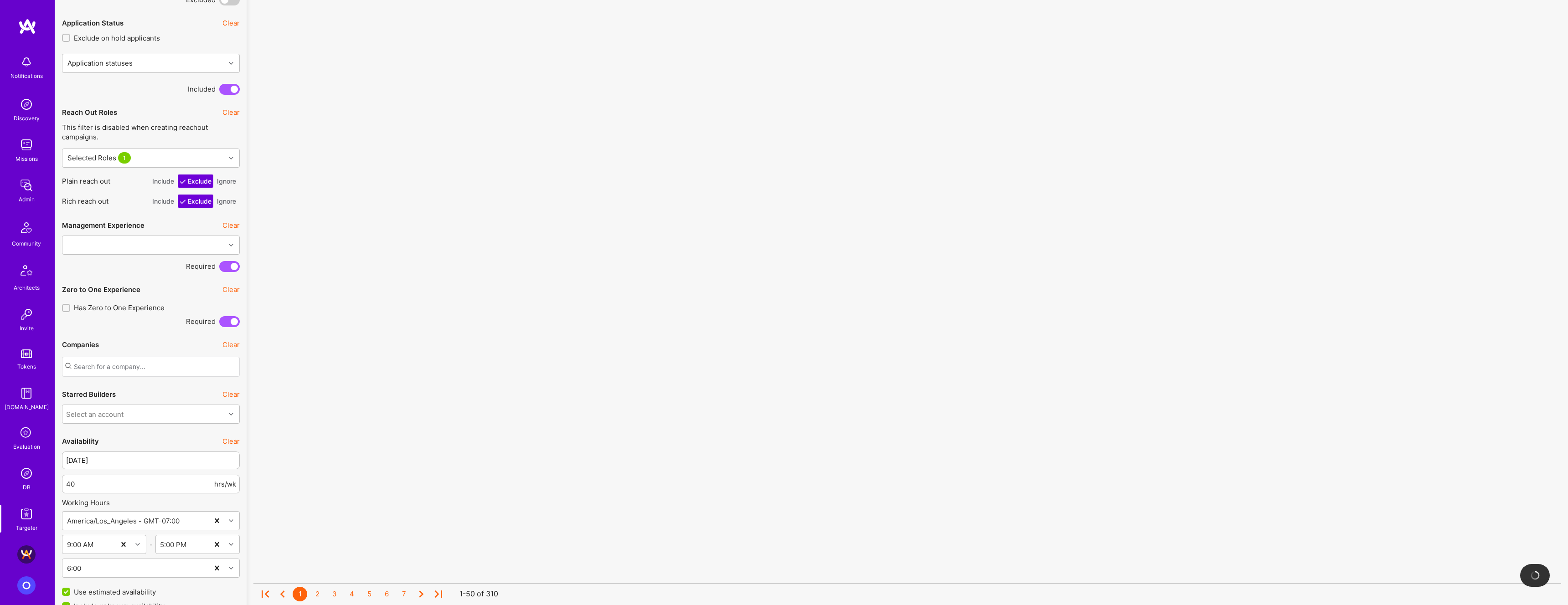
scroll to position [646, 0]
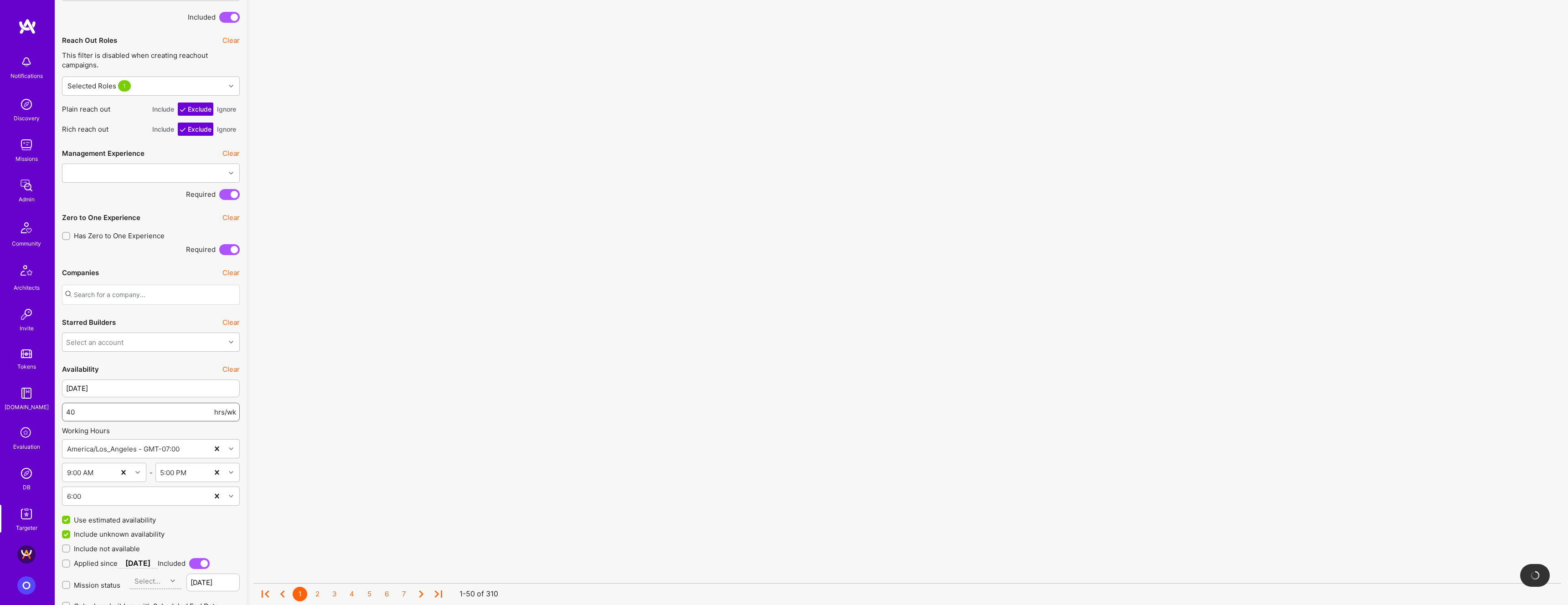
click at [168, 408] on input "40" at bounding box center [139, 412] width 146 height 23
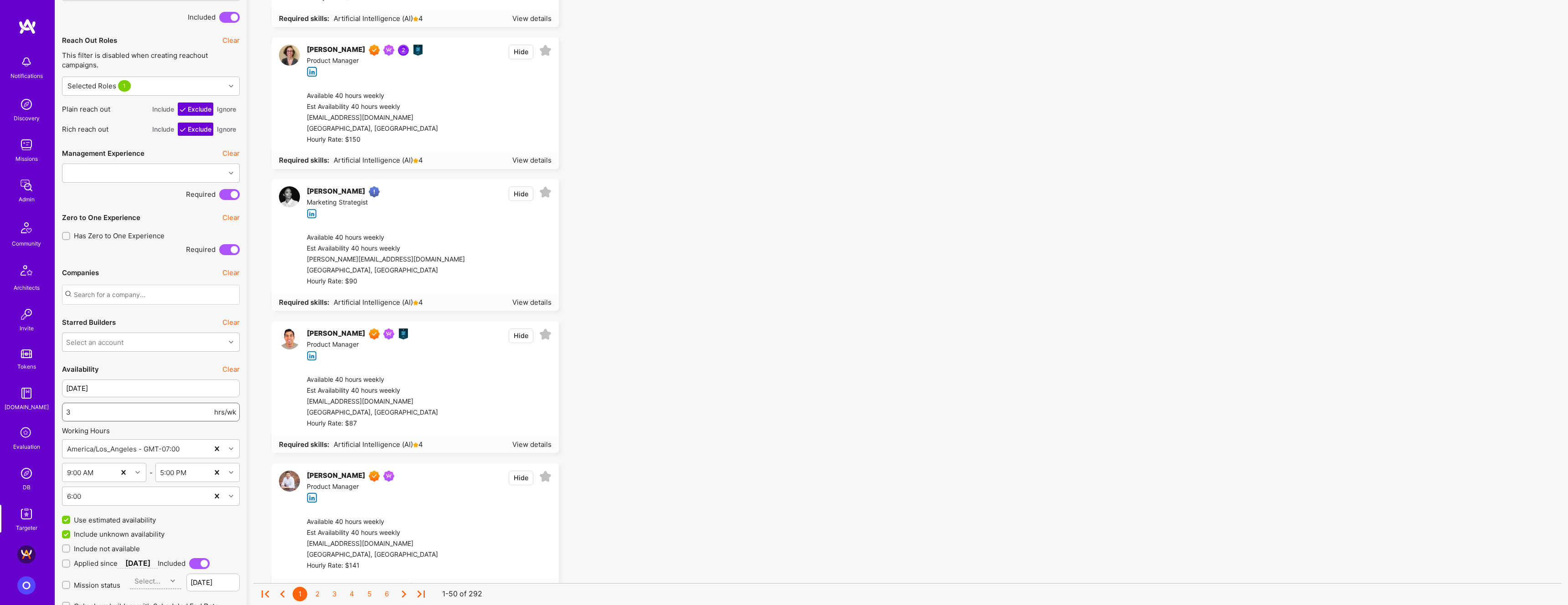
type input "30"
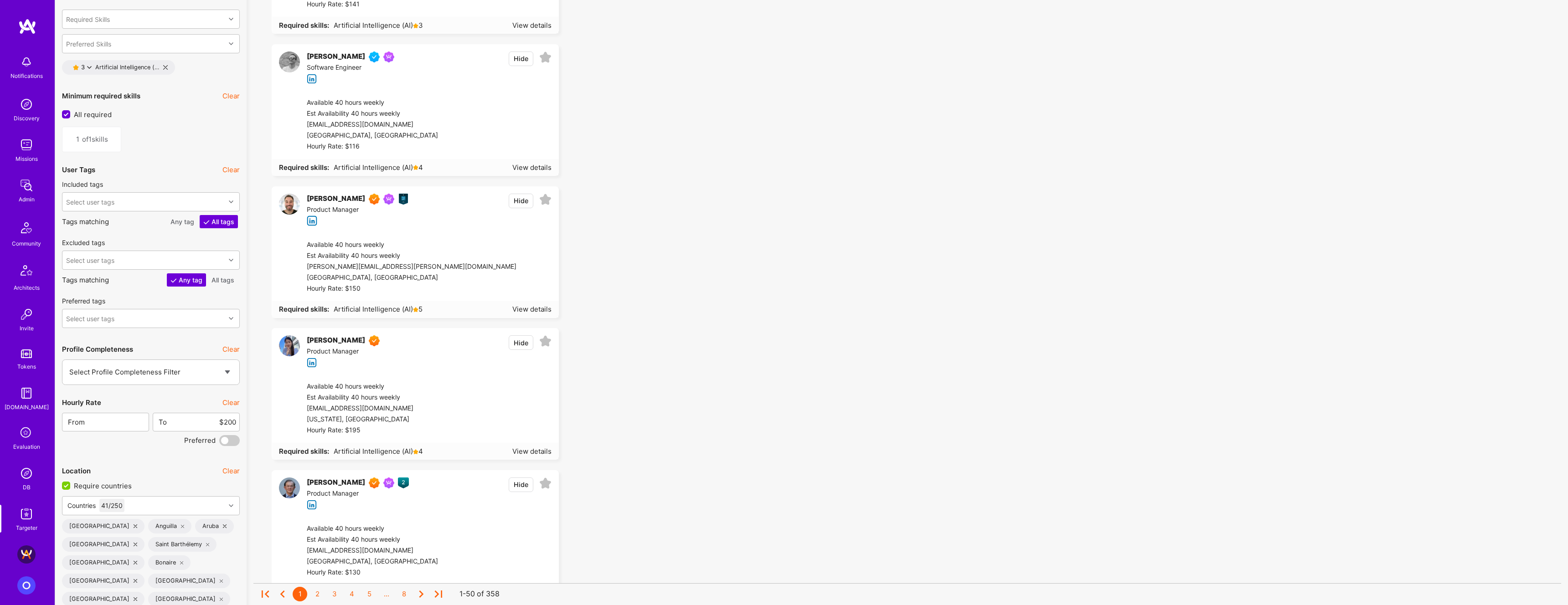
scroll to position [1359, 0]
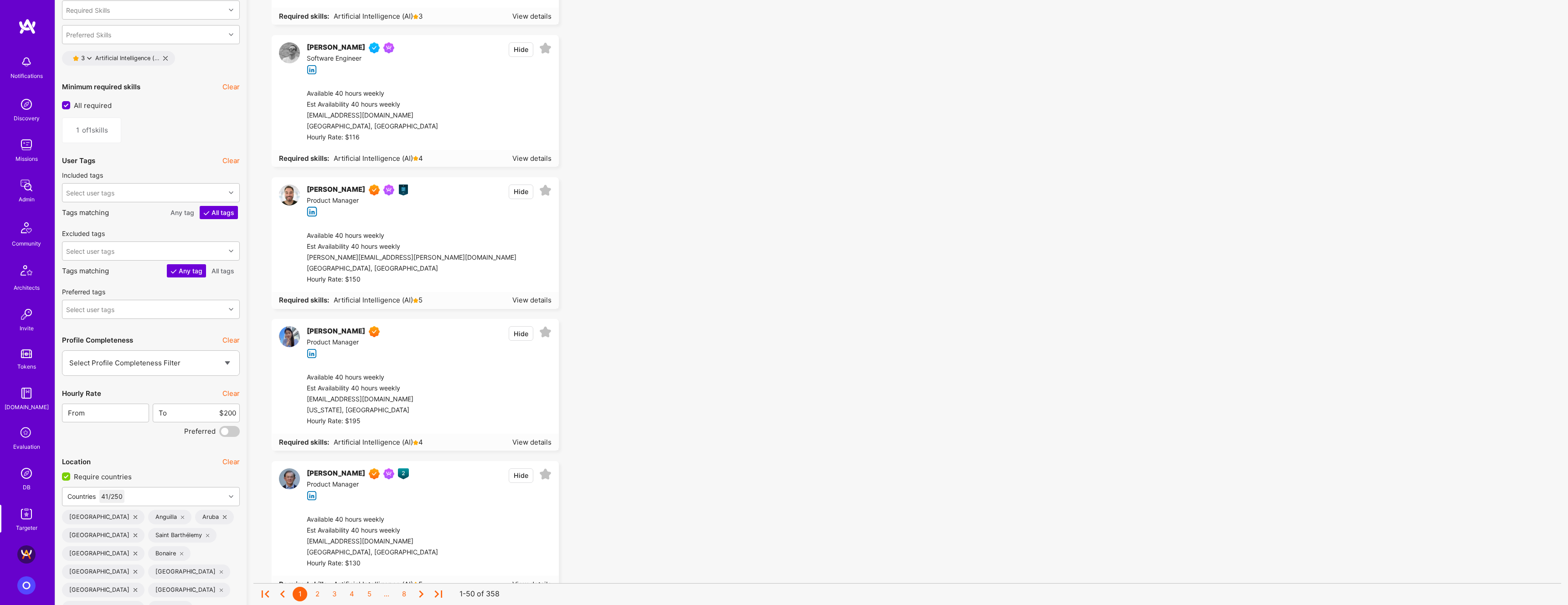
click at [229, 394] on button "Clear" at bounding box center [231, 394] width 17 height 10
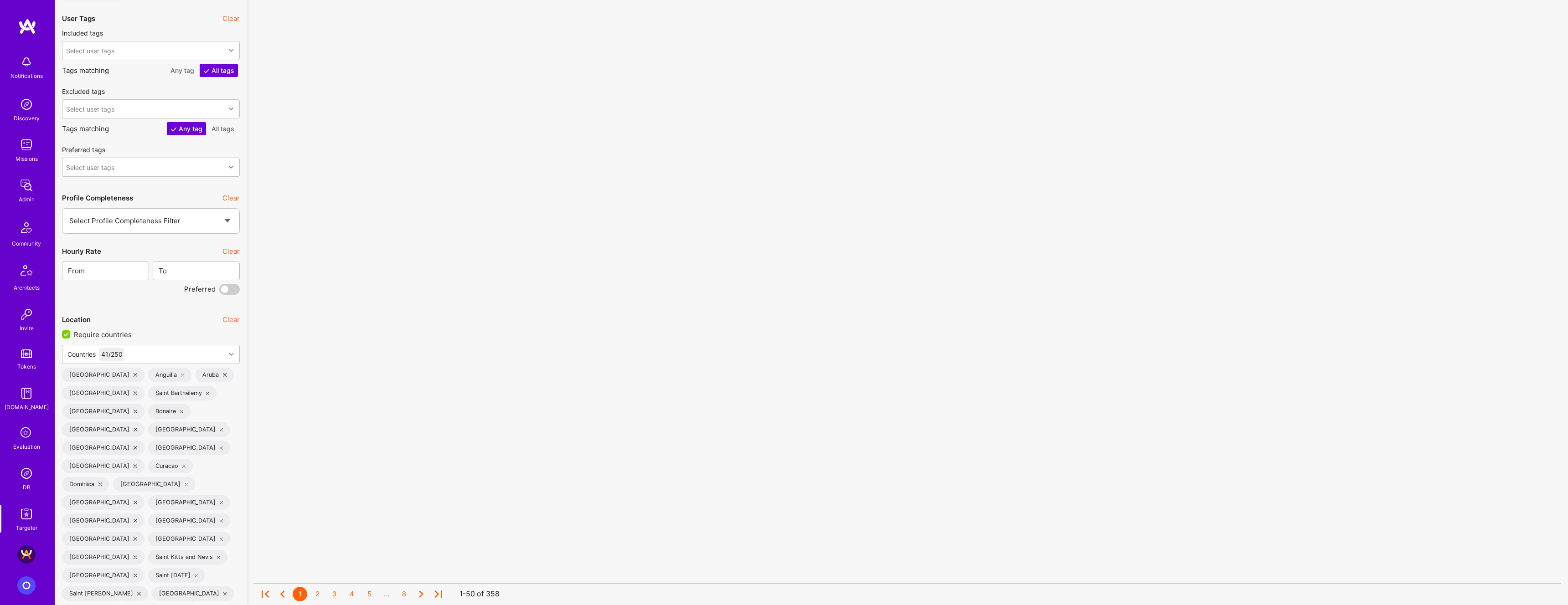
scroll to position [1531, 0]
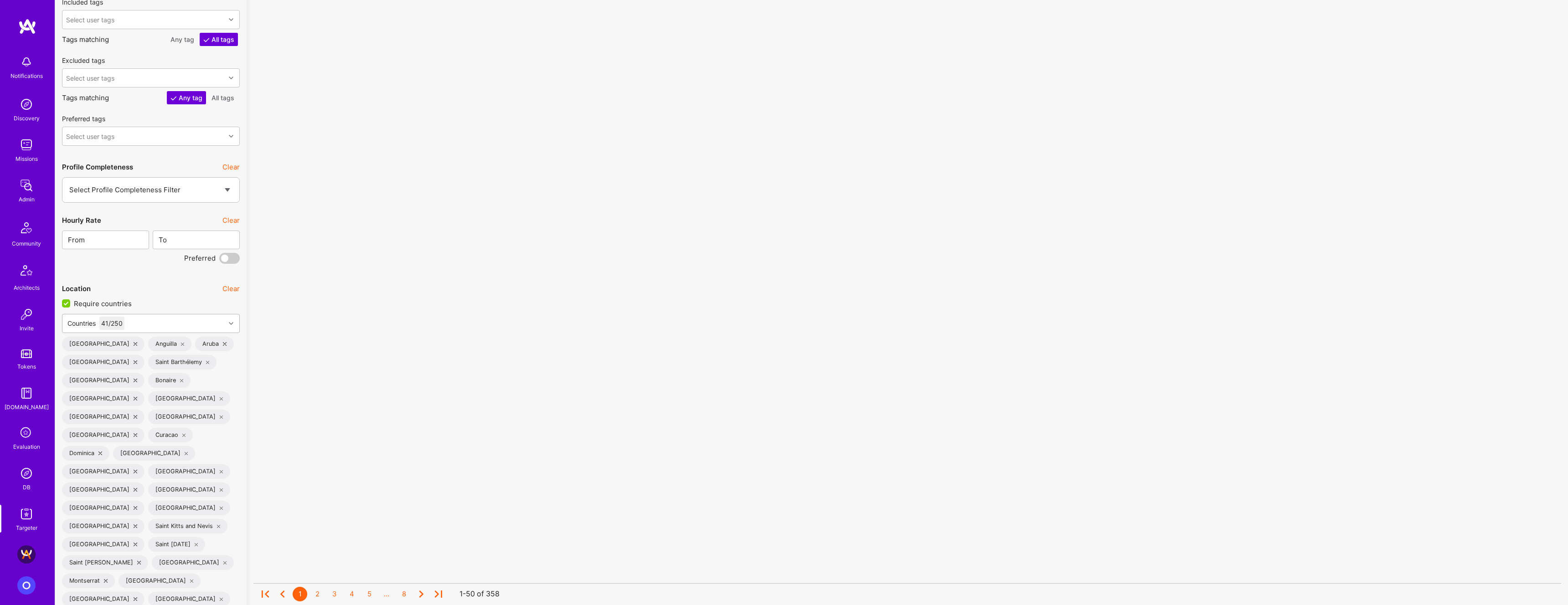
click at [200, 329] on div "Countries 41 / 250" at bounding box center [144, 324] width 163 height 18
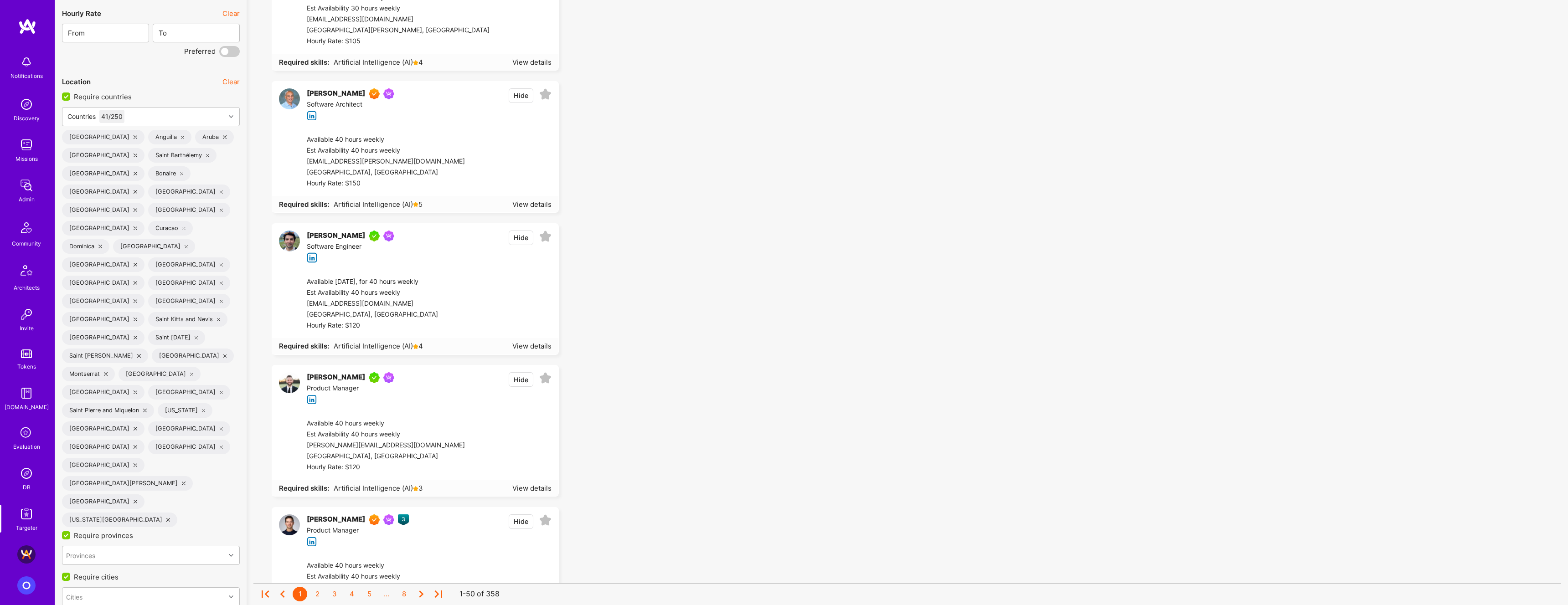
scroll to position [1951, 0]
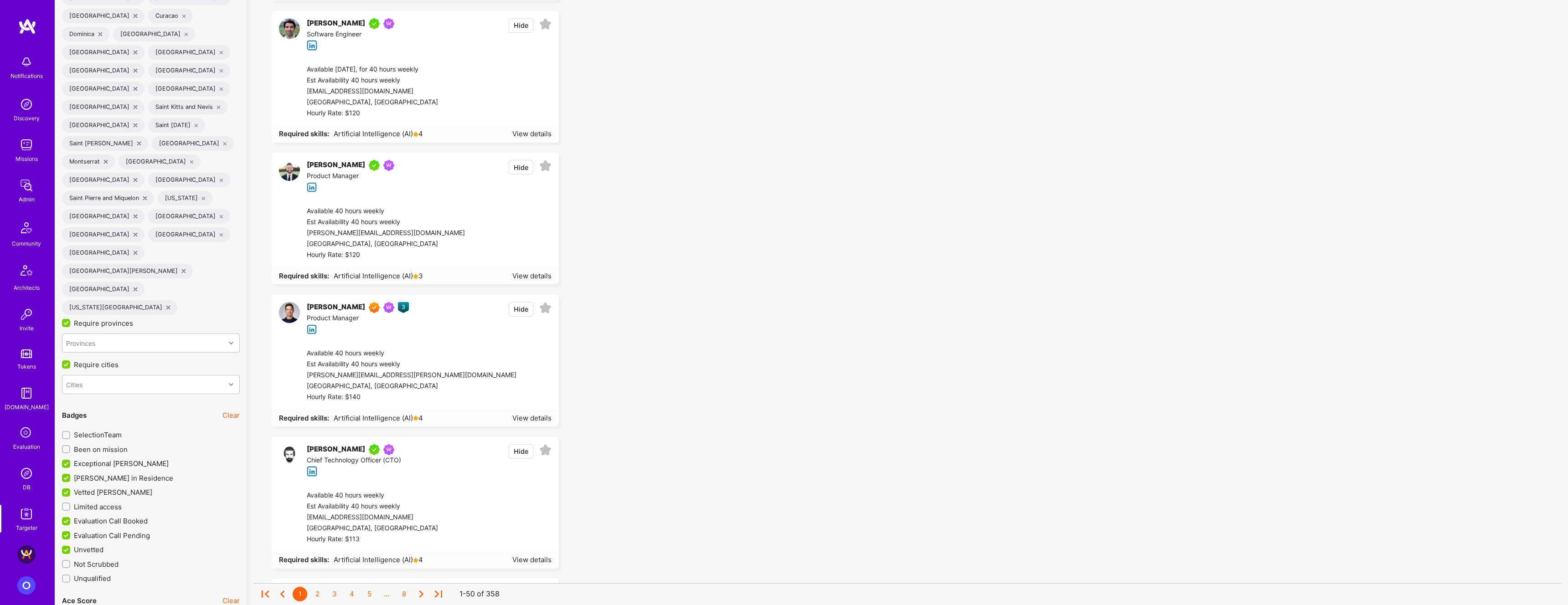
click at [116, 488] on span "Vetted [PERSON_NAME]" at bounding box center [113, 492] width 79 height 10
click at [71, 489] on input "Vetted [PERSON_NAME]" at bounding box center [66, 493] width 8 height 8
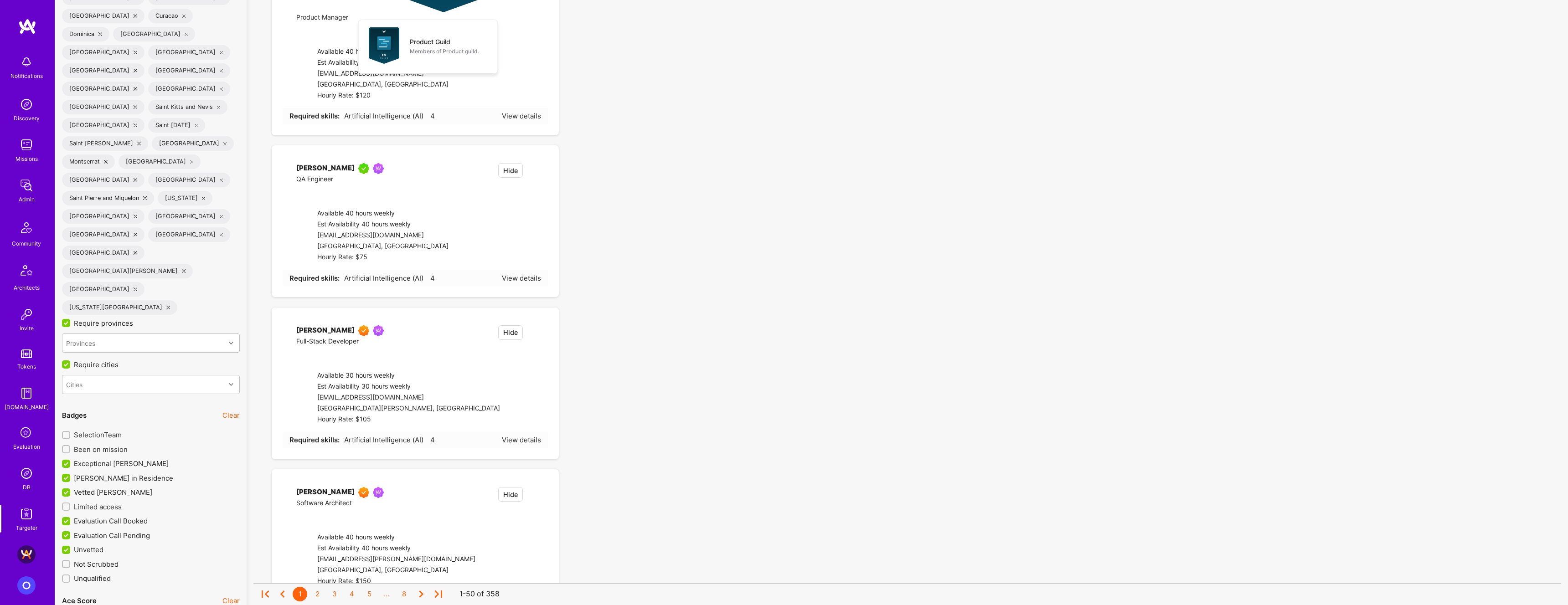
checkbox input "false"
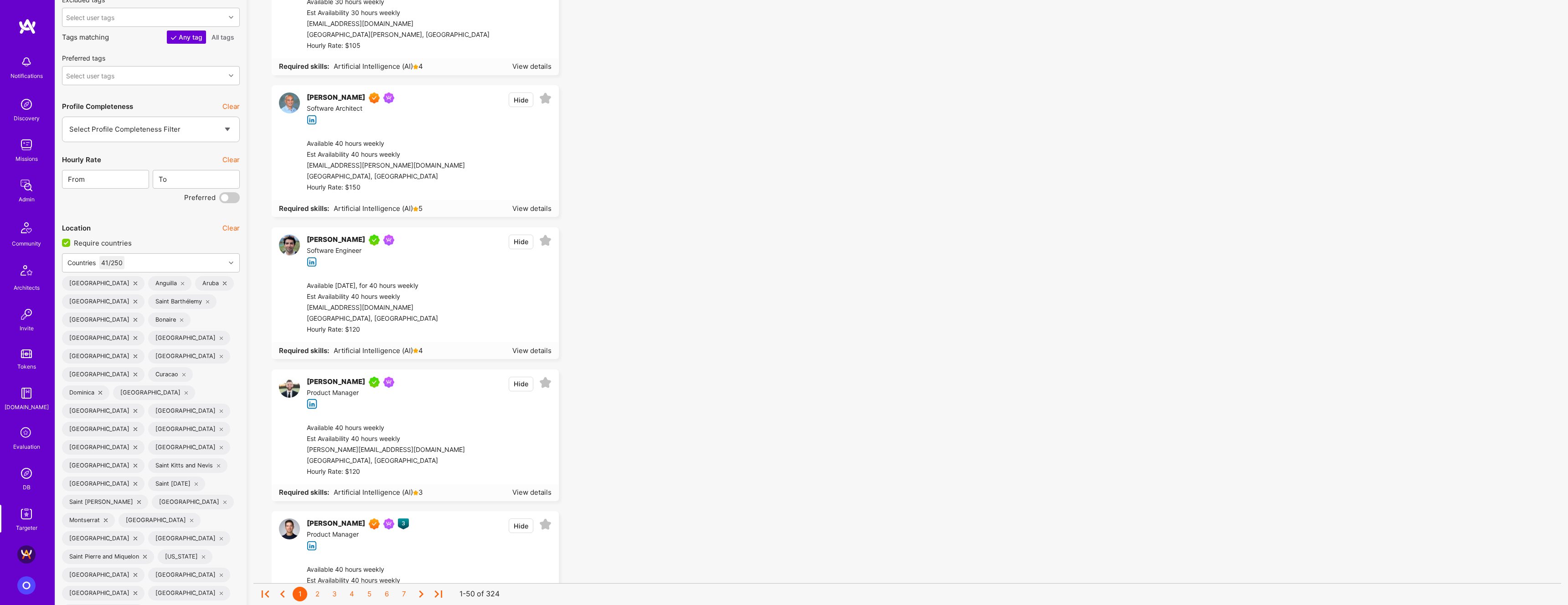
scroll to position [199, 0]
